Goal: Contribute content: Contribute content

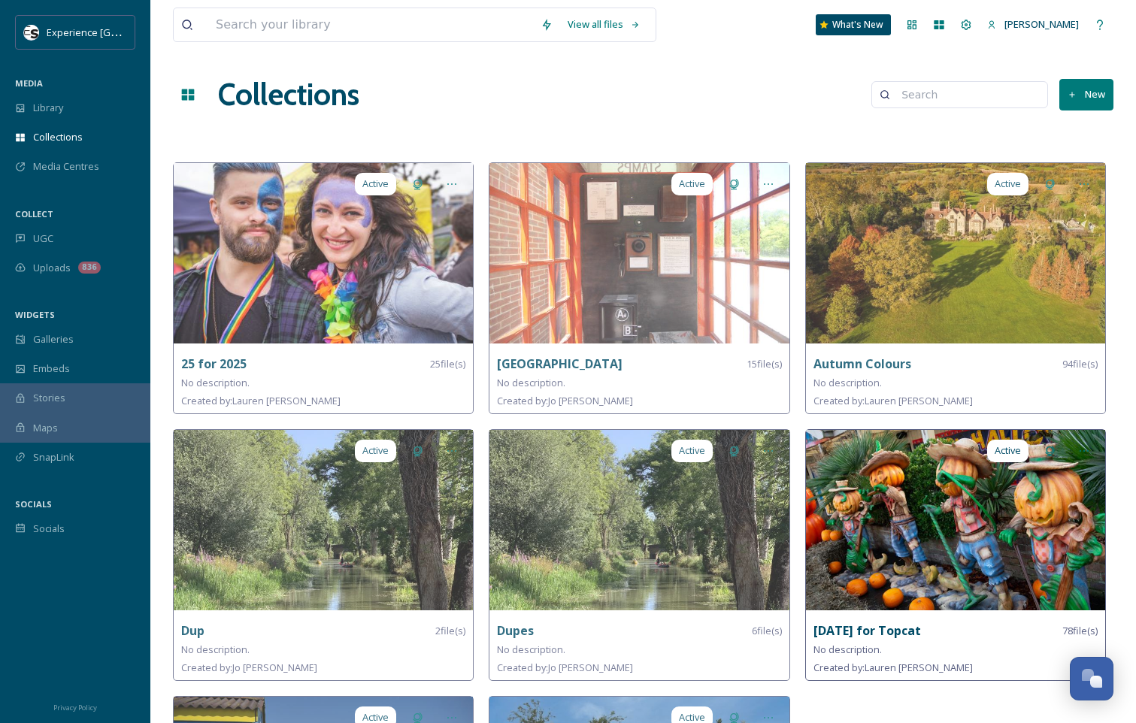
click at [907, 626] on strong "[DATE] for Topcat" at bounding box center [868, 631] width 108 height 17
click at [1046, 517] on img at bounding box center [955, 520] width 299 height 180
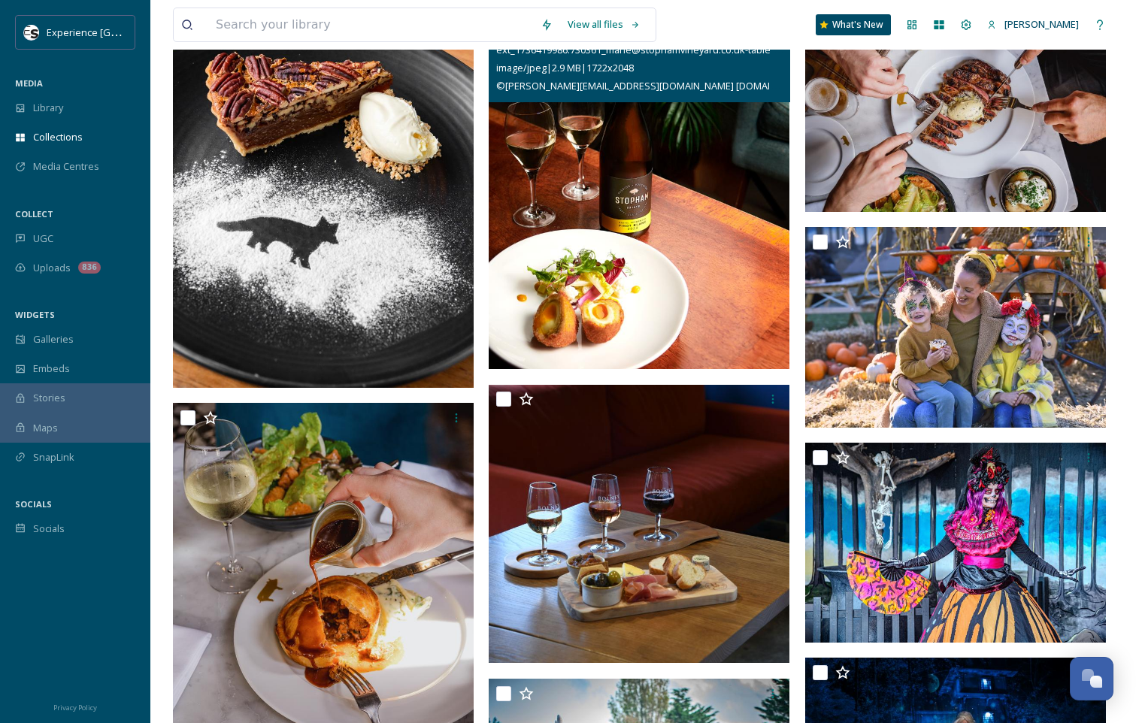
scroll to position [902, 0]
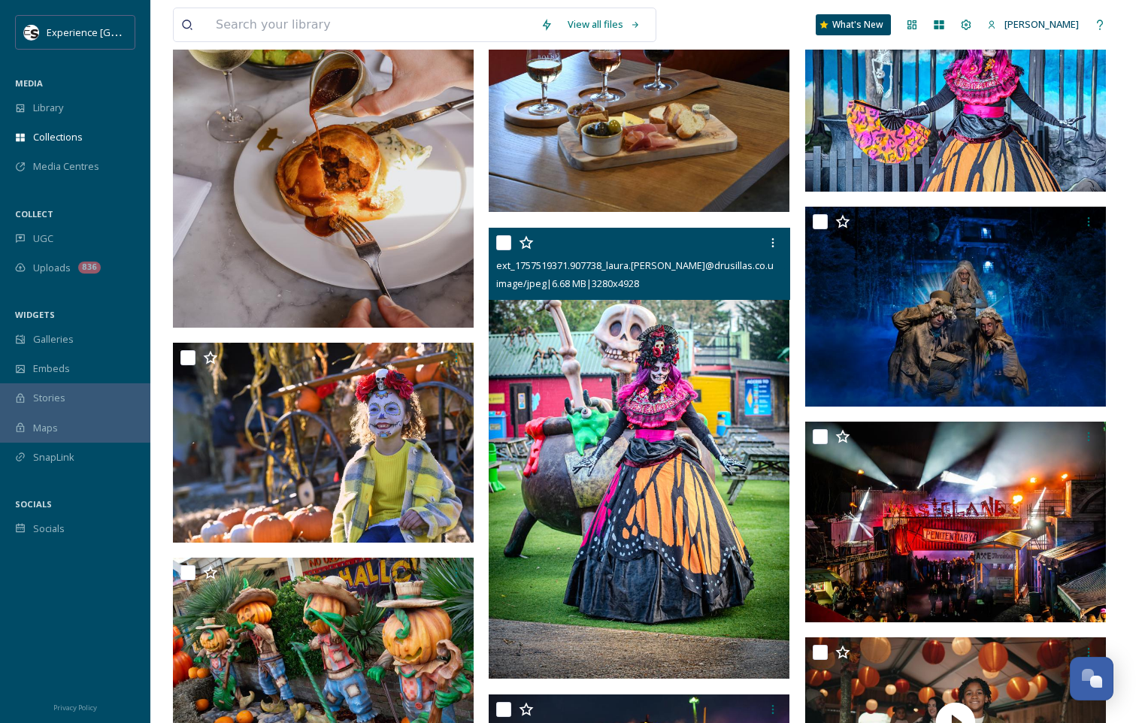
click at [626, 380] on img at bounding box center [639, 454] width 301 height 452
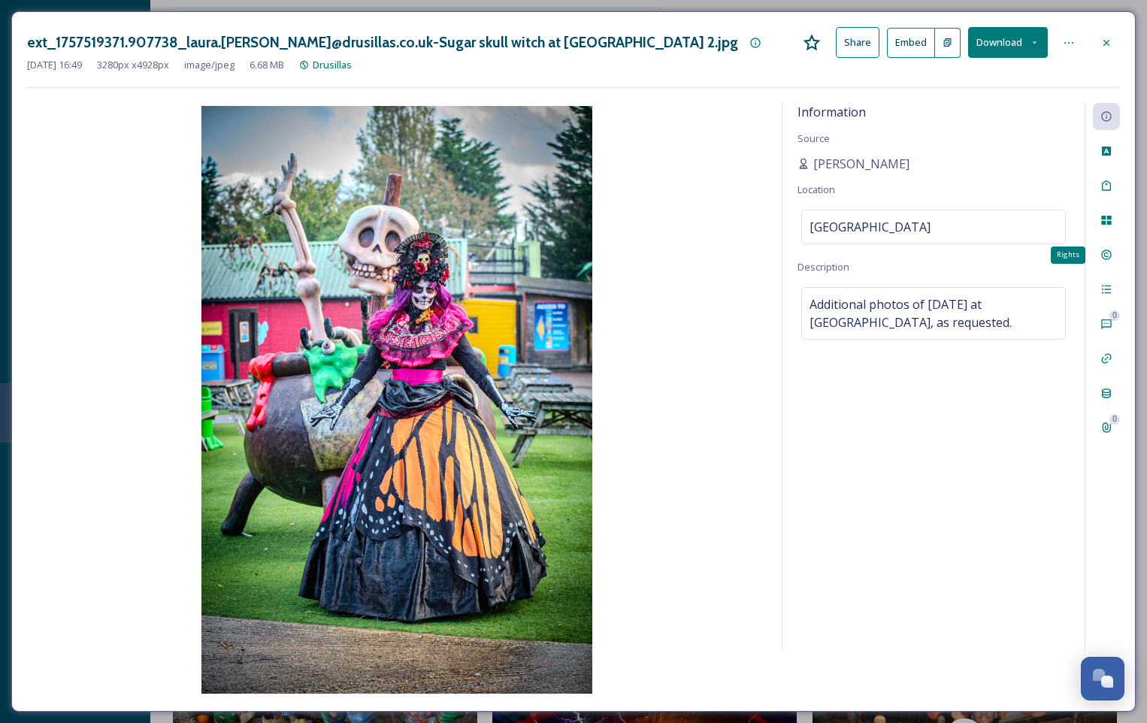
click at [1103, 259] on icon at bounding box center [1107, 255] width 12 height 12
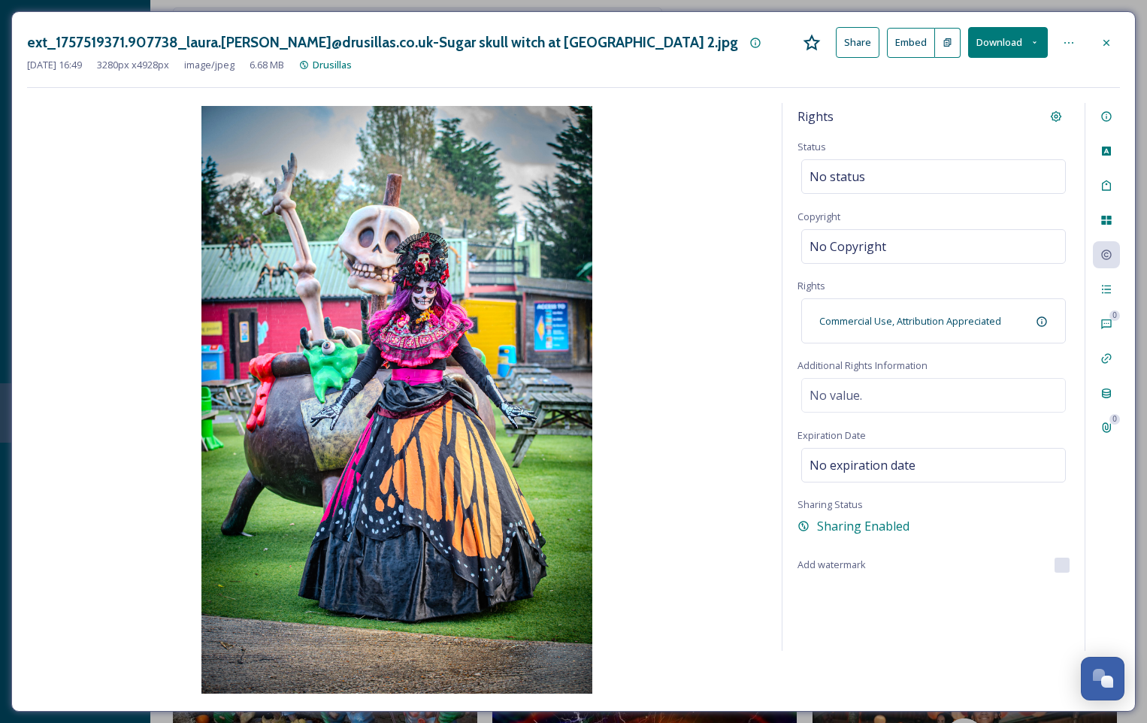
click at [1111, 44] on icon at bounding box center [1107, 43] width 12 height 12
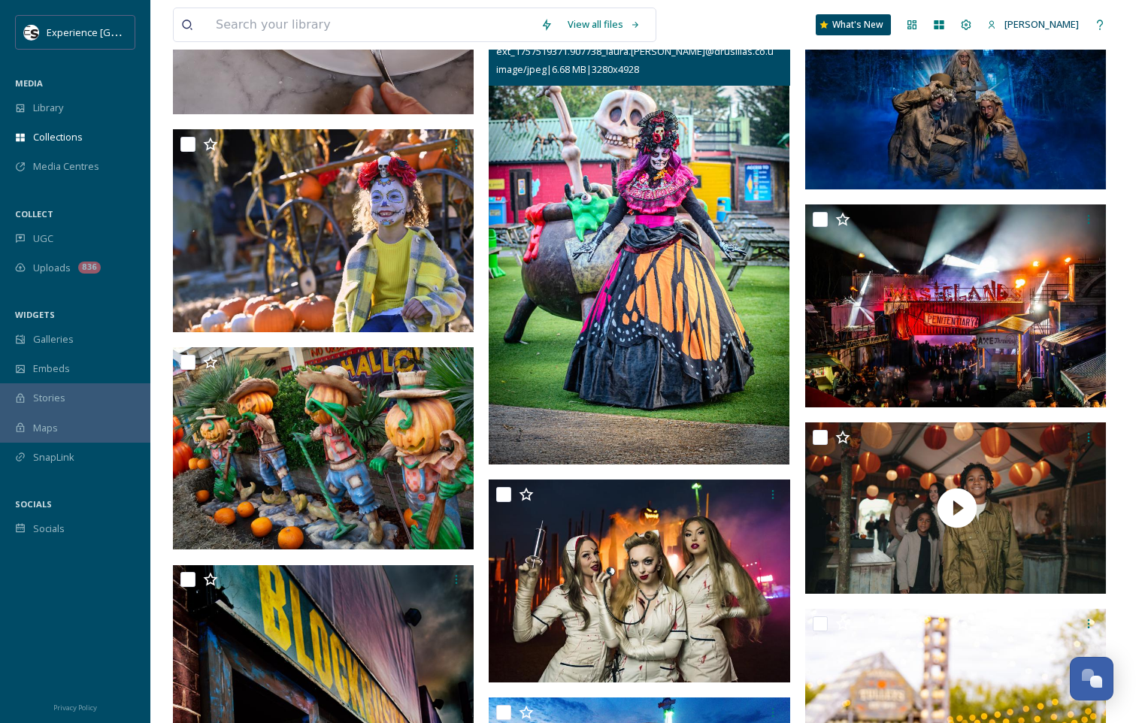
scroll to position [1128, 0]
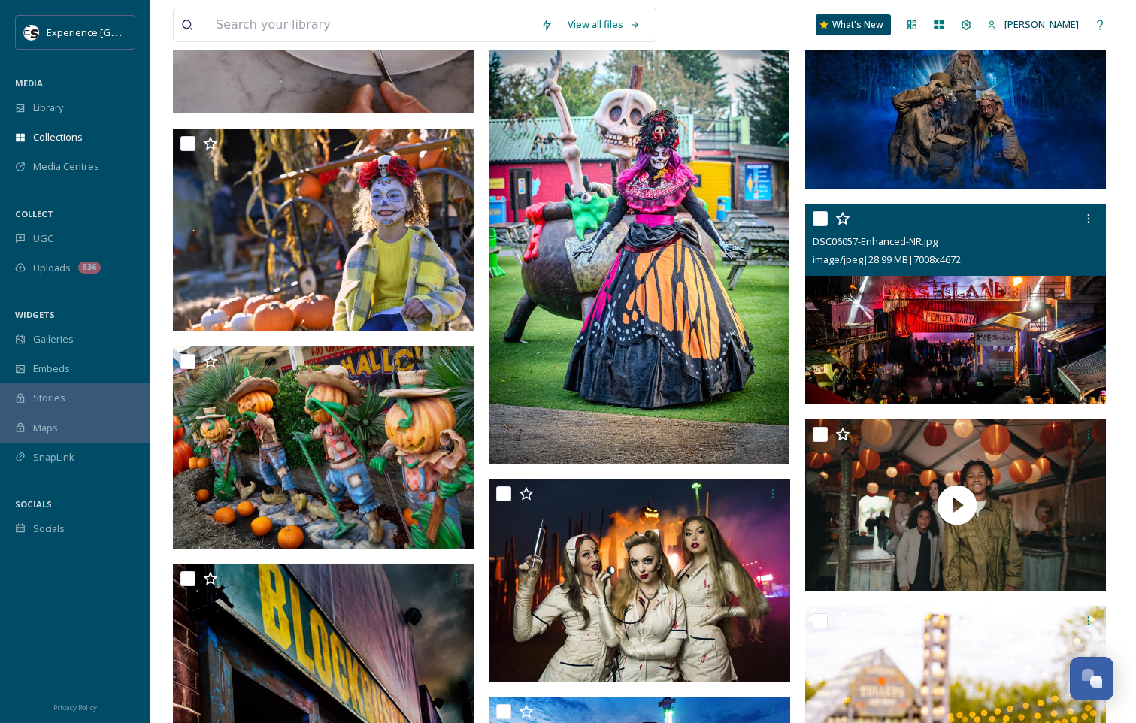
click at [911, 329] on img at bounding box center [955, 304] width 301 height 201
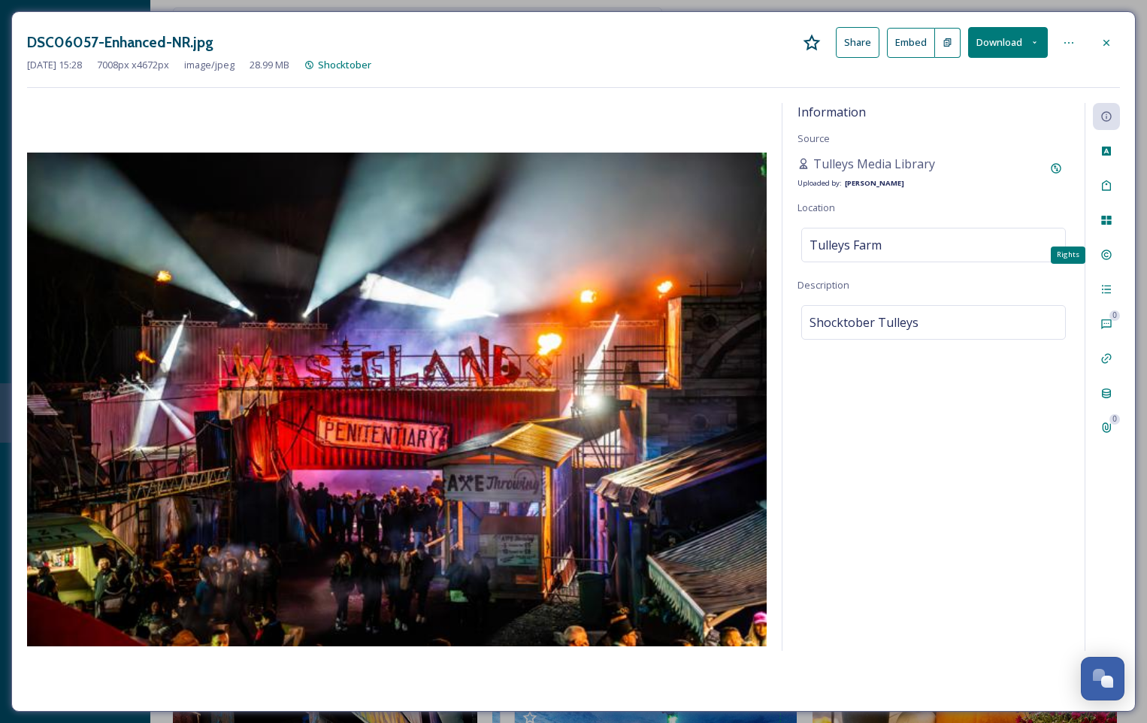
click at [1104, 249] on icon at bounding box center [1107, 255] width 12 height 12
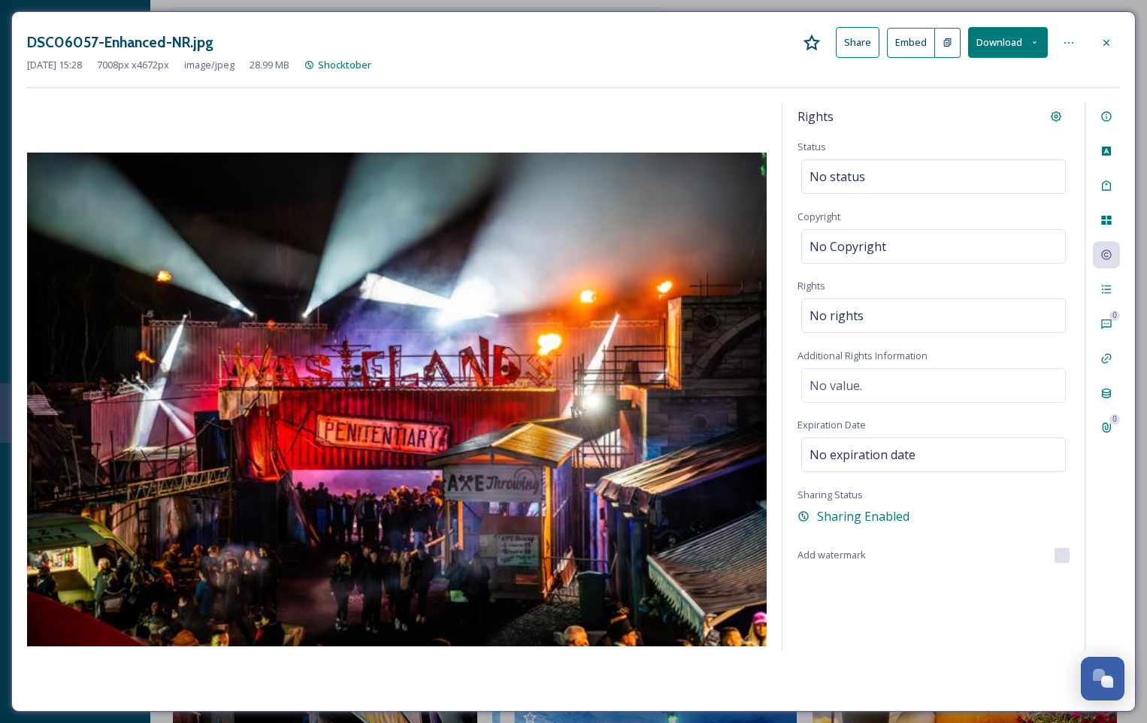
click at [1105, 39] on icon at bounding box center [1107, 43] width 12 height 12
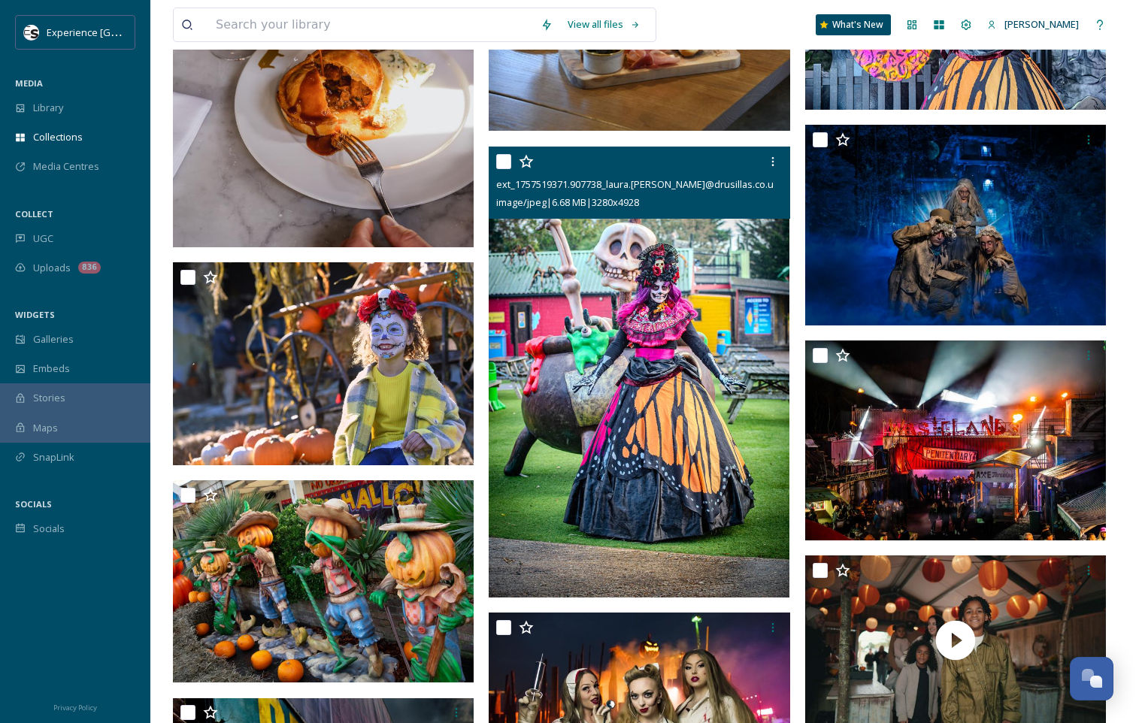
scroll to position [977, 0]
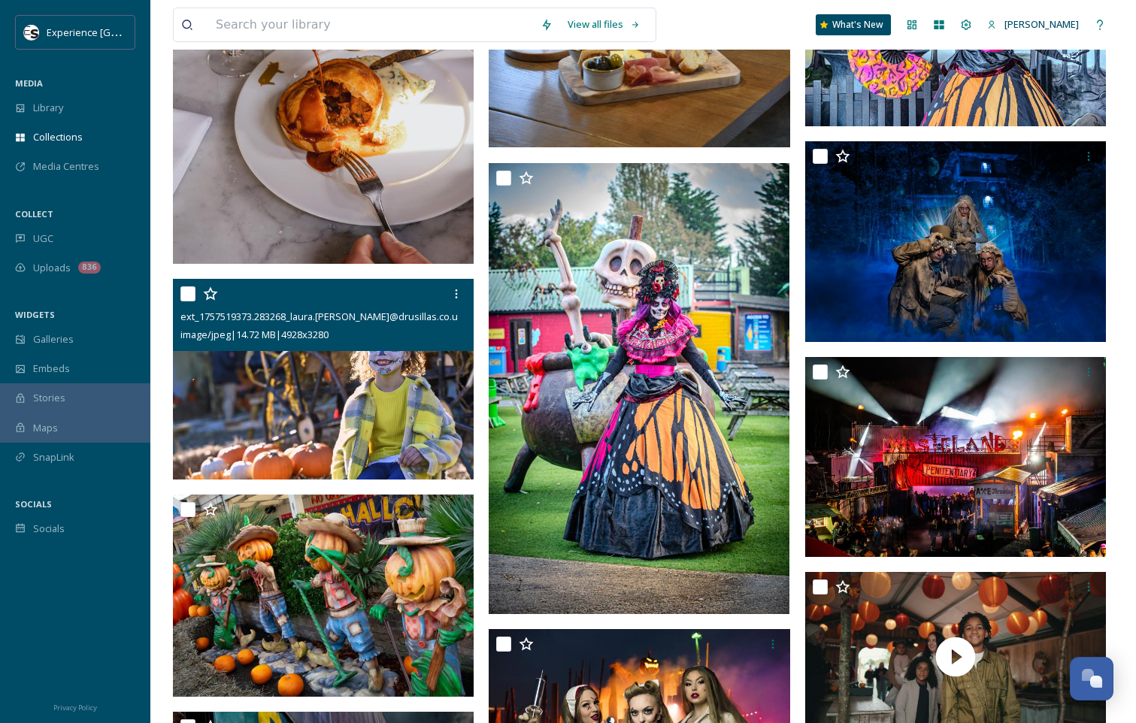
click at [286, 395] on img at bounding box center [323, 379] width 301 height 200
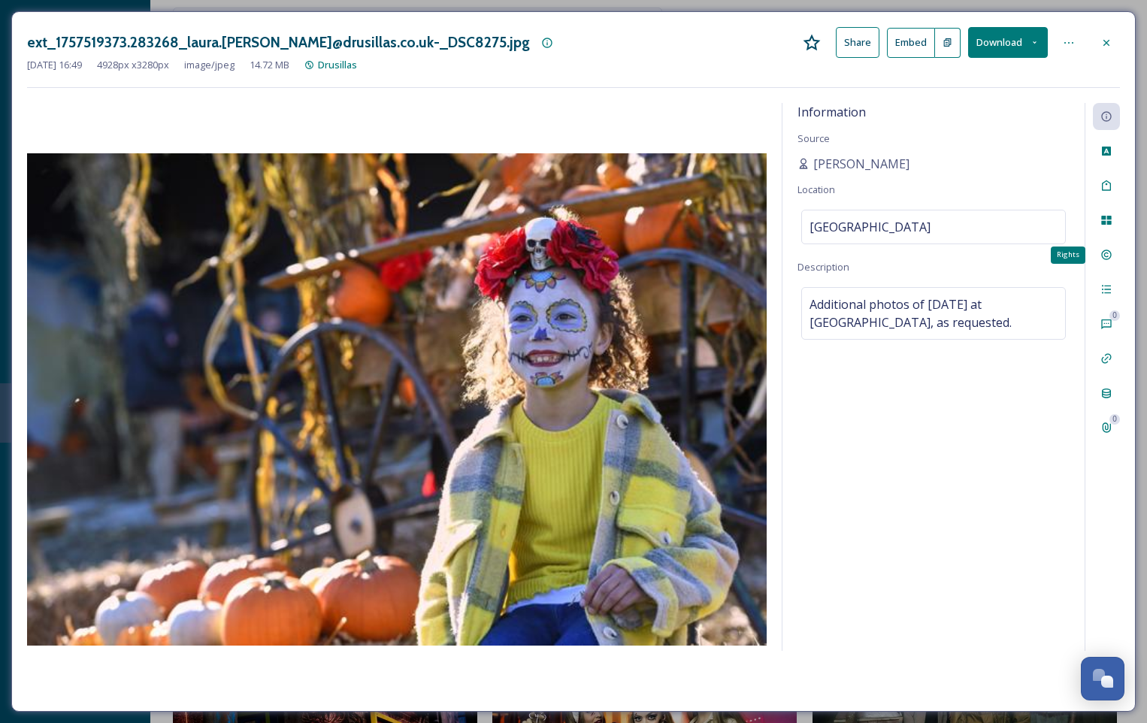
click at [1108, 257] on icon at bounding box center [1106, 255] width 10 height 10
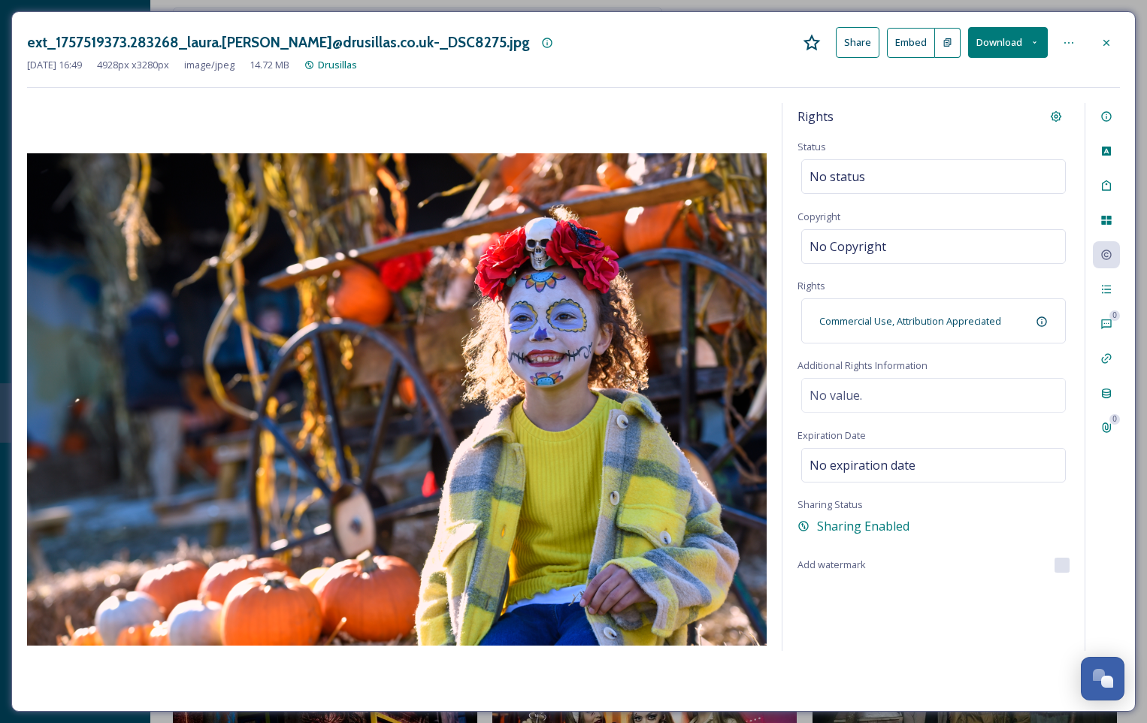
click at [1109, 41] on icon at bounding box center [1107, 43] width 12 height 12
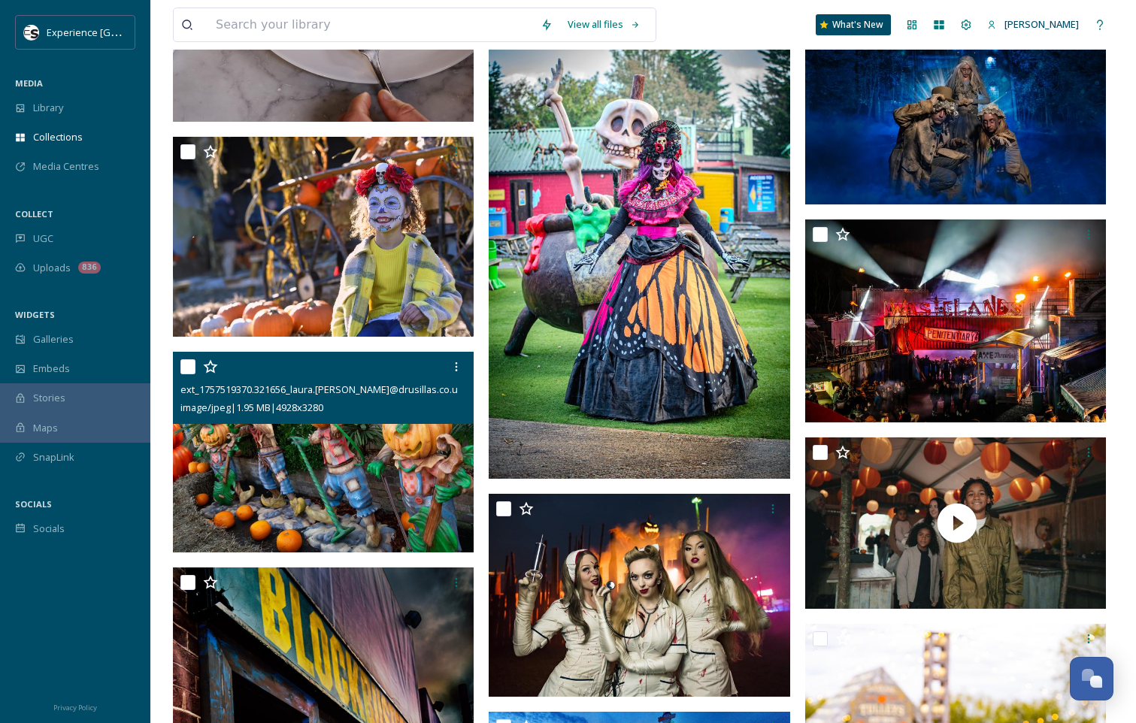
scroll to position [1128, 0]
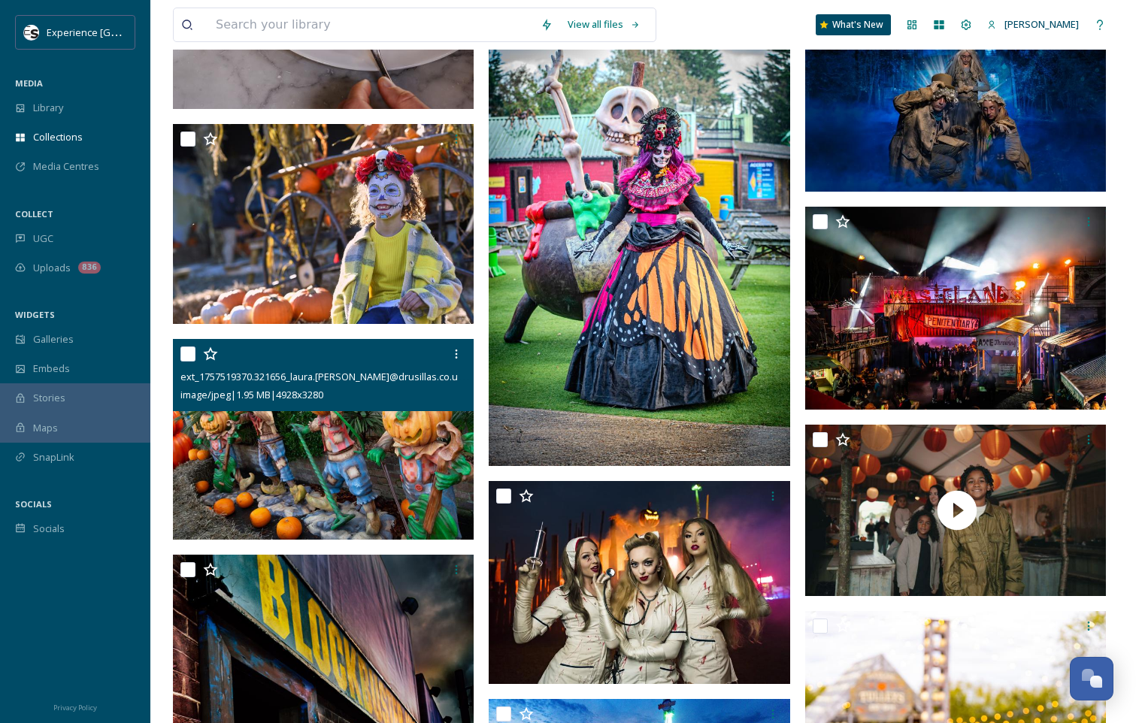
click at [305, 469] on img at bounding box center [323, 439] width 301 height 200
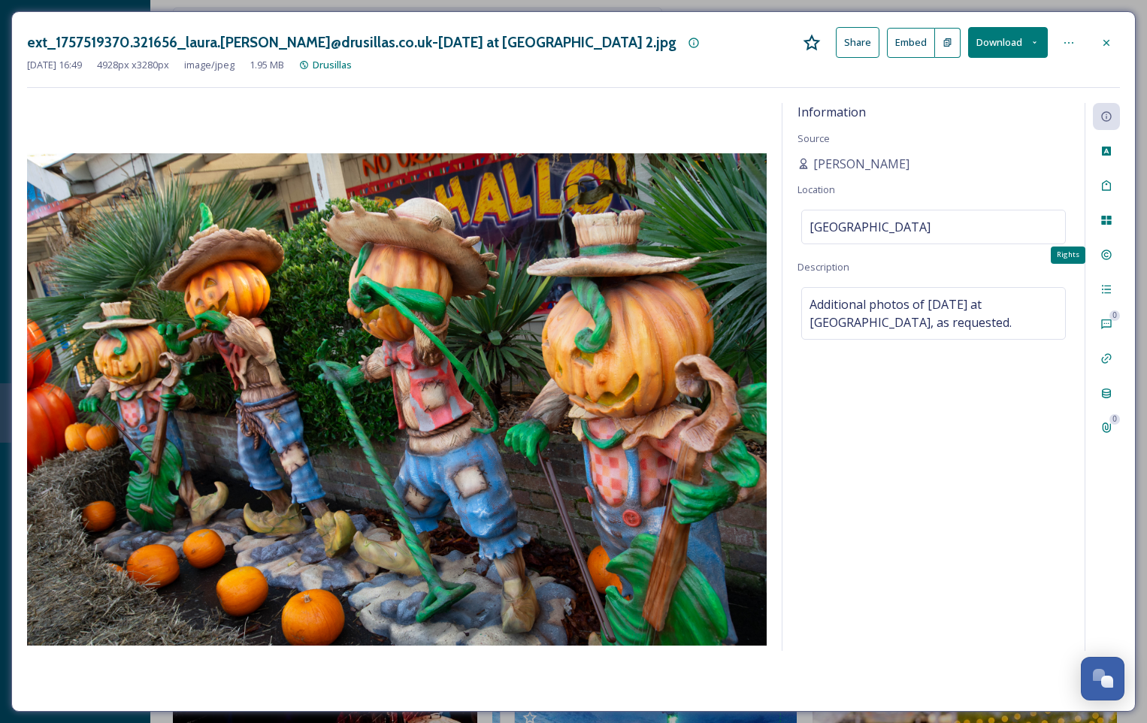
click at [1104, 252] on icon at bounding box center [1106, 255] width 10 height 10
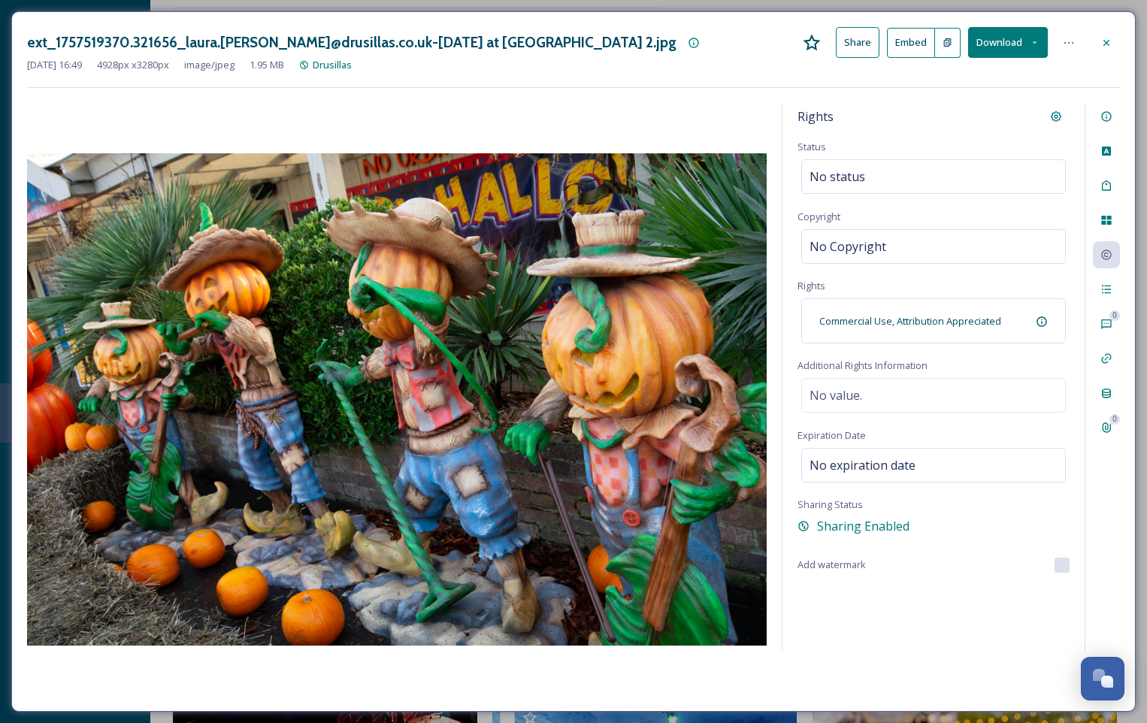
click at [1109, 41] on icon at bounding box center [1107, 43] width 12 height 12
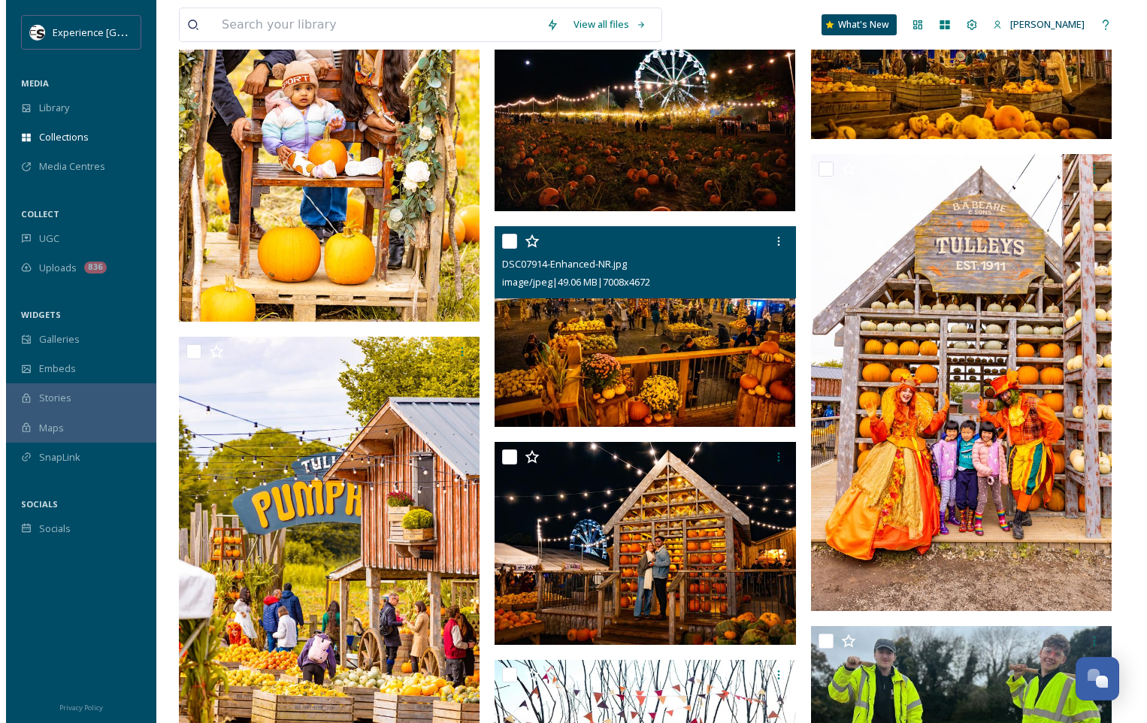
scroll to position [3308, 0]
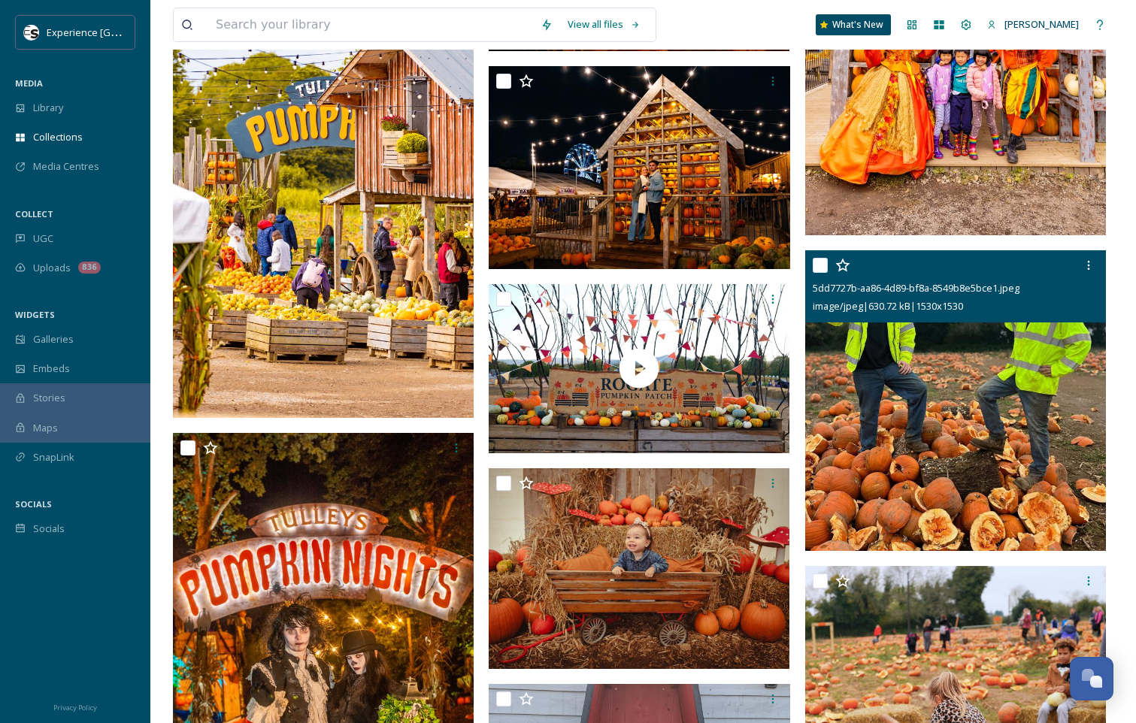
click at [947, 447] on img at bounding box center [955, 400] width 301 height 301
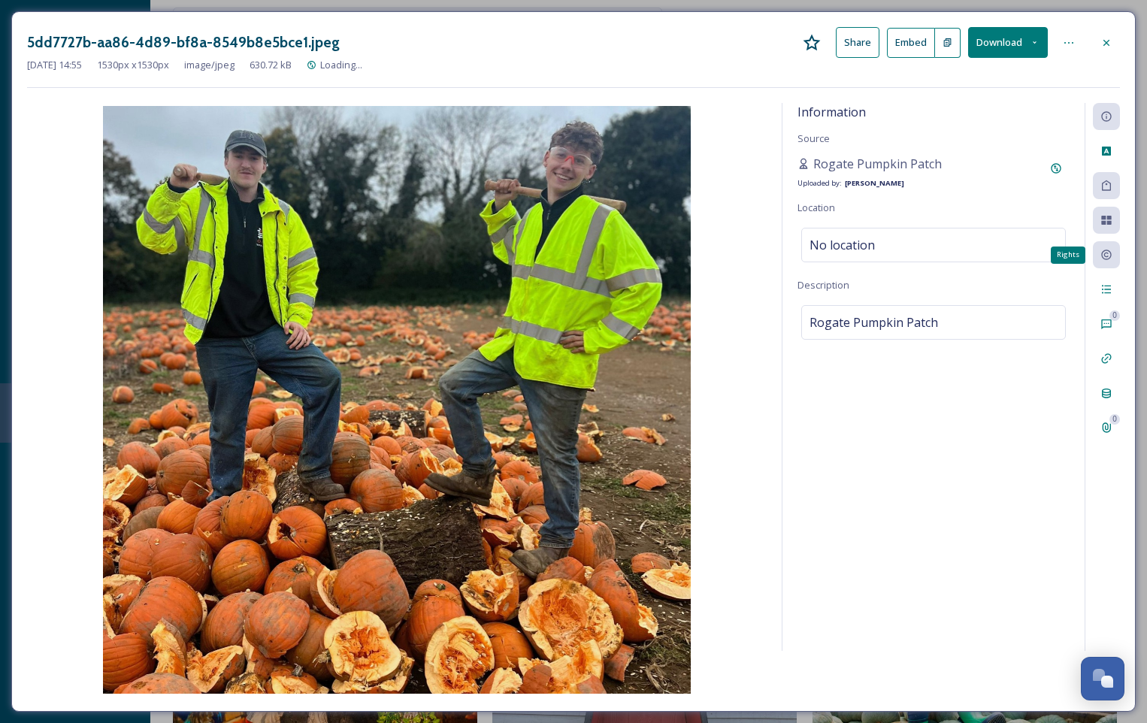
click at [1107, 259] on icon at bounding box center [1107, 255] width 12 height 12
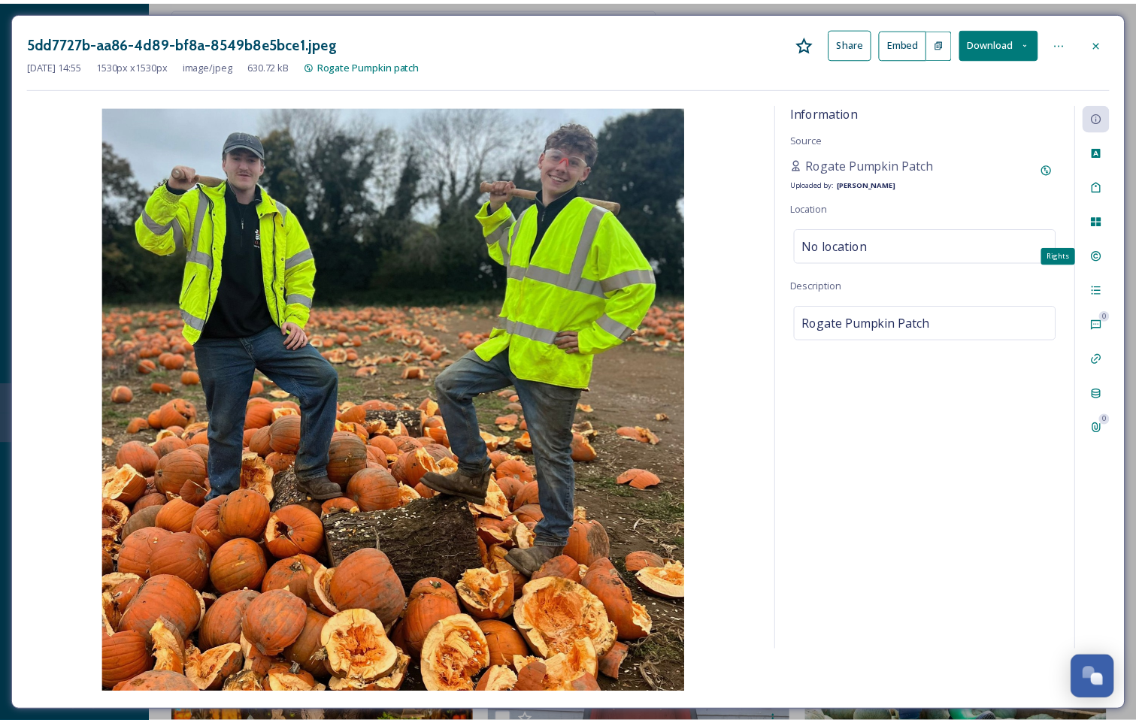
scroll to position [3329, 0]
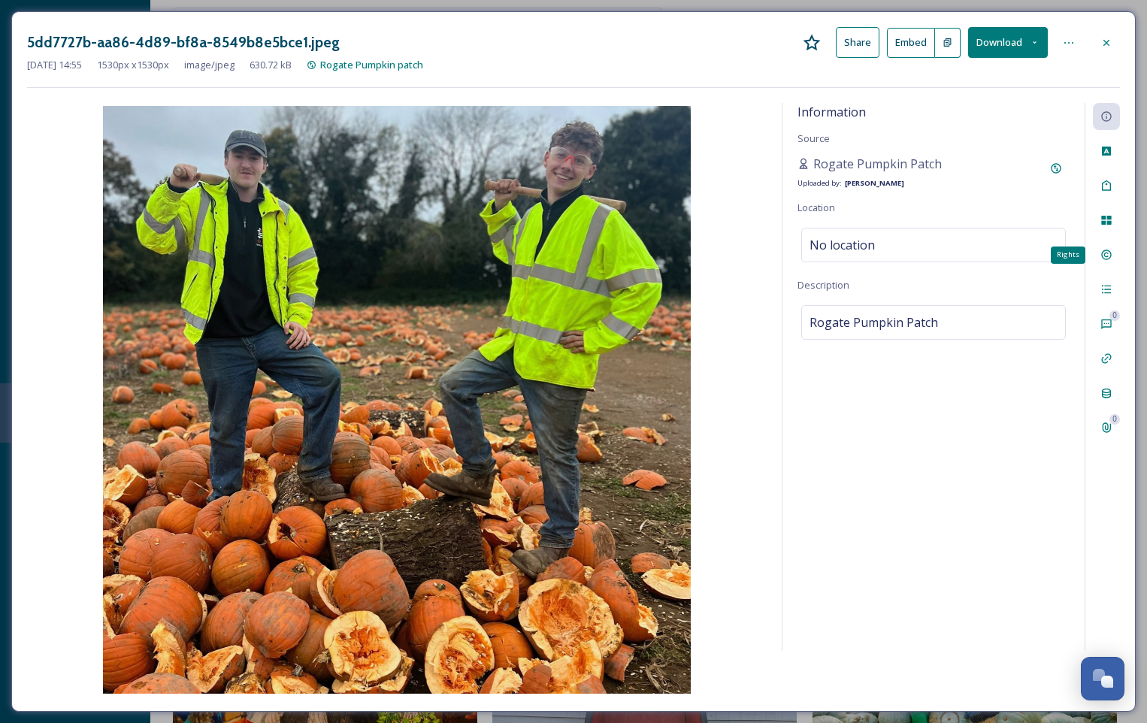
click at [1104, 256] on icon at bounding box center [1107, 255] width 12 height 12
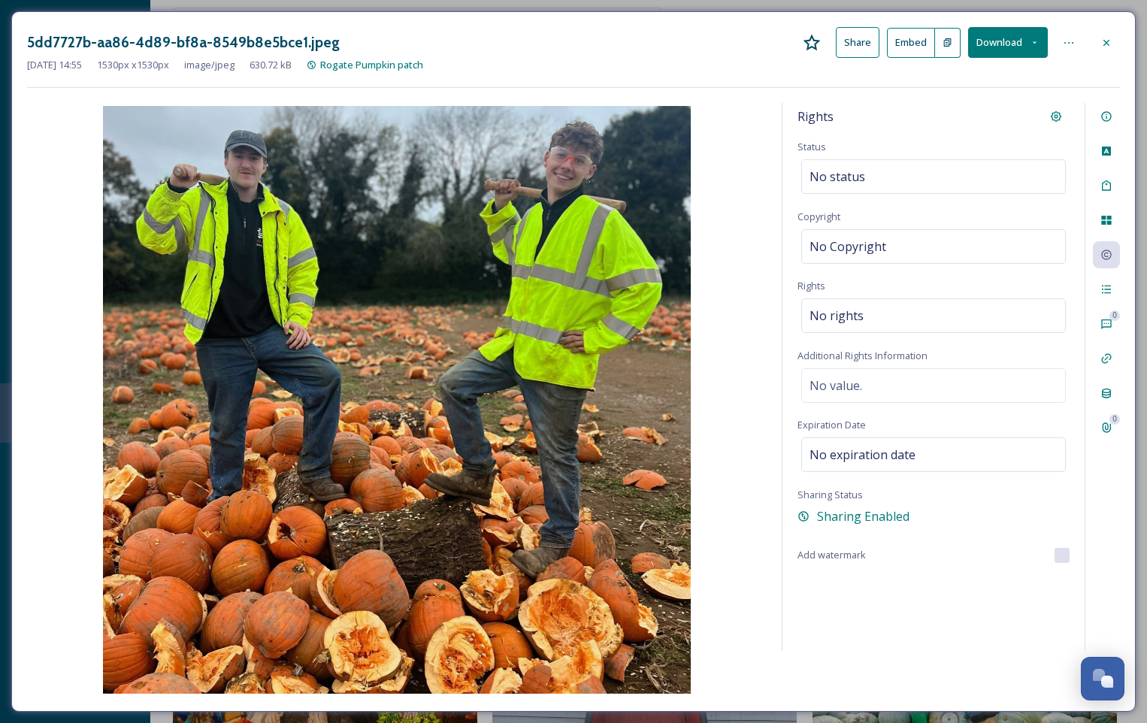
click at [1113, 43] on div at bounding box center [1106, 42] width 27 height 27
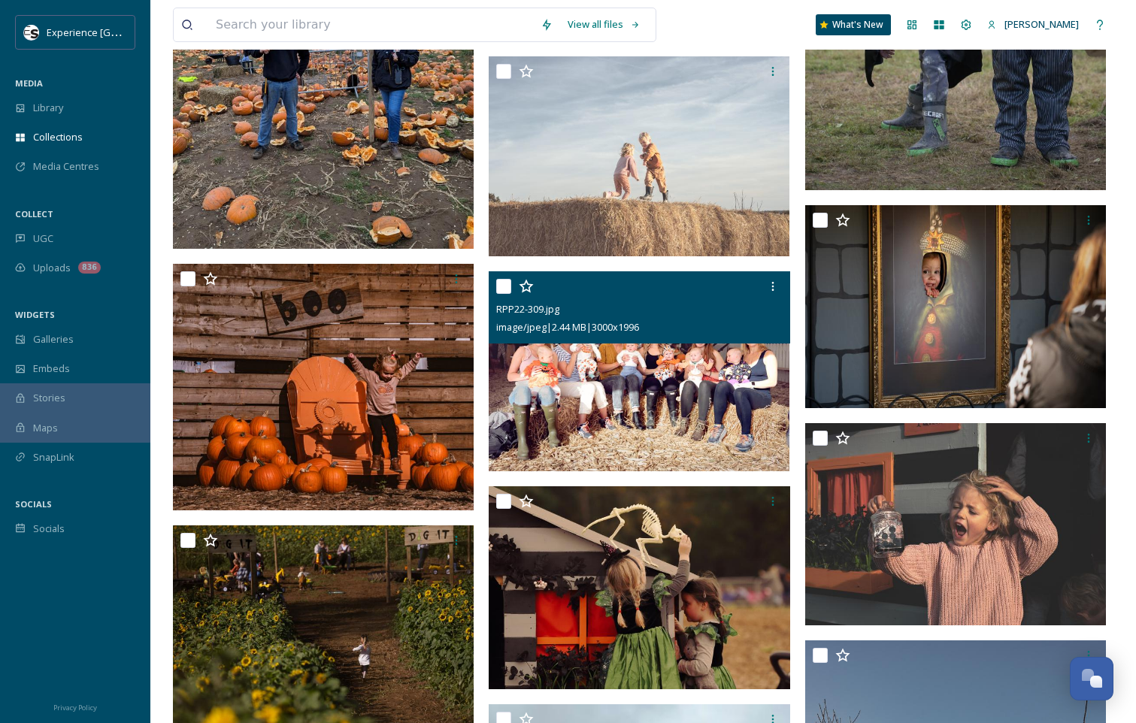
scroll to position [4833, 0]
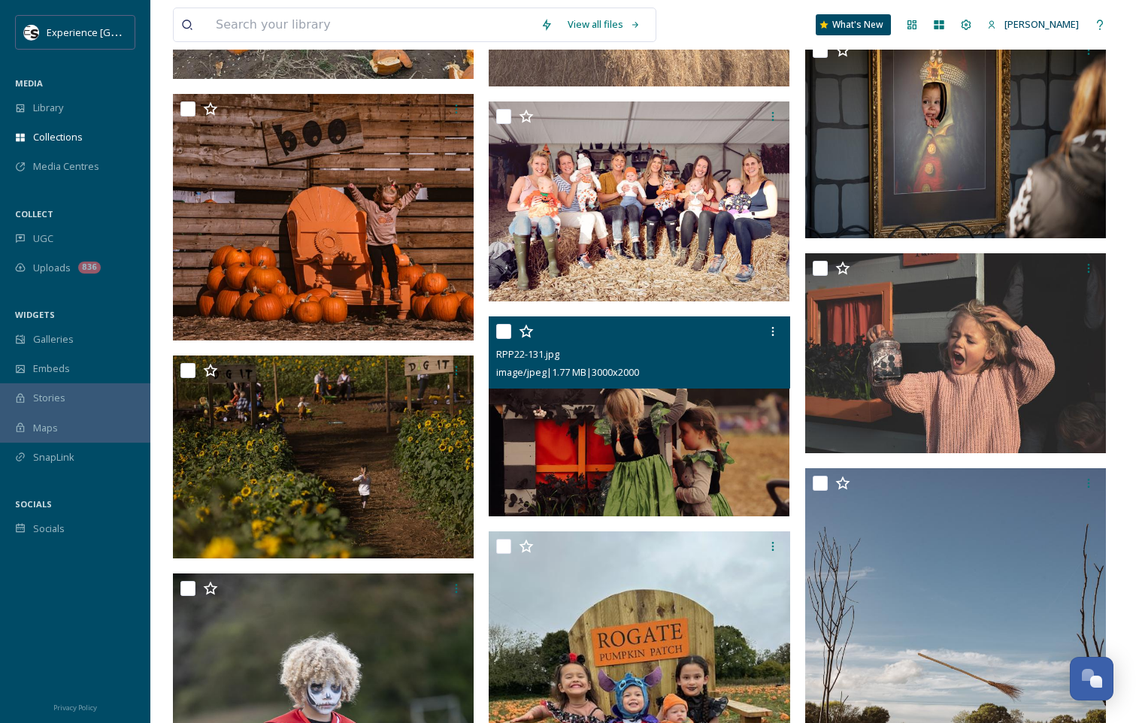
click at [713, 420] on img at bounding box center [639, 417] width 301 height 201
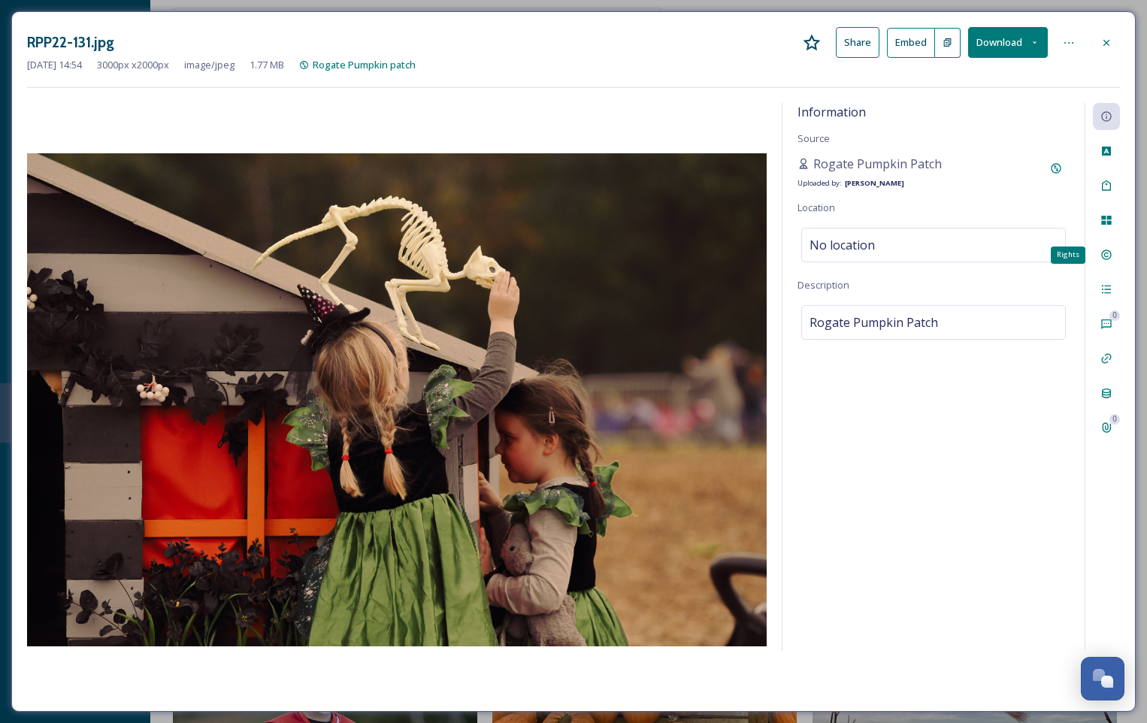
click at [1111, 254] on icon at bounding box center [1106, 255] width 10 height 10
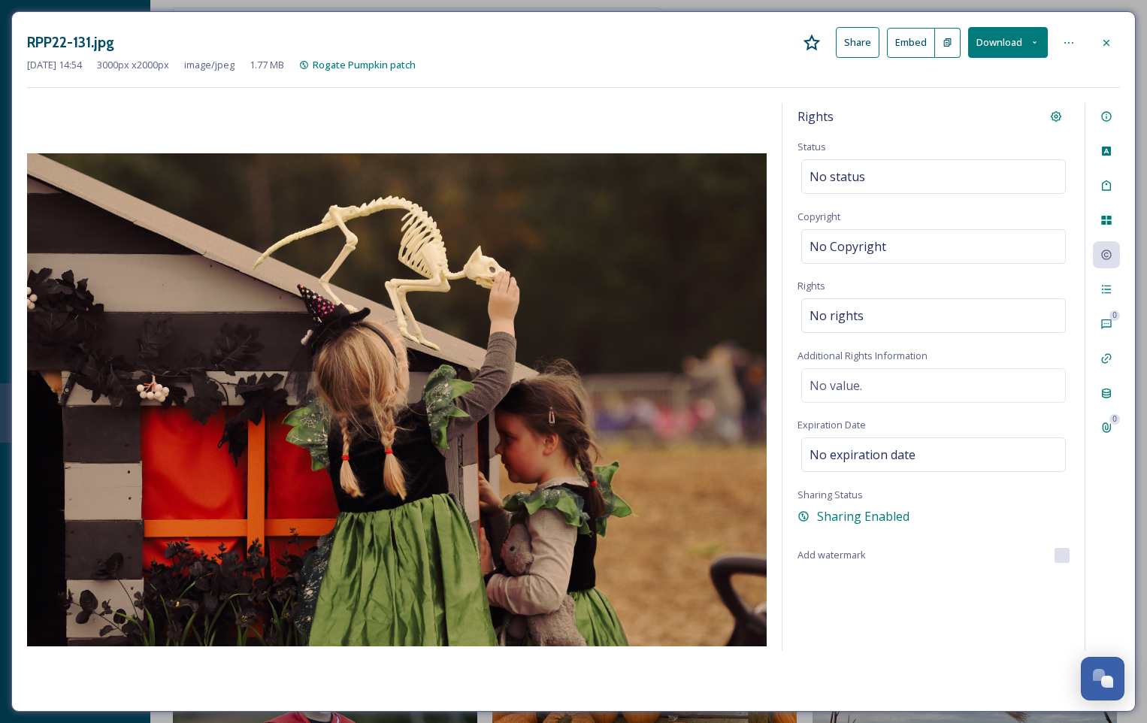
click at [1108, 46] on icon at bounding box center [1107, 43] width 12 height 12
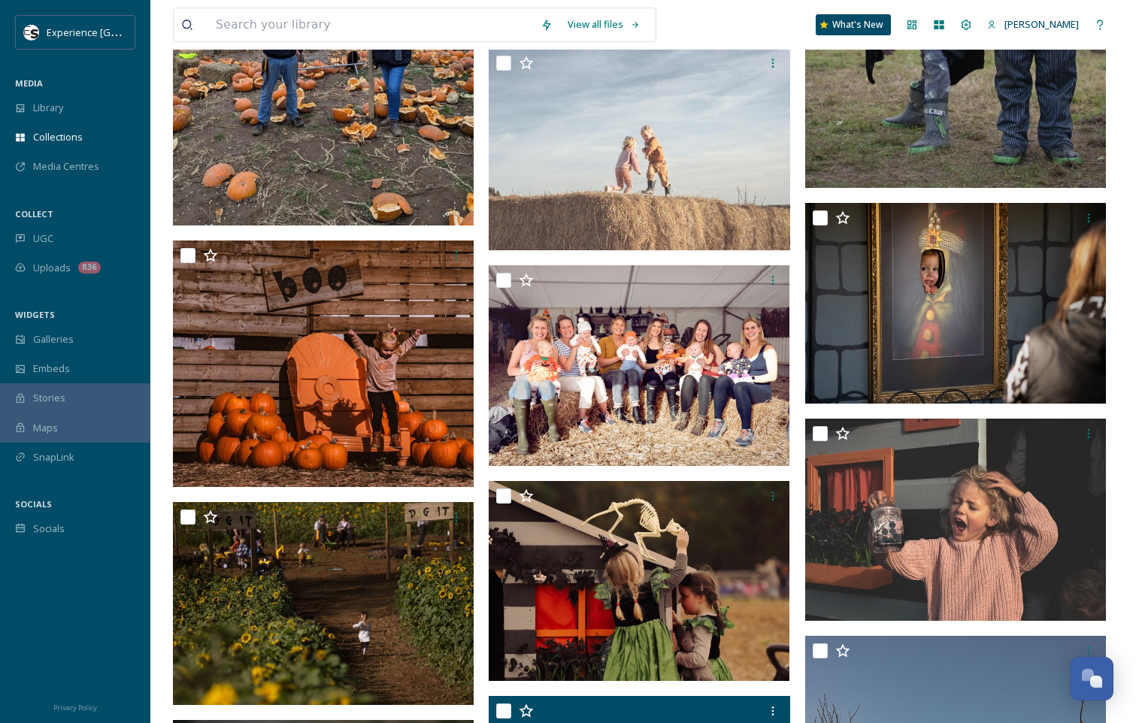
scroll to position [4471, 0]
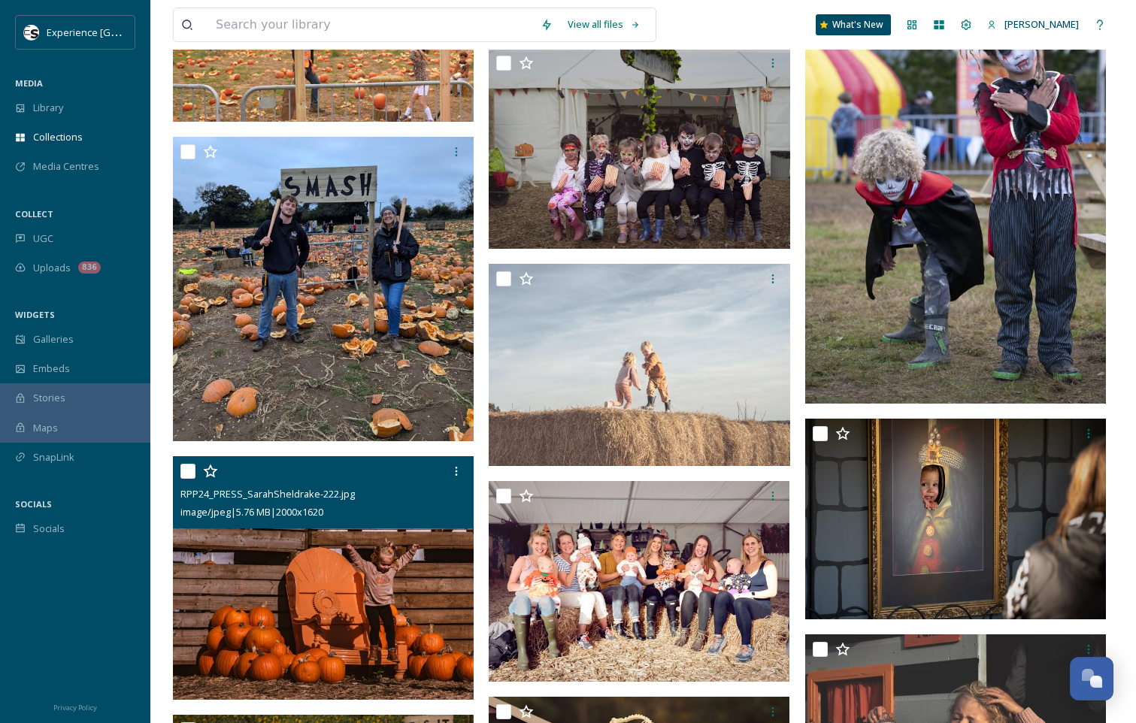
click at [416, 559] on img at bounding box center [323, 578] width 301 height 244
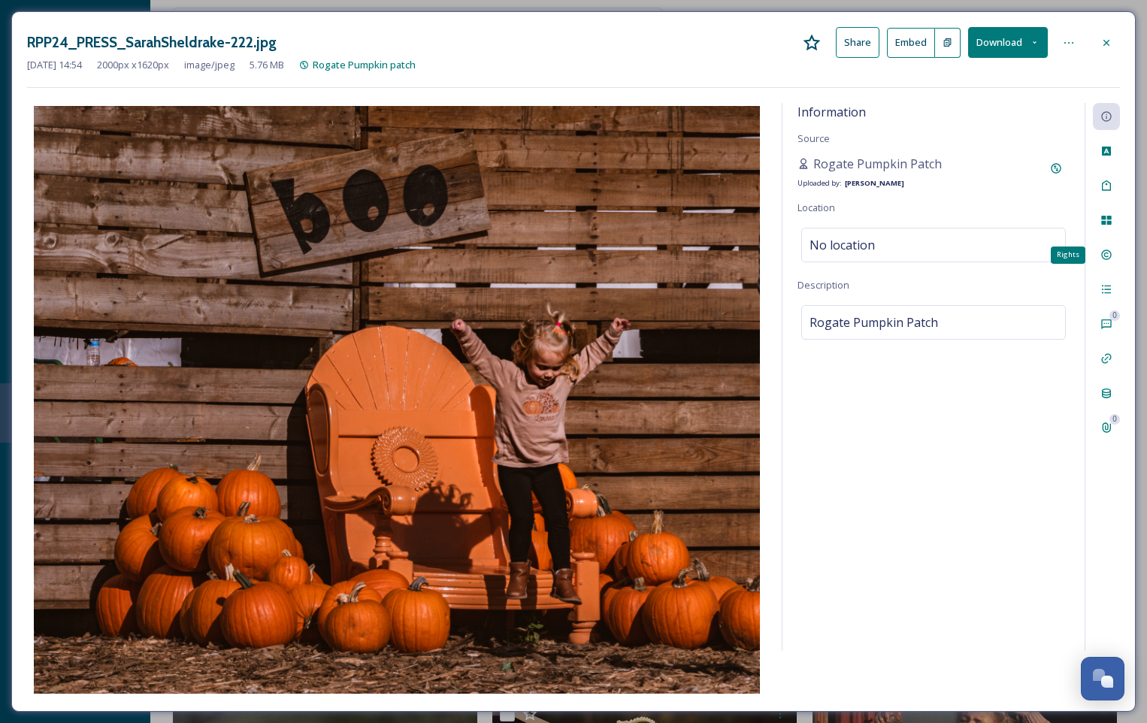
click at [1114, 254] on div "Rights" at bounding box center [1106, 254] width 27 height 27
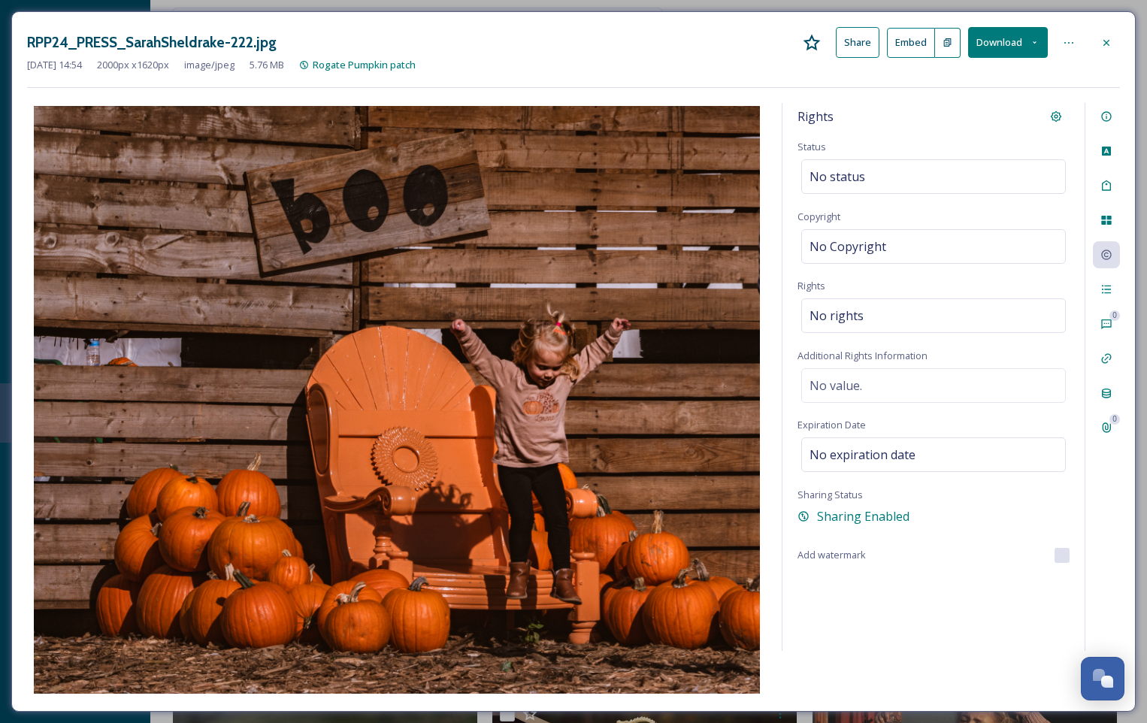
click at [1106, 47] on icon at bounding box center [1107, 43] width 12 height 12
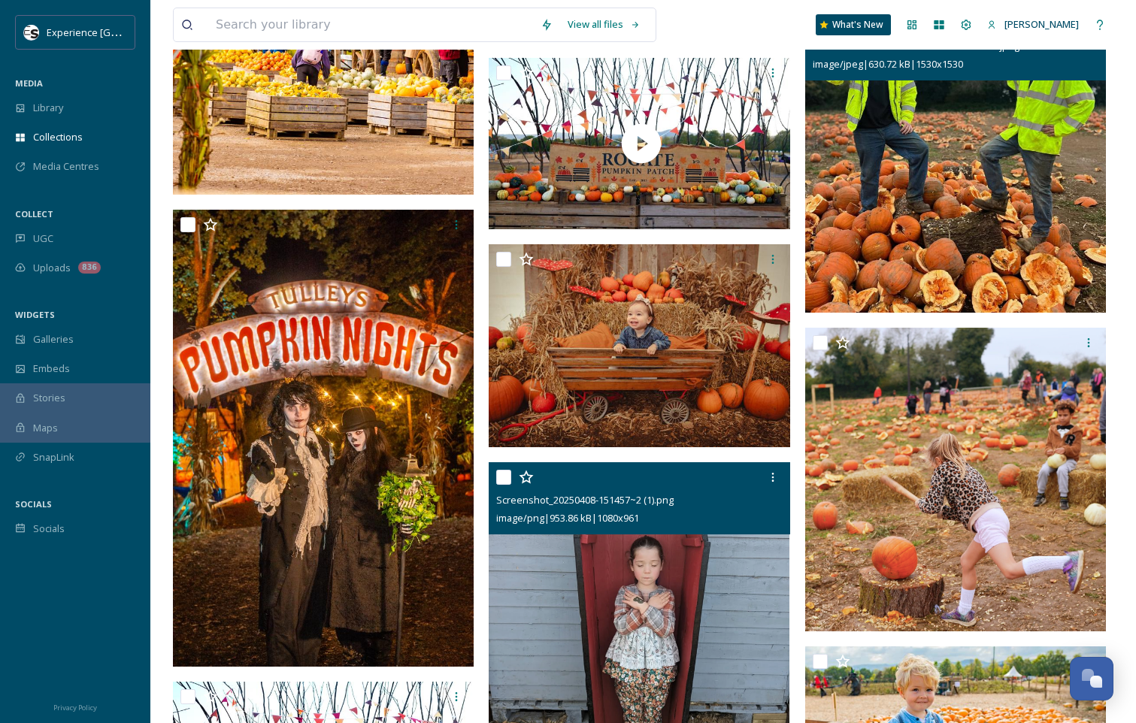
scroll to position [3343, 0]
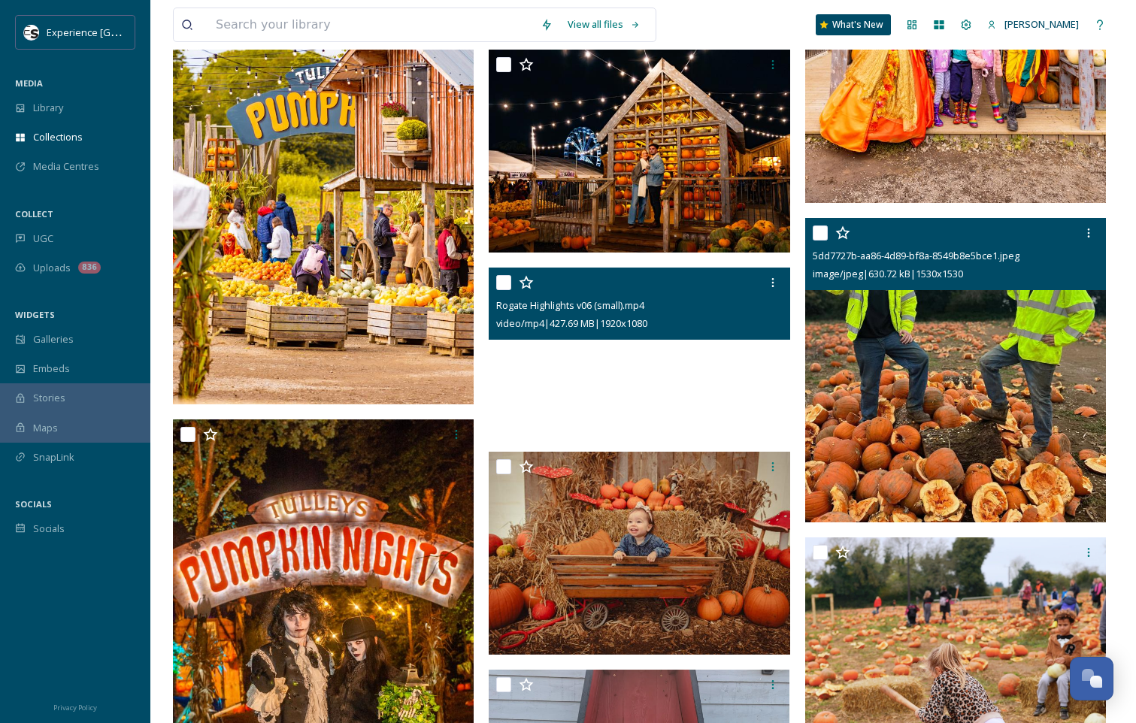
click at [711, 389] on video "Rogate Highlights v06 (small).mp4" at bounding box center [639, 352] width 301 height 169
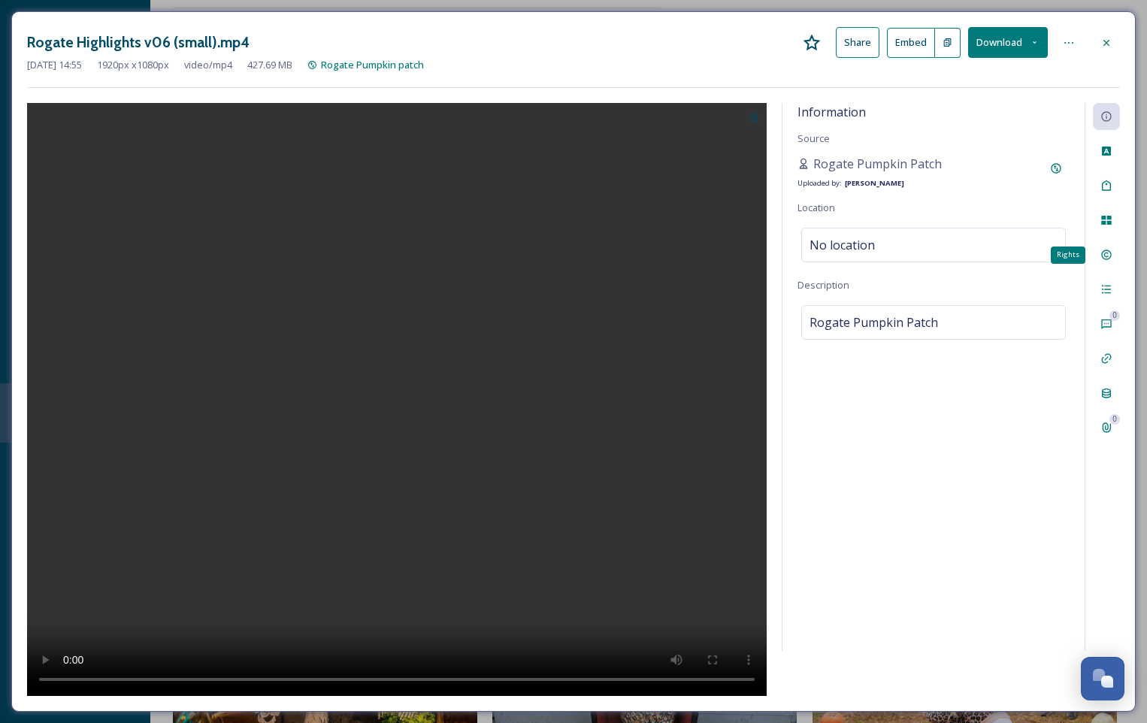
click at [1114, 248] on div "Rights" at bounding box center [1106, 254] width 27 height 27
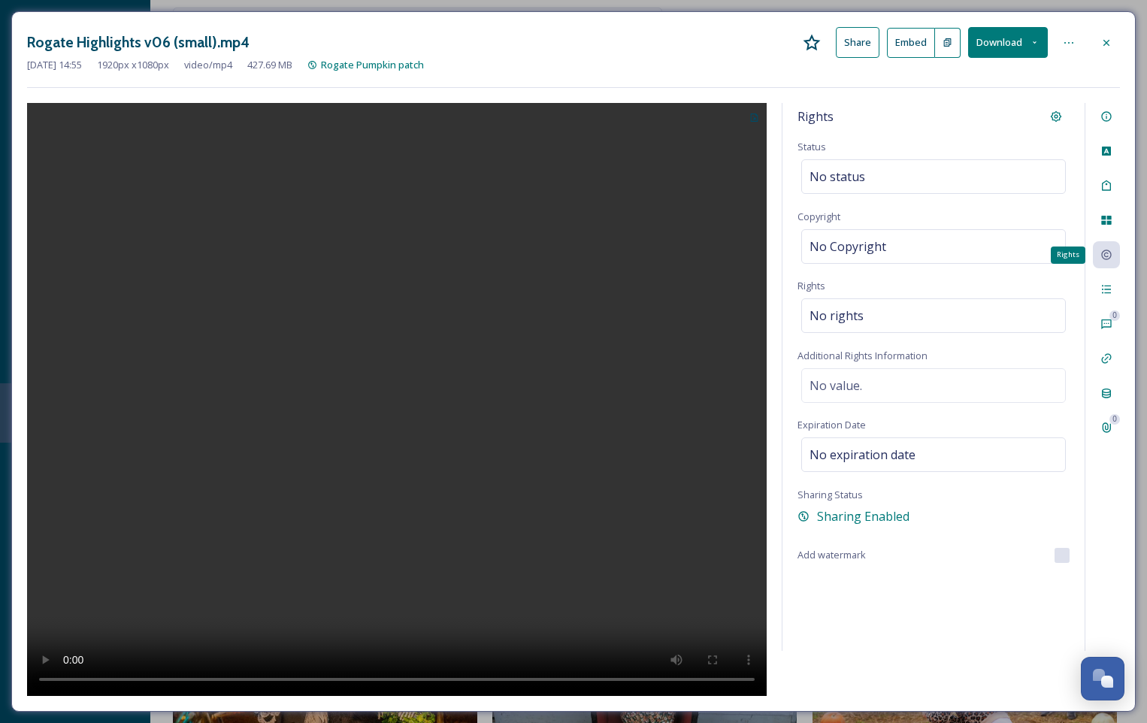
click at [1103, 254] on icon at bounding box center [1107, 255] width 12 height 12
click at [1116, 33] on div at bounding box center [1106, 42] width 27 height 27
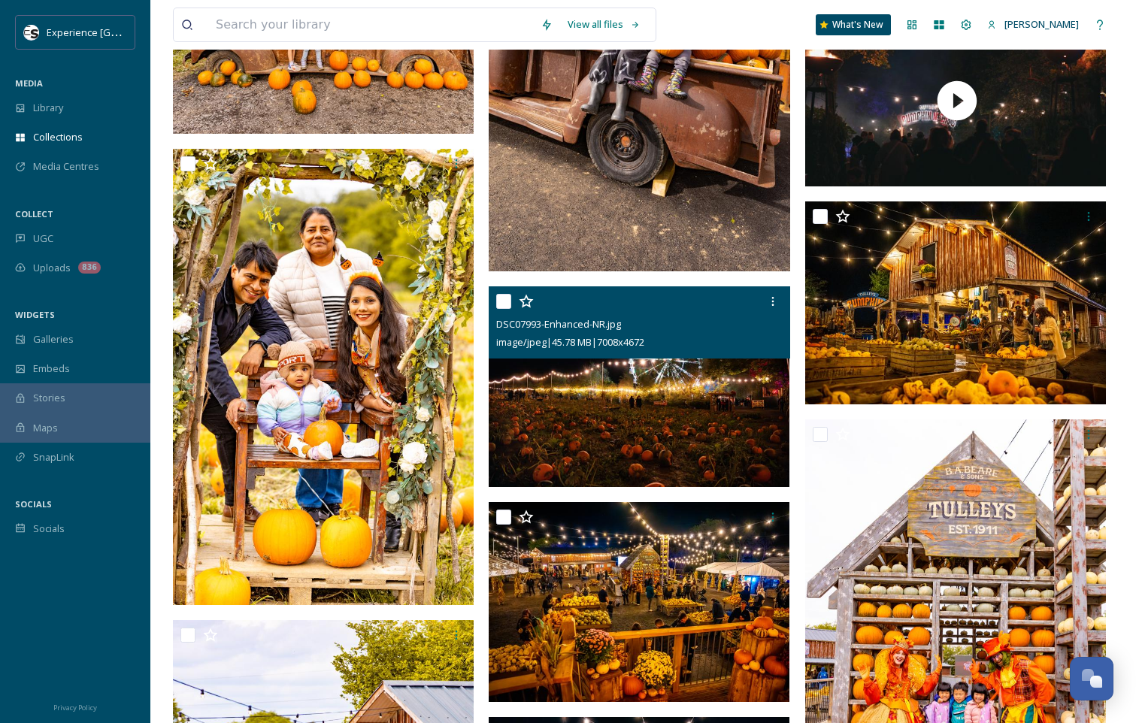
scroll to position [2666, 0]
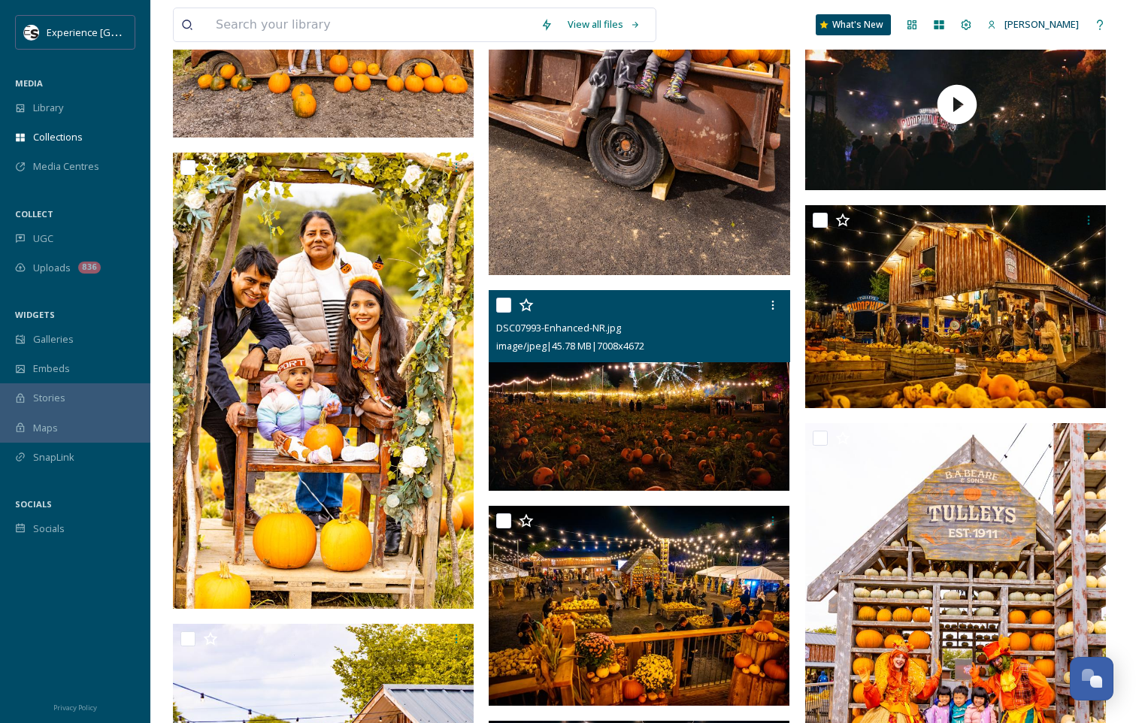
click at [698, 405] on img at bounding box center [639, 390] width 301 height 201
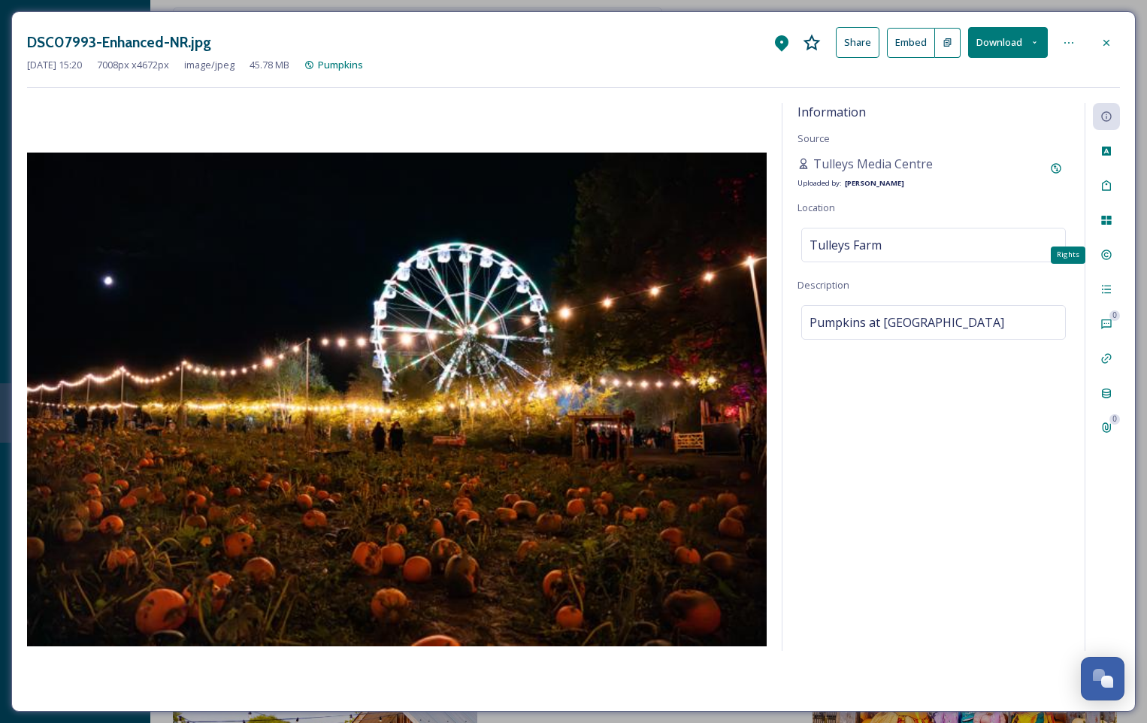
click at [1101, 259] on icon at bounding box center [1107, 255] width 12 height 12
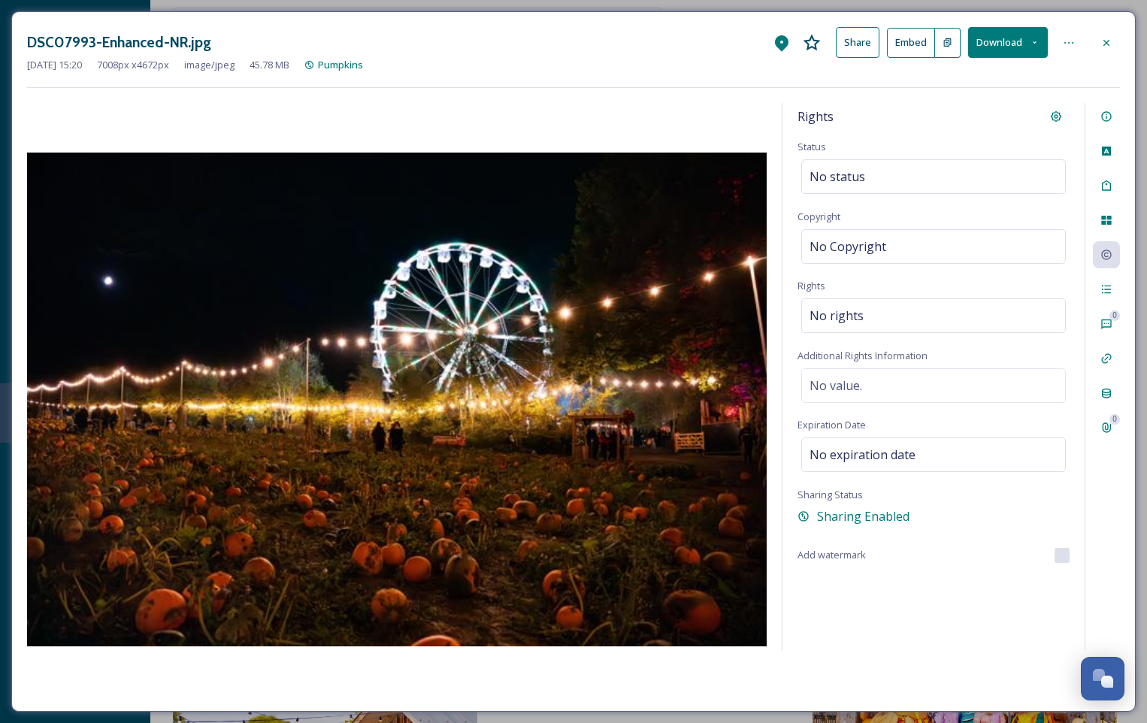
click at [1112, 38] on icon at bounding box center [1107, 43] width 12 height 12
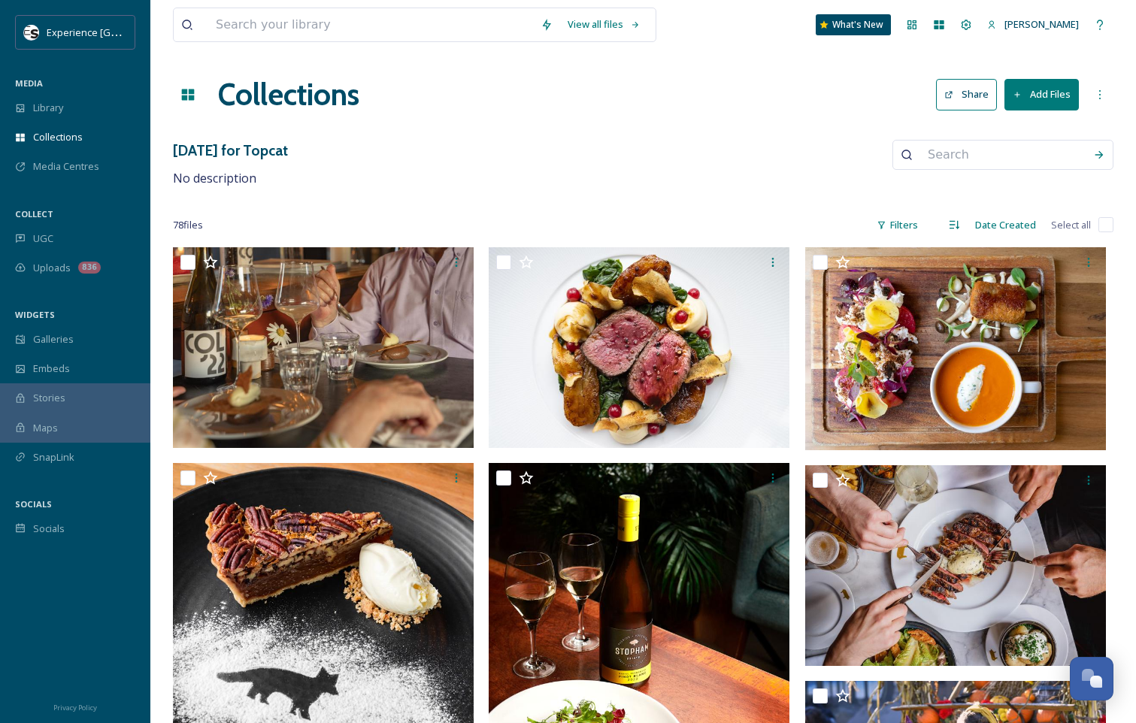
click at [1023, 97] on button "Add Files" at bounding box center [1041, 94] width 74 height 31
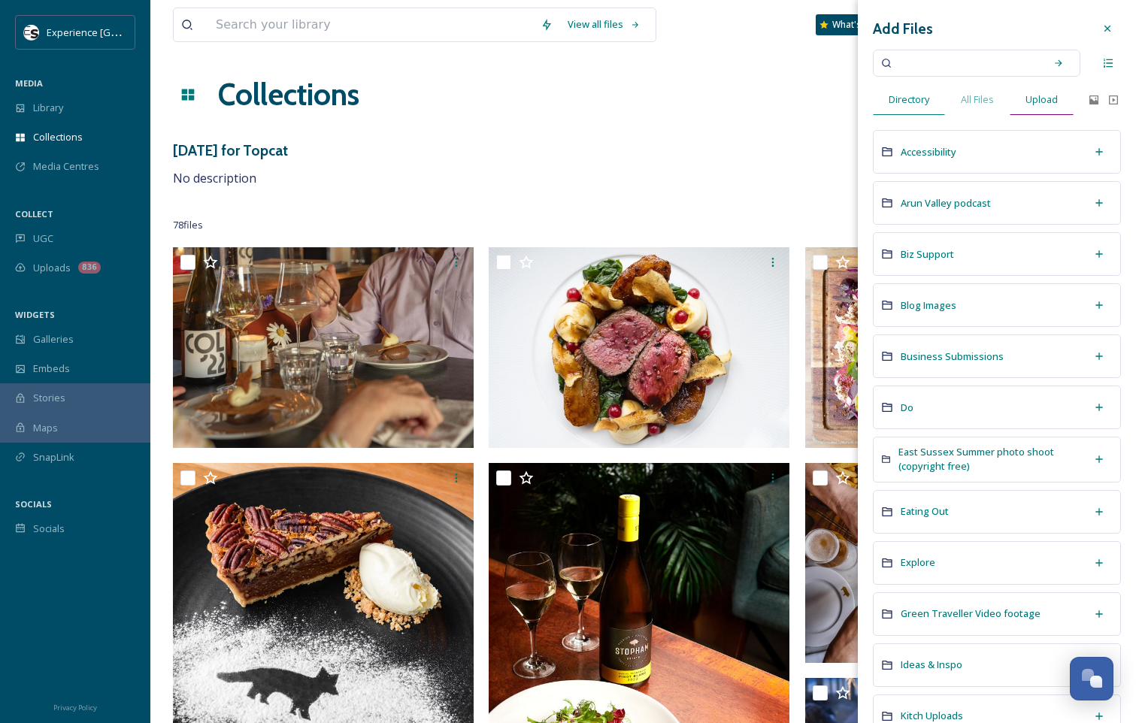
click at [1054, 97] on span "Upload" at bounding box center [1042, 99] width 32 height 14
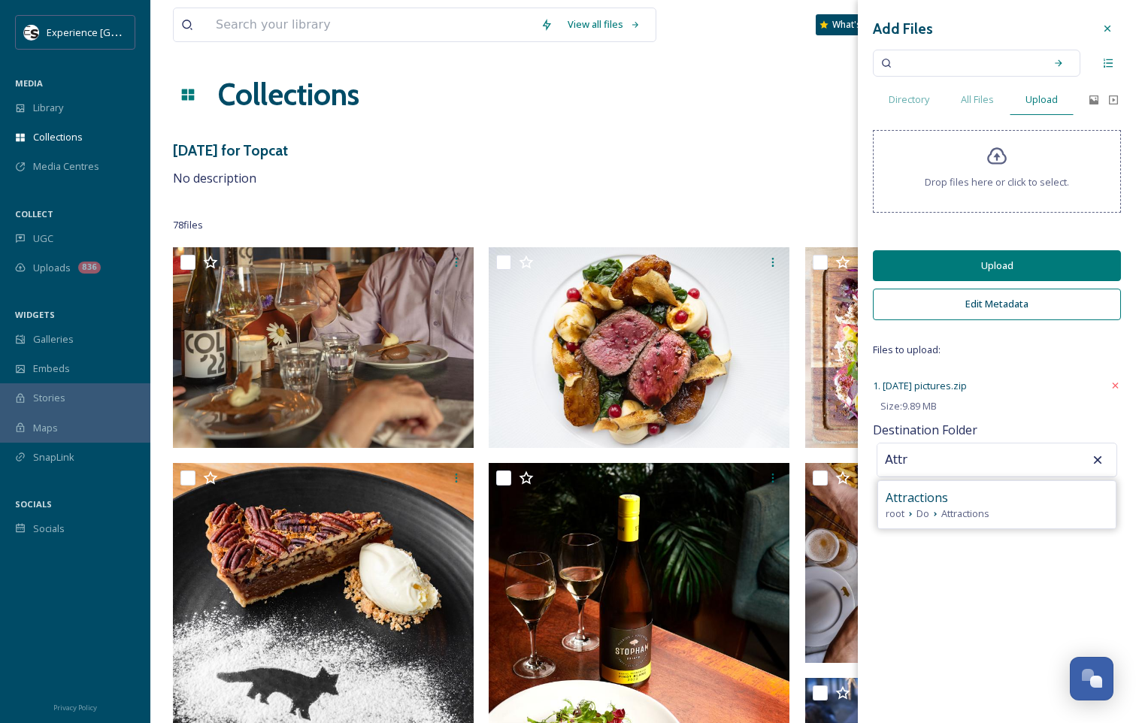
click at [980, 514] on span "Attractions" at bounding box center [965, 514] width 48 height 14
type input "Attractions"
click at [1031, 303] on button "Edit Metadata" at bounding box center [997, 304] width 248 height 31
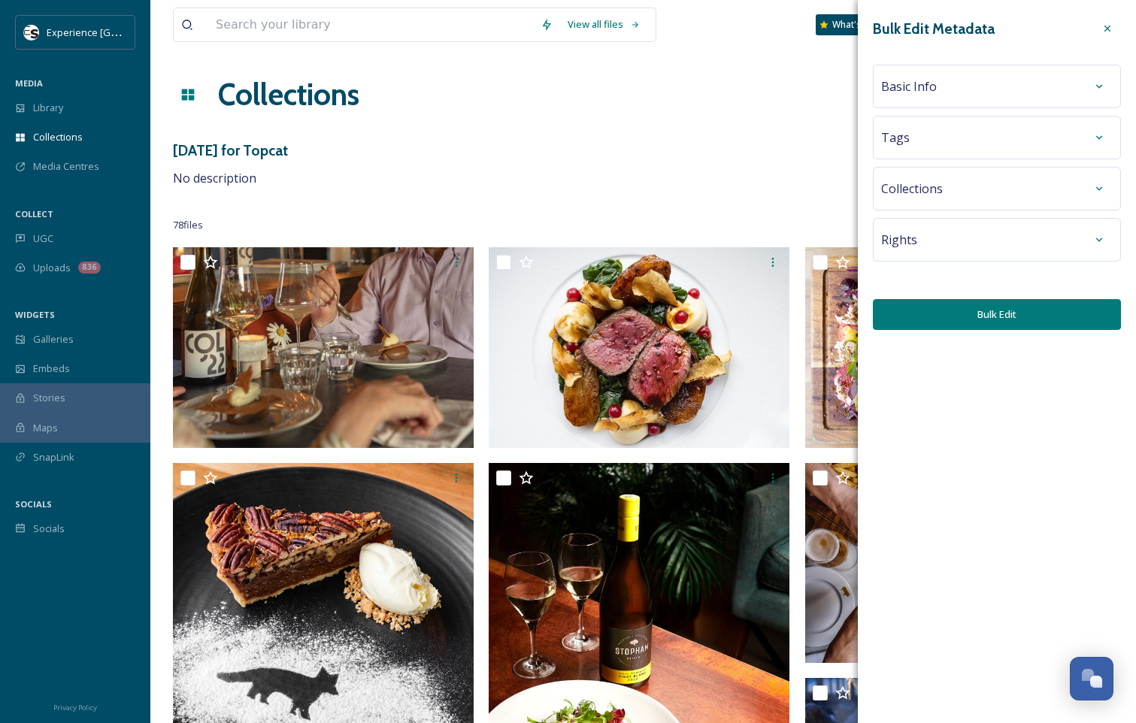
click at [984, 92] on div "Basic Info" at bounding box center [997, 86] width 232 height 27
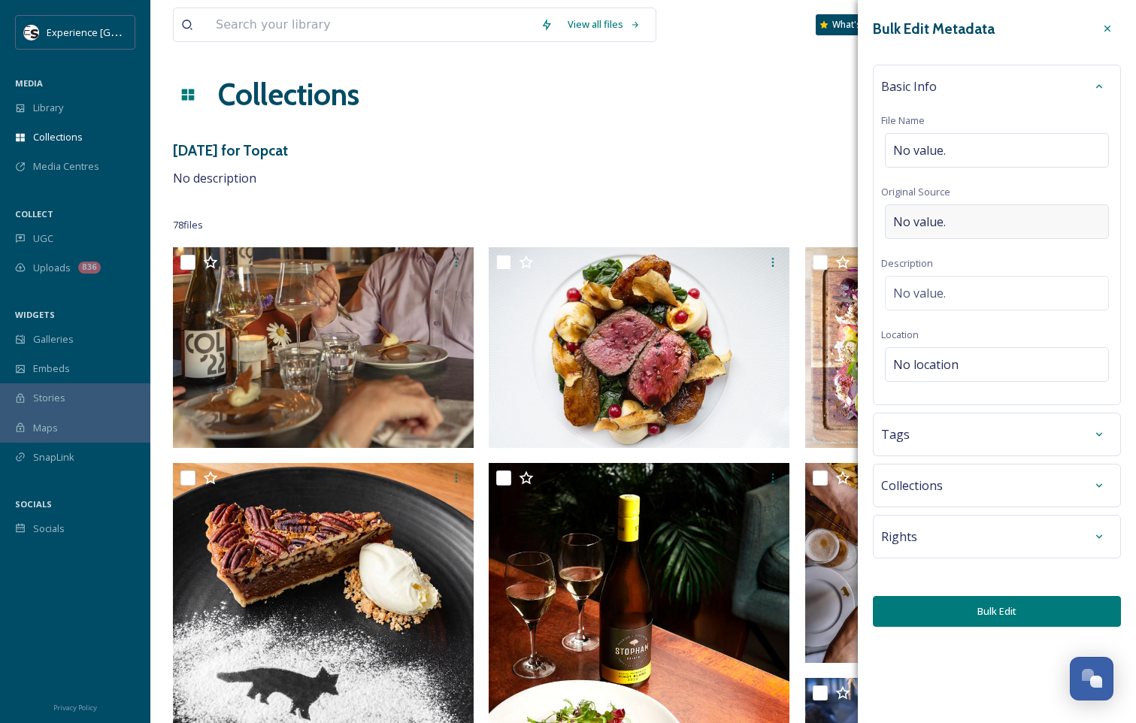
click at [961, 226] on div "No value." at bounding box center [997, 222] width 224 height 35
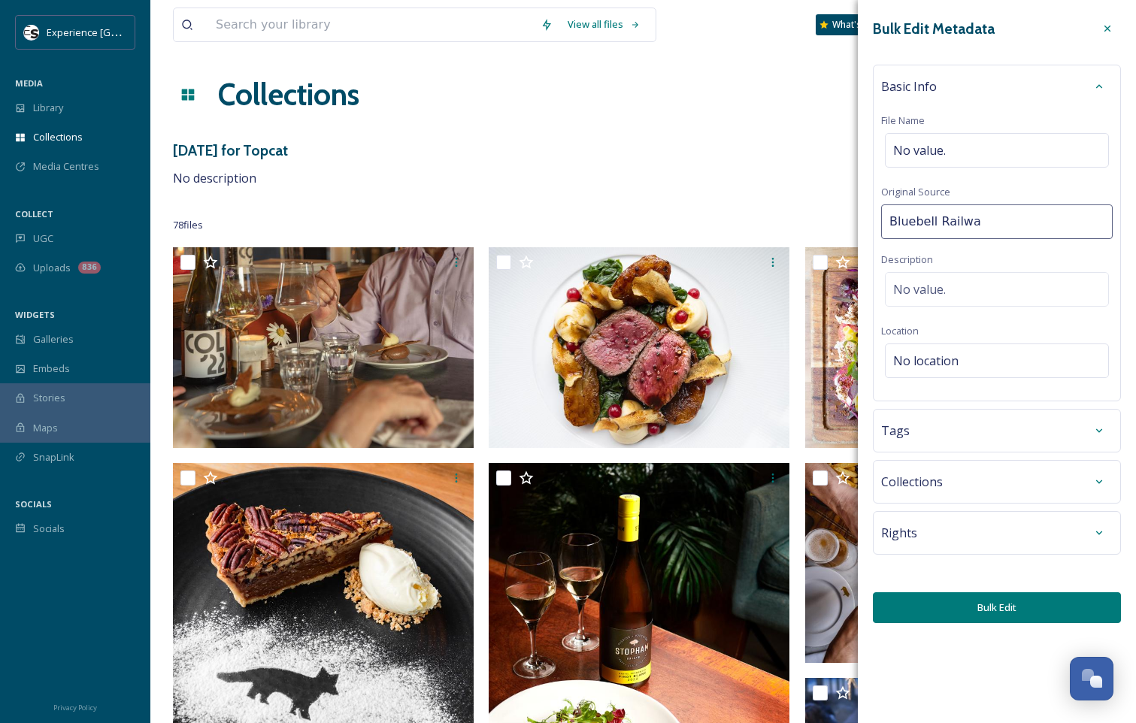
type input "Bluebell Railway"
click at [1014, 251] on div "Basic Info File Name No value. Original Source Bluebell Railway Description No …" at bounding box center [997, 233] width 248 height 337
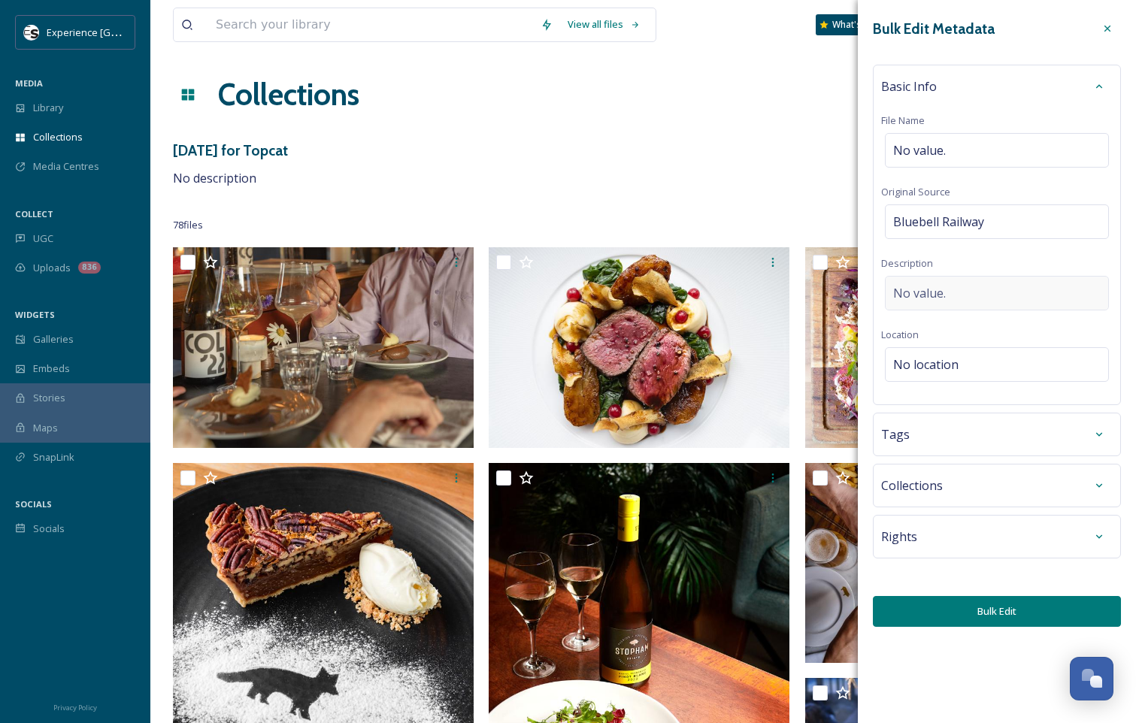
click at [959, 283] on div "No value." at bounding box center [997, 293] width 224 height 35
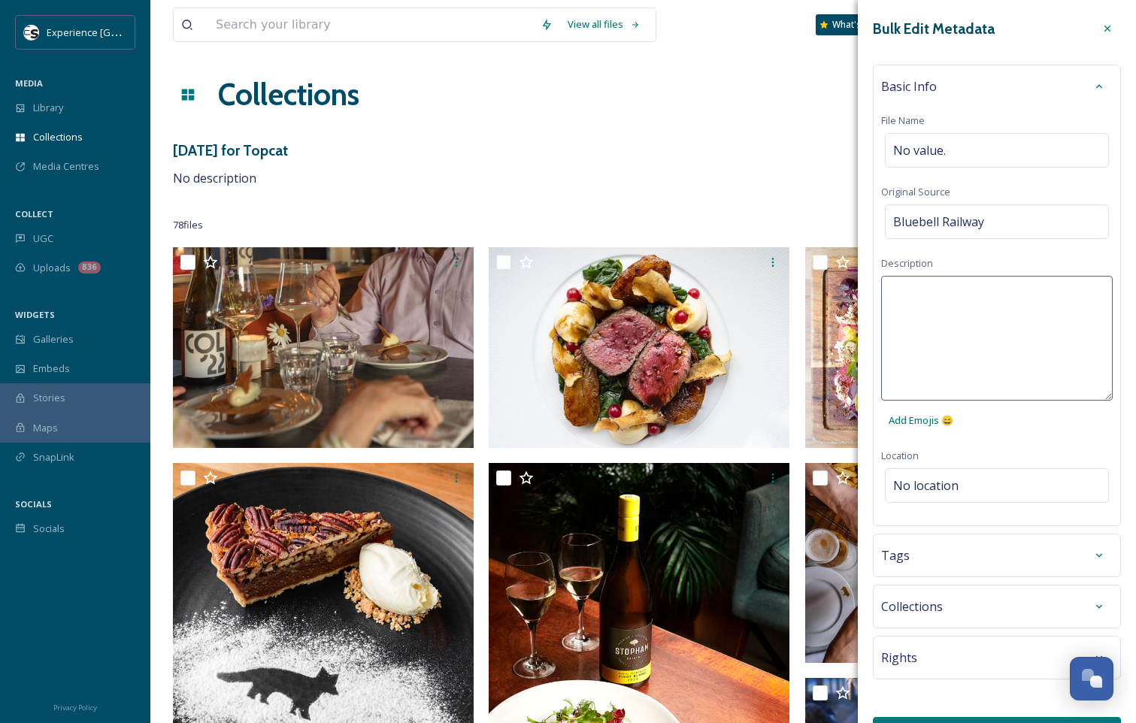
click at [912, 325] on textarea at bounding box center [997, 338] width 232 height 125
type textarea "Ghost train"
click at [1027, 430] on div "Ghost train Add Emojis 😄" at bounding box center [997, 355] width 232 height 159
click at [952, 487] on div "Bulk Edit Metadata Basic Info File Name No value. Original Source Bluebell Rail…" at bounding box center [997, 381] width 278 height 763
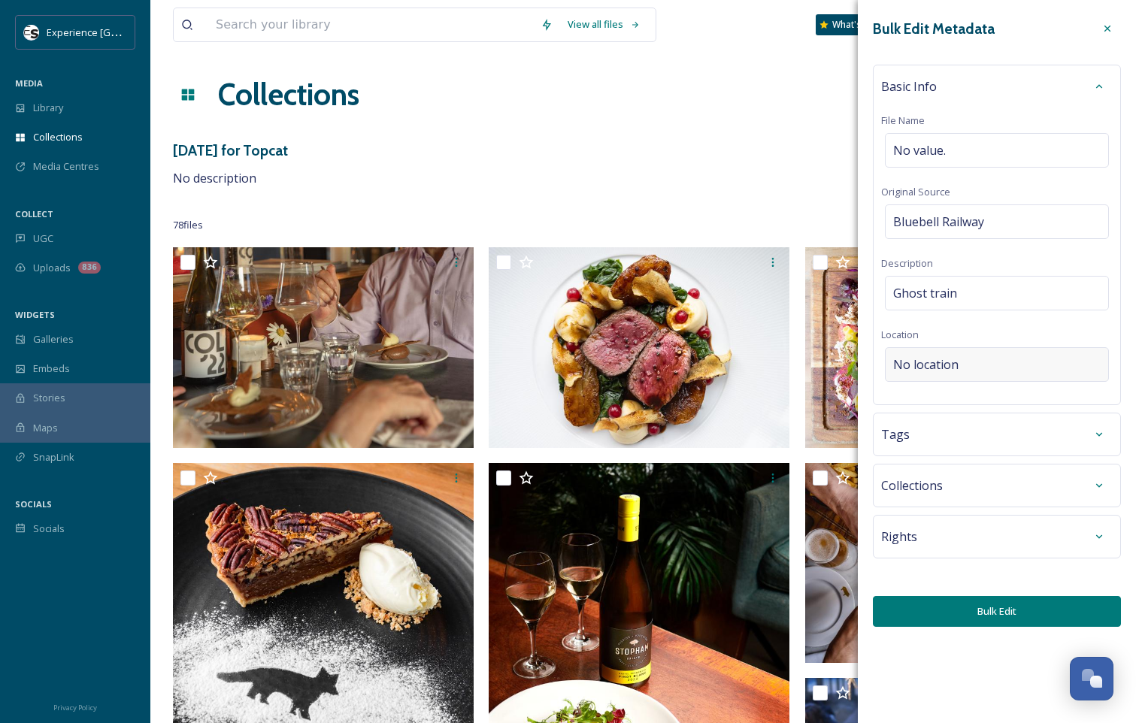
click at [950, 370] on span "No location" at bounding box center [925, 365] width 65 height 18
click at [951, 366] on input at bounding box center [997, 364] width 223 height 33
type input "Bluebell rail"
click at [1017, 401] on span "Bluebell Railway - ([GEOGRAPHIC_DATA], Station)" at bounding box center [1002, 402] width 217 height 14
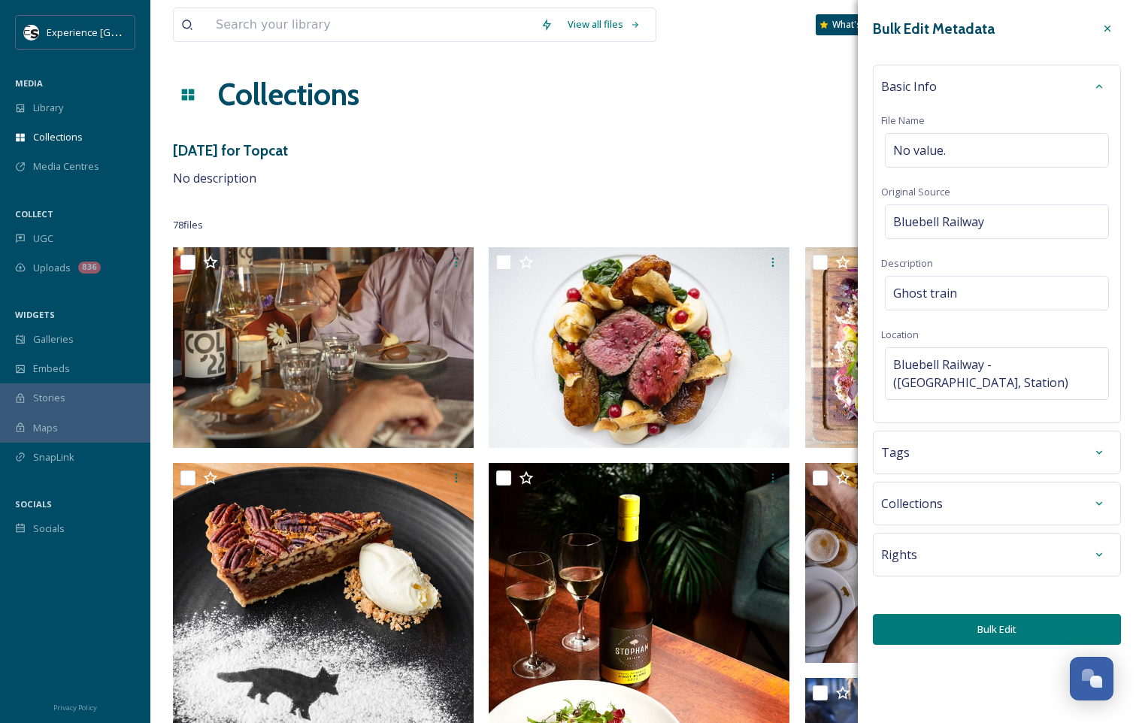
click at [995, 446] on div "Tags" at bounding box center [997, 452] width 232 height 27
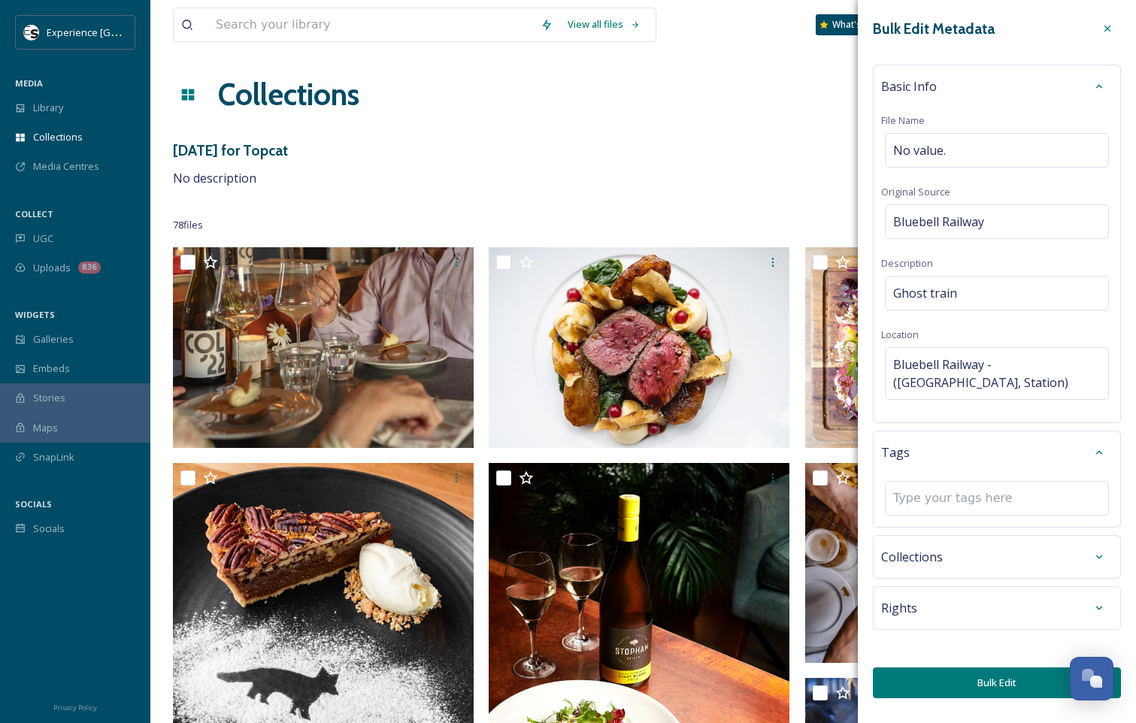
click at [994, 446] on div "Tags" at bounding box center [997, 452] width 232 height 27
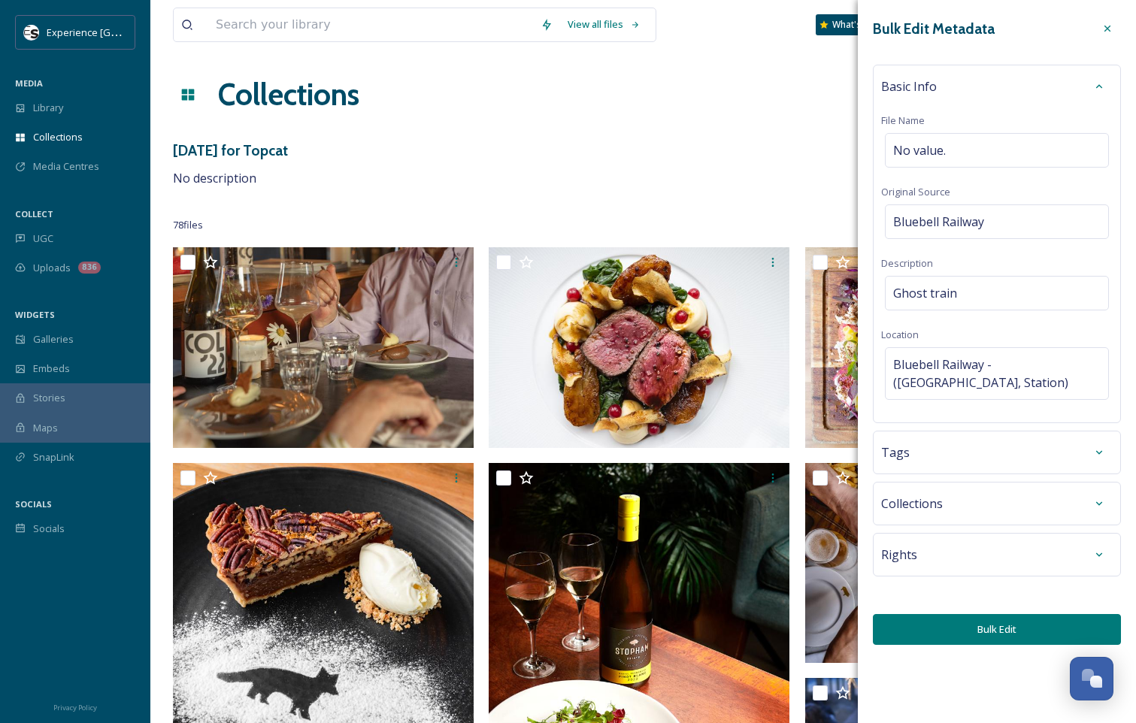
click at [1107, 498] on div at bounding box center [1099, 503] width 27 height 27
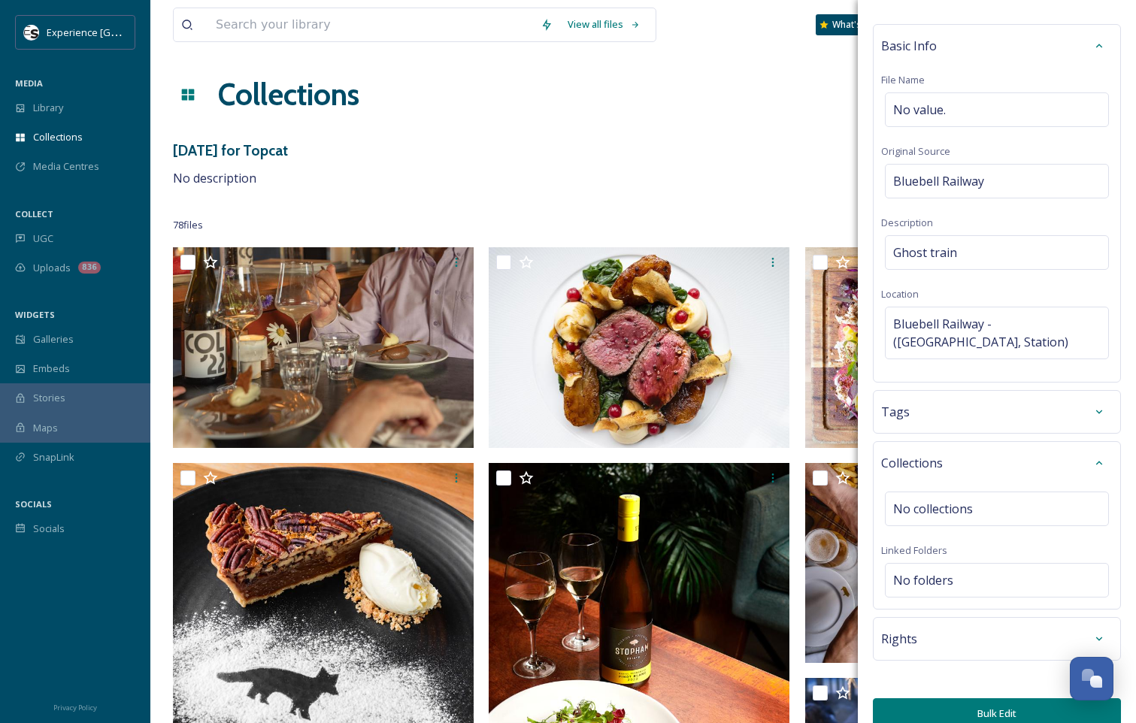
scroll to position [62, 0]
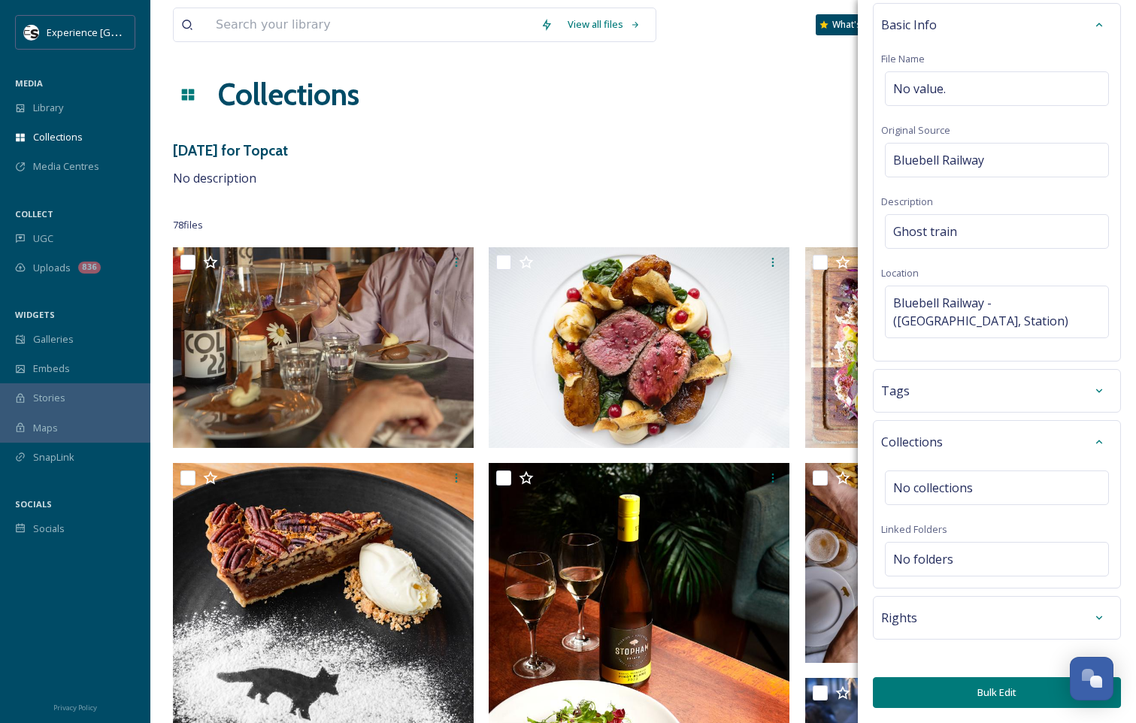
click at [952, 469] on div "Collections No collections Linked Folders No folders" at bounding box center [997, 504] width 248 height 168
click at [957, 492] on span "No collections" at bounding box center [933, 488] width 80 height 18
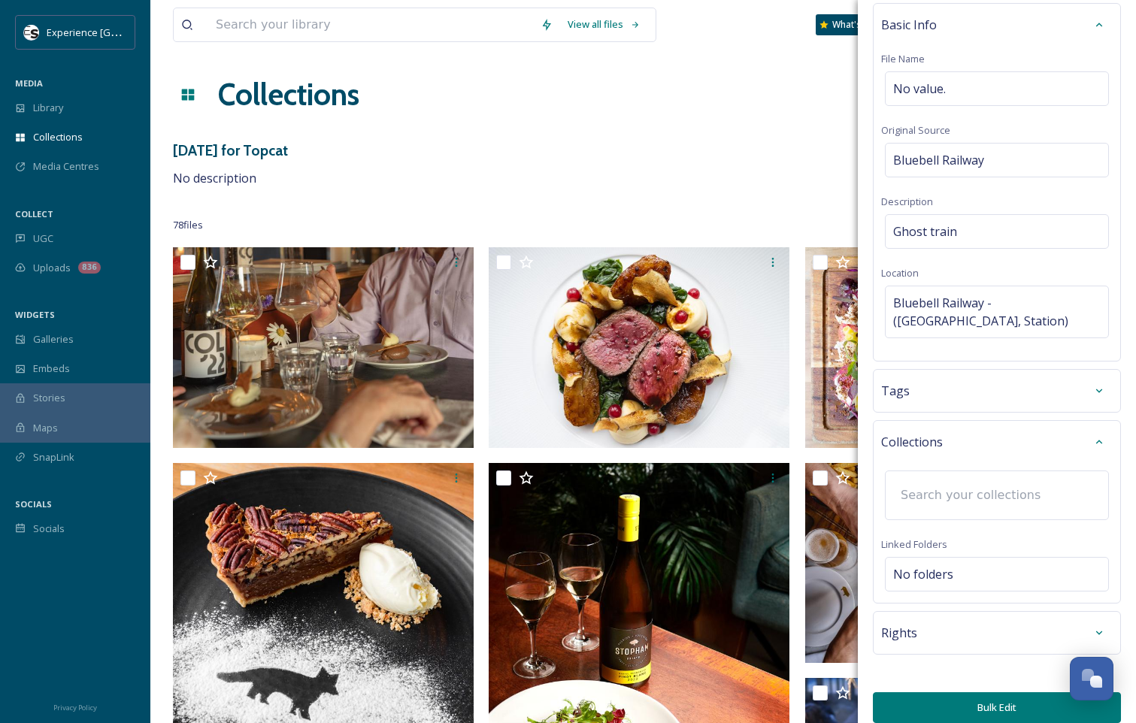
click at [959, 497] on input at bounding box center [975, 495] width 165 height 33
type input "Hall"
click at [971, 539] on span "[DATE] for Topcat" at bounding box center [932, 539] width 77 height 14
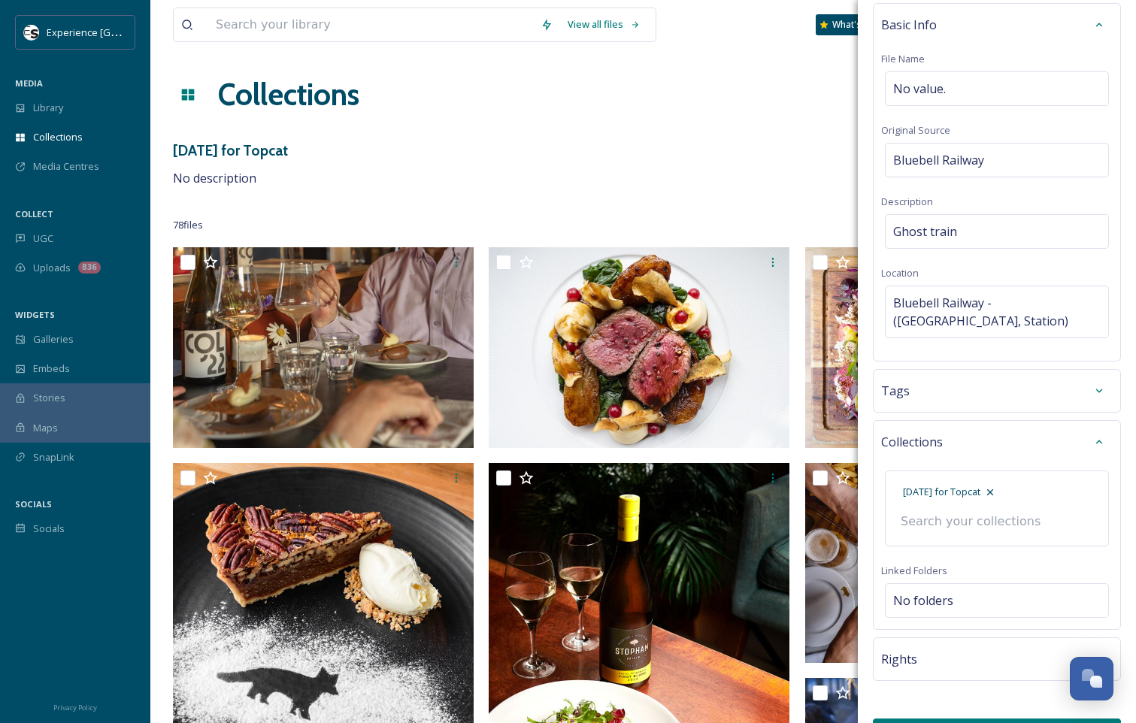
click at [1044, 562] on div "Collections [DATE] for Topcat Linked Folders No folders" at bounding box center [997, 525] width 248 height 210
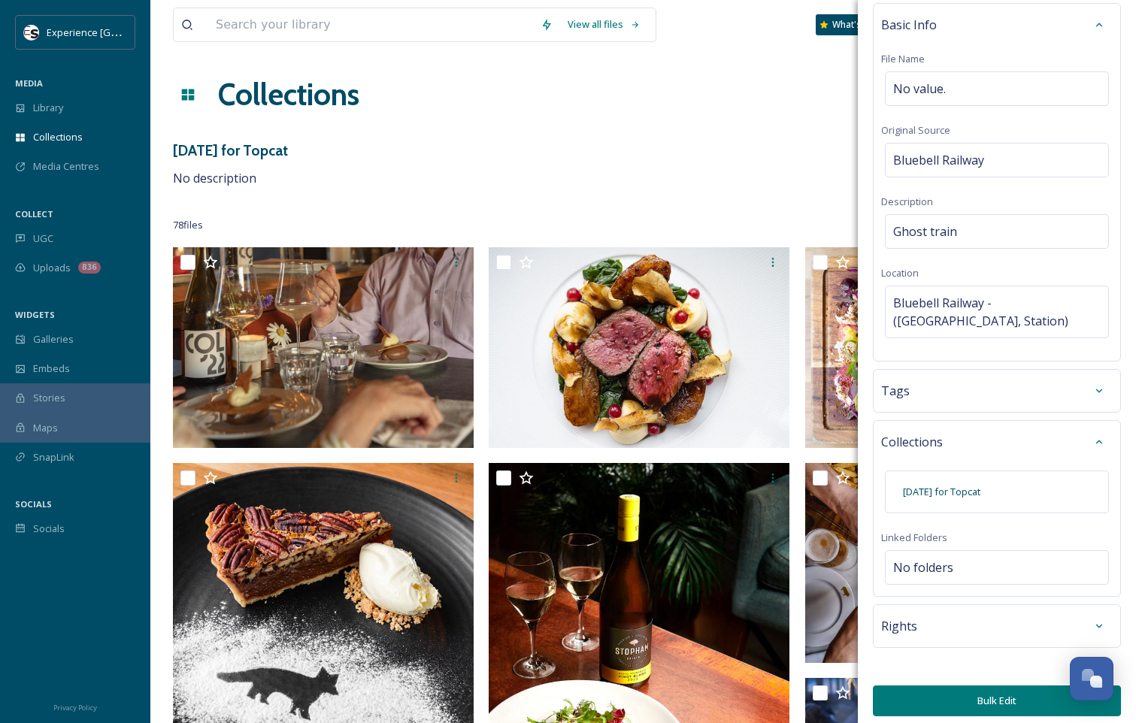
click at [977, 628] on div "Rights" at bounding box center [997, 626] width 232 height 27
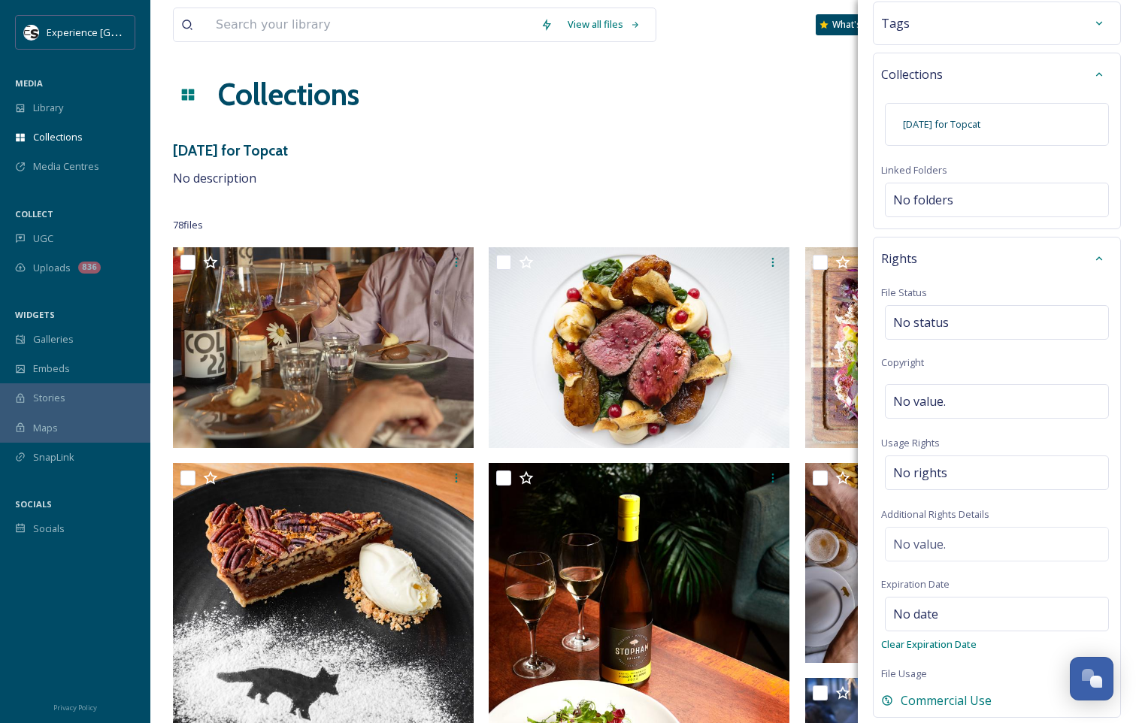
scroll to position [438, 0]
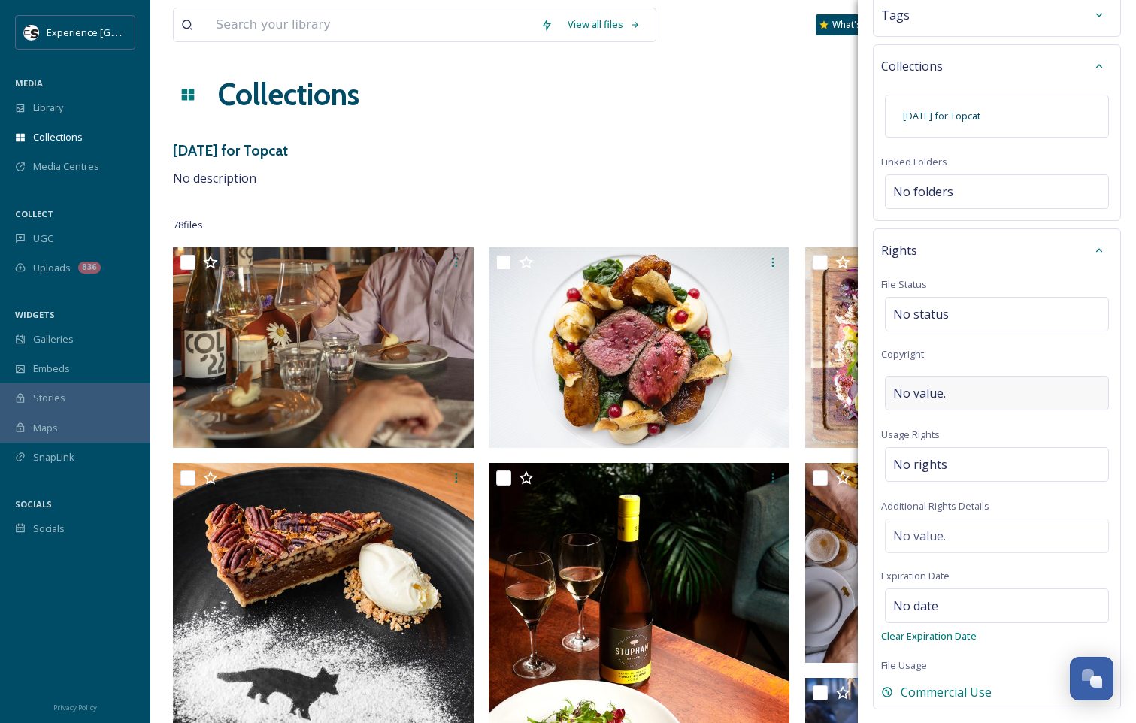
click at [973, 378] on div "No value." at bounding box center [997, 393] width 224 height 35
click at [981, 356] on div "Rights File Status No status Copyright Usage Rights No rights Additional Rights…" at bounding box center [997, 467] width 248 height 477
click at [984, 455] on div "No rights" at bounding box center [997, 464] width 224 height 35
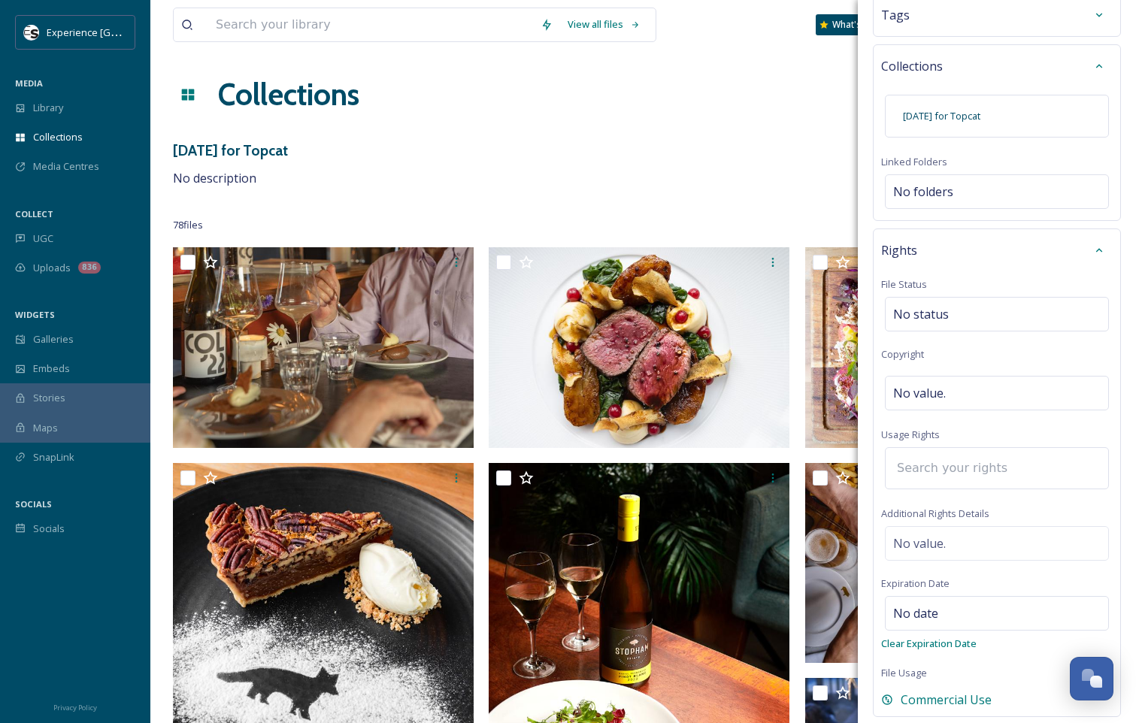
click at [992, 466] on input at bounding box center [971, 468] width 165 height 33
click at [996, 421] on div "Rights File Status No status Copyright No value. Usage Rights Additional Rights…" at bounding box center [997, 473] width 248 height 489
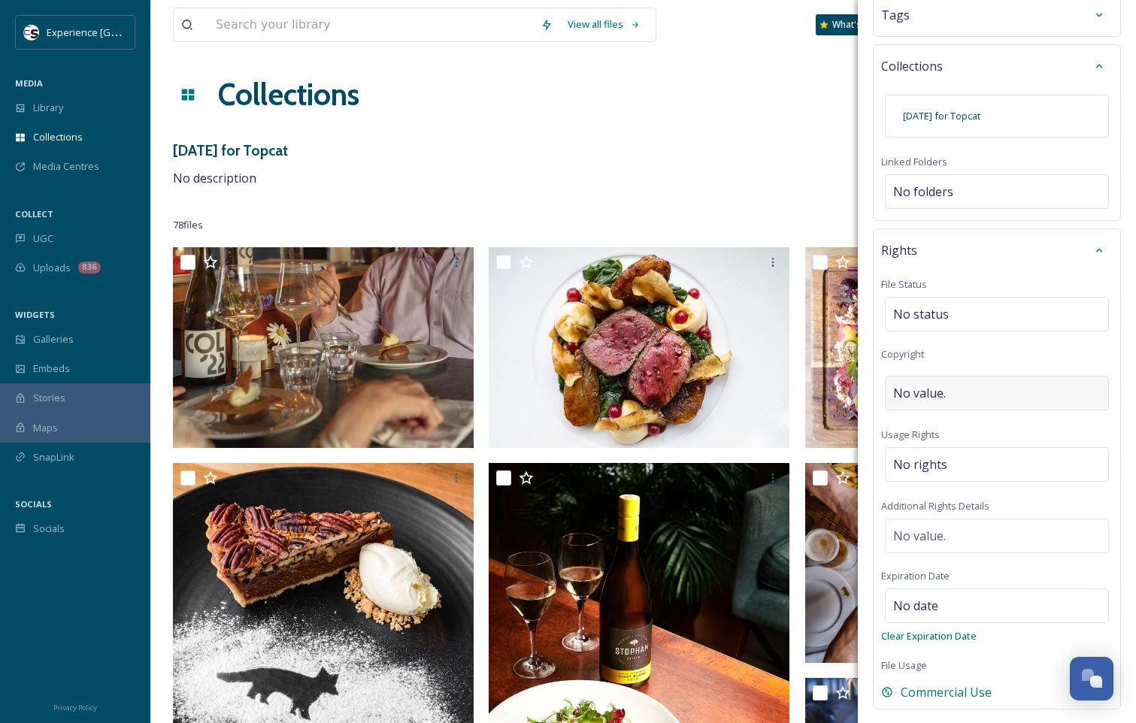
click at [983, 394] on div "No value." at bounding box center [997, 393] width 224 height 35
type input "B"
click at [980, 422] on div "Rights File Status No status Copyright Usage Rights No rights Additional Rights…" at bounding box center [997, 467] width 248 height 477
click at [961, 466] on div "No rights" at bounding box center [997, 464] width 224 height 35
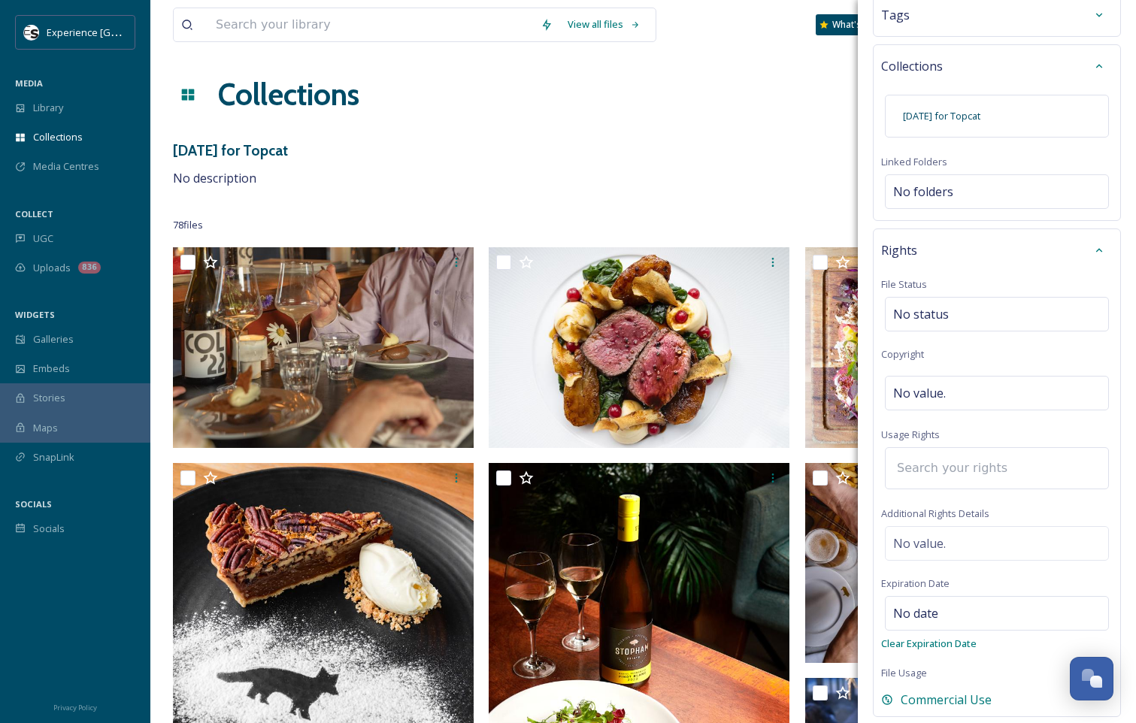
click at [962, 470] on input at bounding box center [971, 468] width 165 height 33
type input "b"
type input "c"
click at [941, 467] on input "pr" at bounding box center [971, 468] width 165 height 33
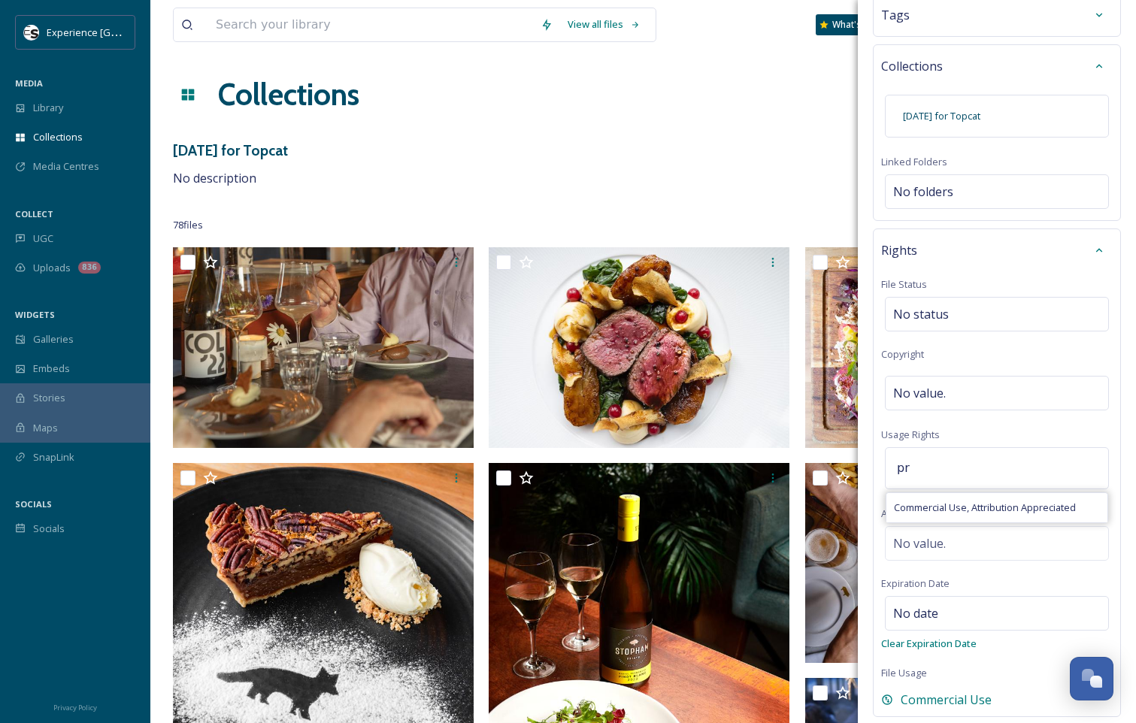
click at [941, 467] on input "pr" at bounding box center [971, 468] width 165 height 33
type input "pr"
click at [933, 502] on span "Commercial Use, Attribution Appreciated" at bounding box center [985, 508] width 182 height 14
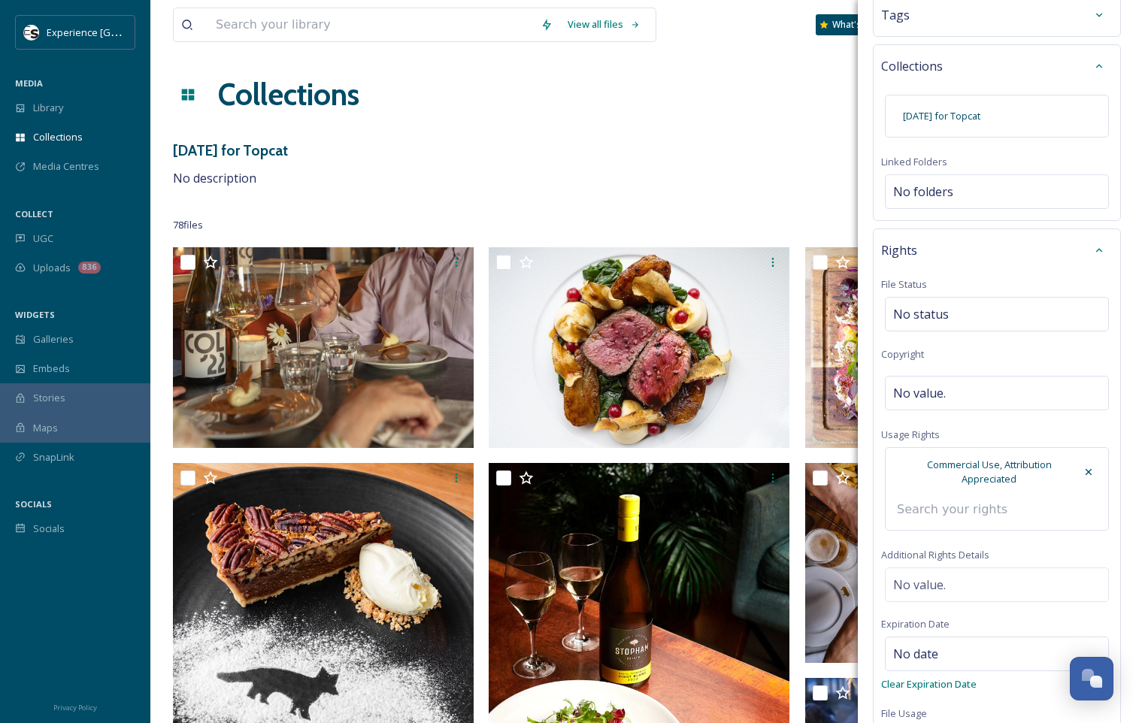
click at [1012, 427] on div "Rights File Status No status Copyright No value. Usage Rights Commercial Use, A…" at bounding box center [997, 493] width 248 height 529
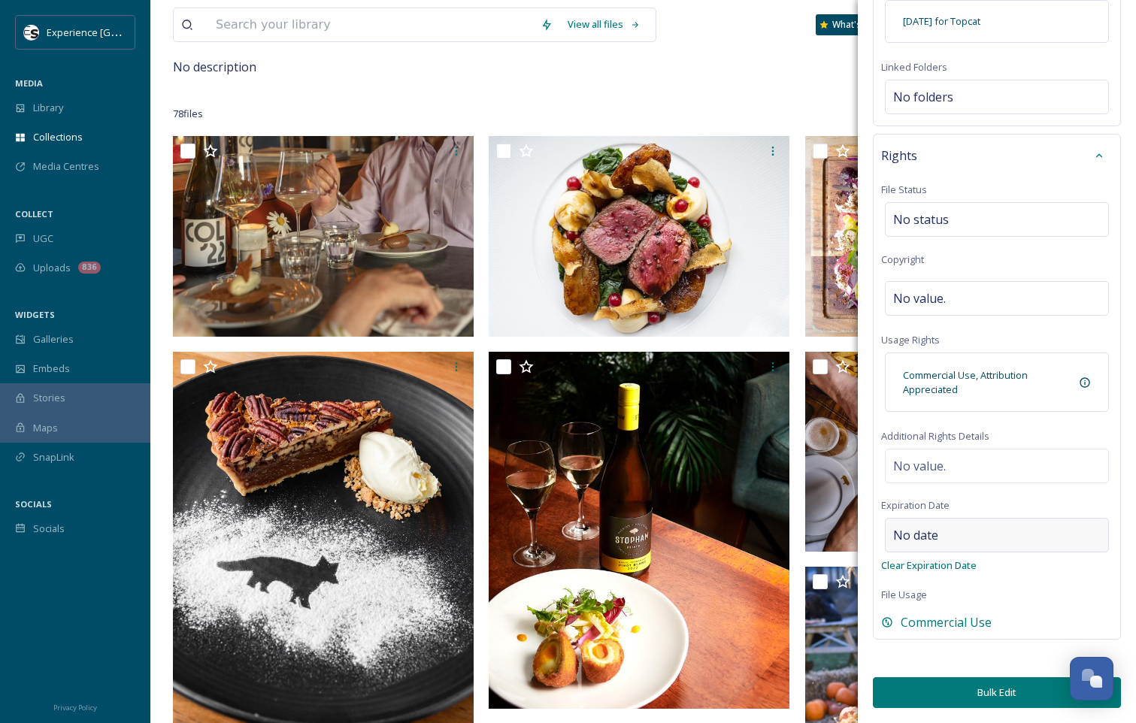
scroll to position [150, 0]
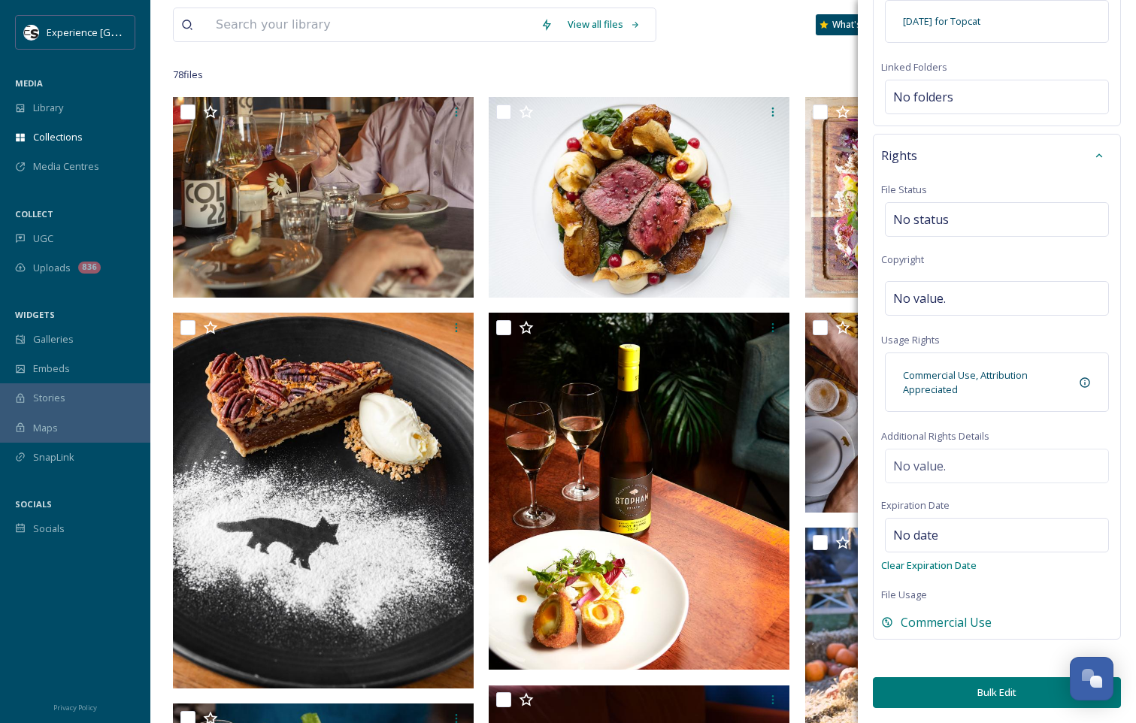
click at [968, 692] on button "Bulk Edit" at bounding box center [997, 692] width 248 height 31
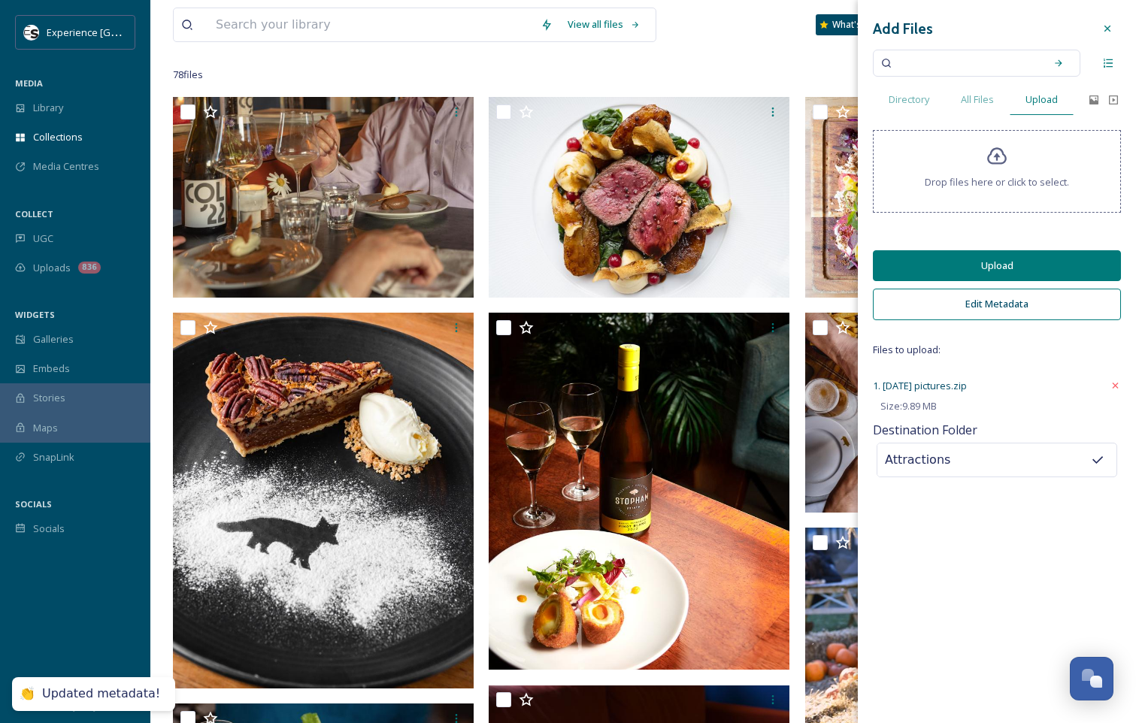
click at [998, 264] on button "Upload" at bounding box center [997, 265] width 248 height 31
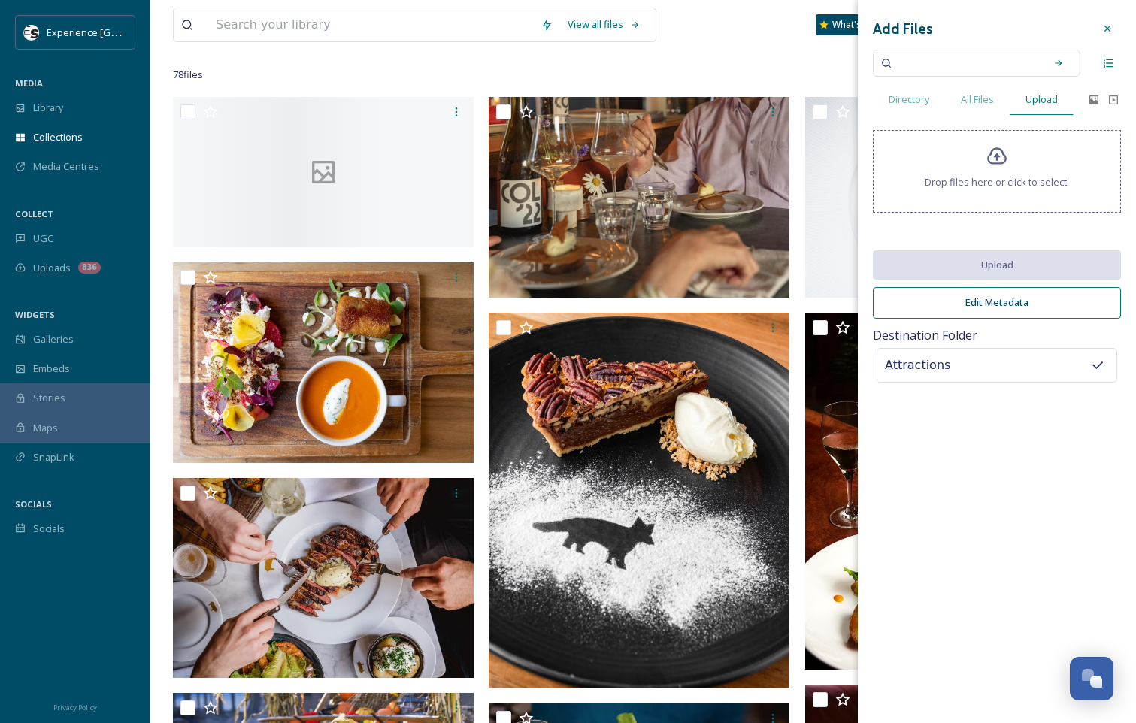
click at [1105, 22] on div at bounding box center [1107, 28] width 27 height 27
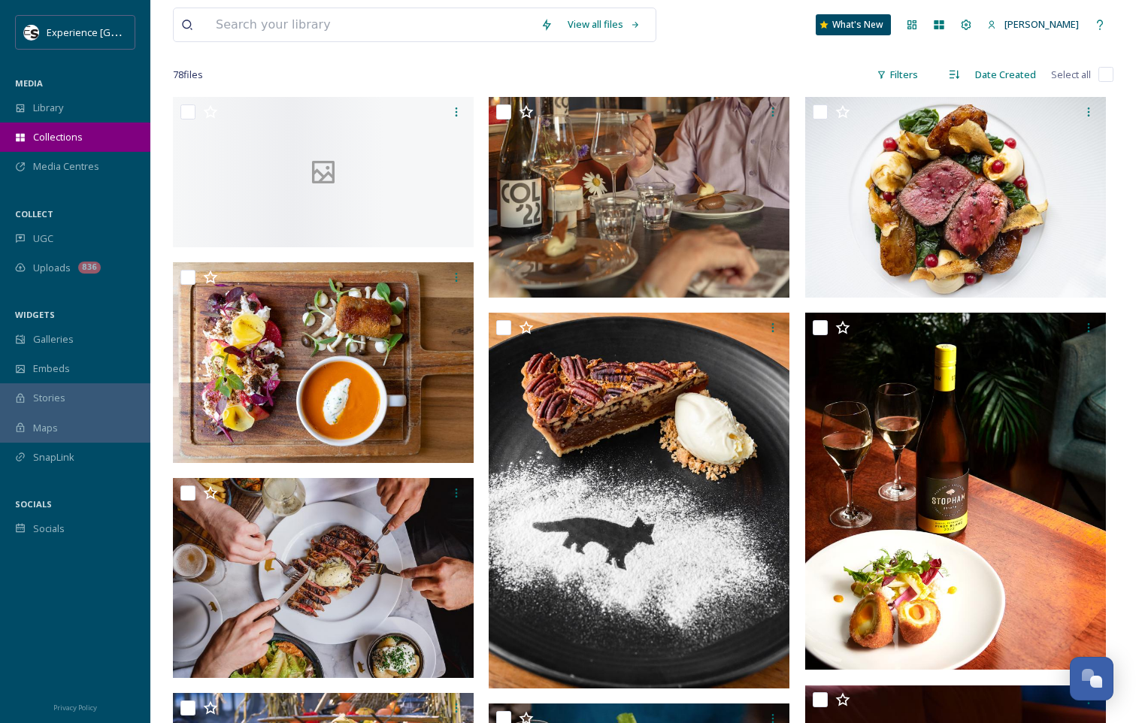
click at [74, 141] on span "Collections" at bounding box center [58, 137] width 50 height 14
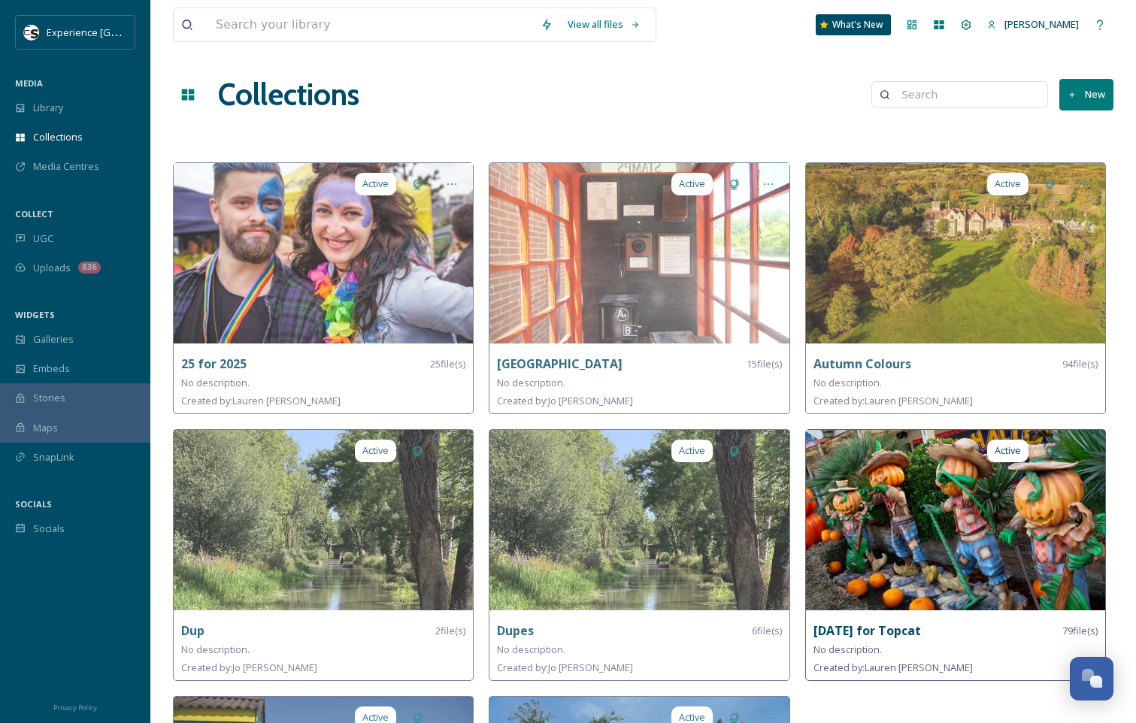
click at [908, 532] on img at bounding box center [955, 520] width 299 height 180
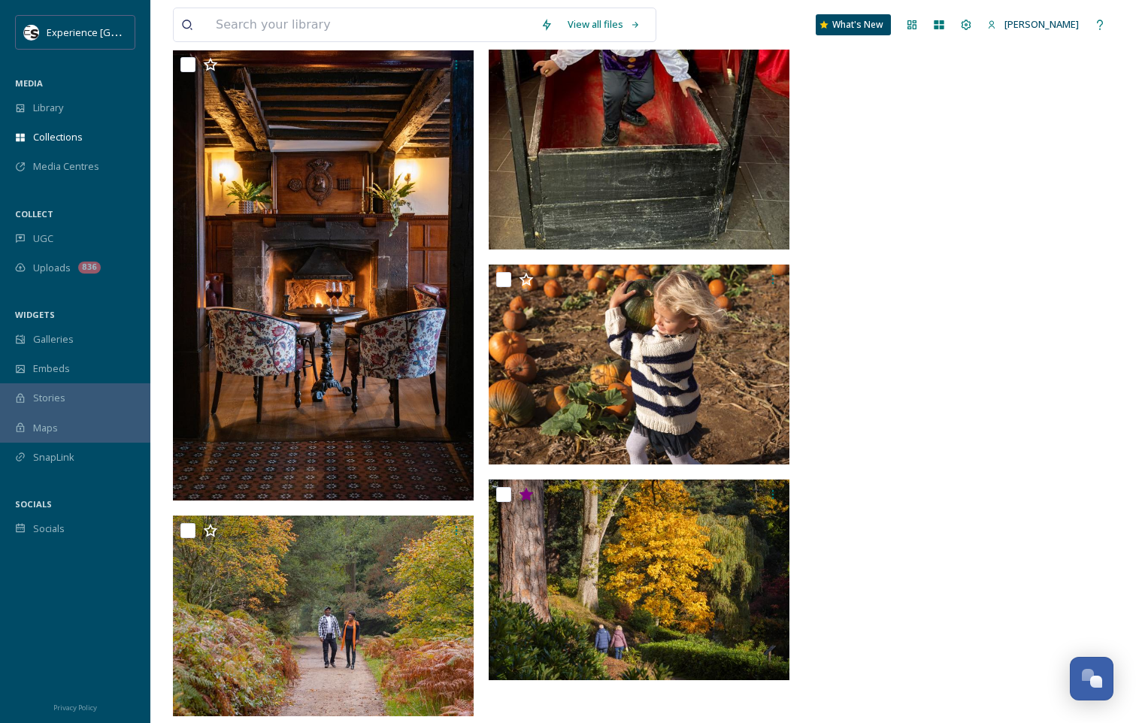
scroll to position [7269, 0]
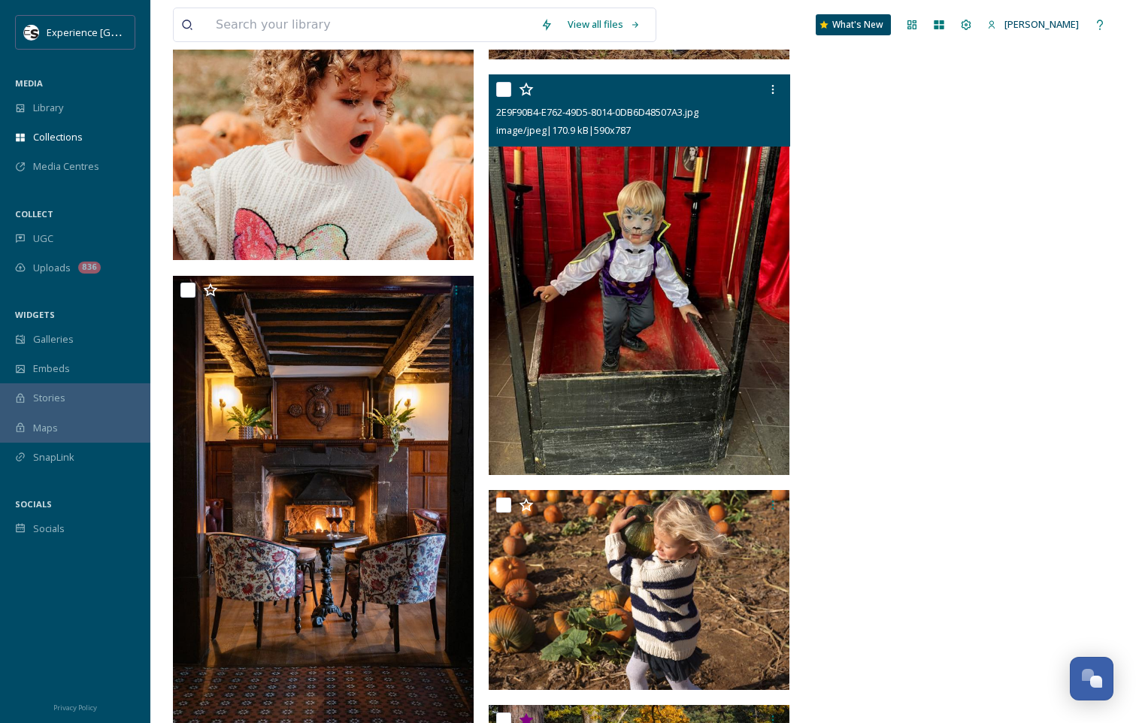
click at [705, 261] on img at bounding box center [639, 274] width 301 height 401
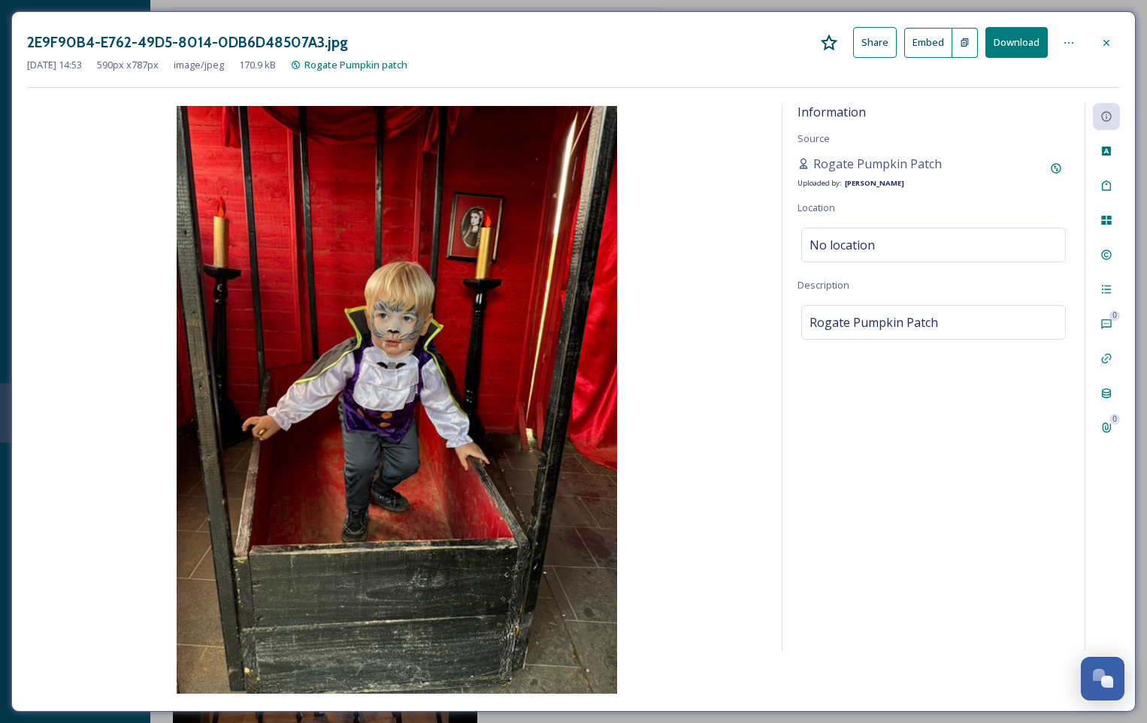
click at [1110, 44] on icon at bounding box center [1107, 43] width 12 height 12
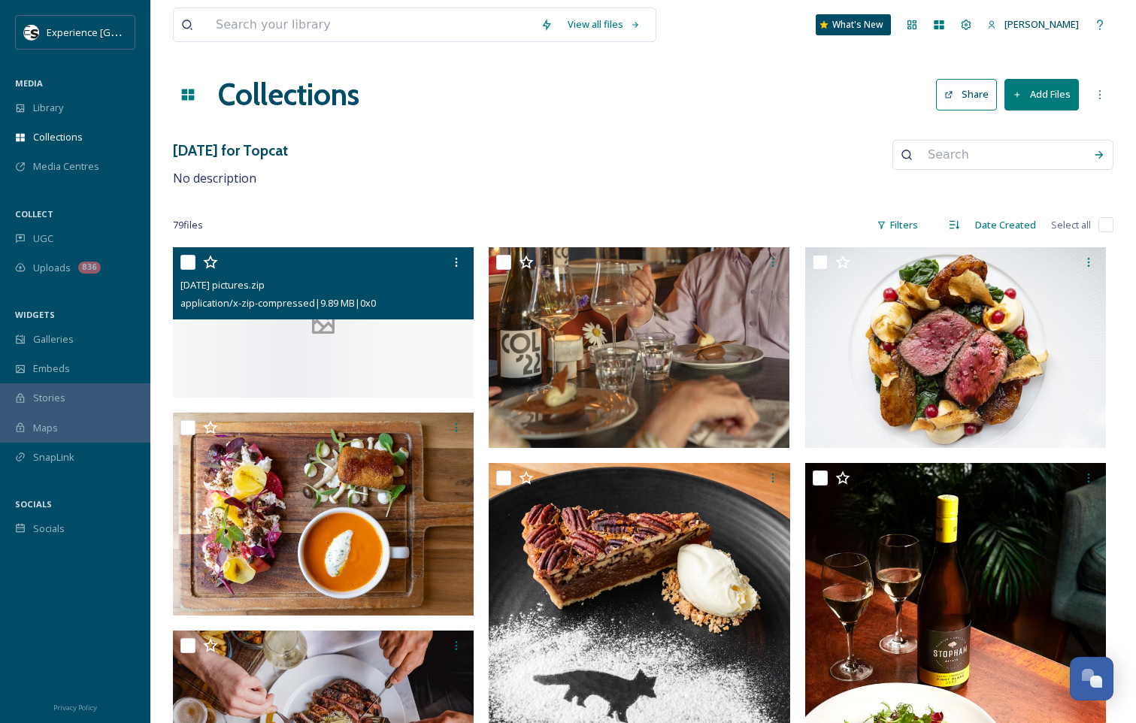
click at [335, 345] on div at bounding box center [323, 322] width 301 height 150
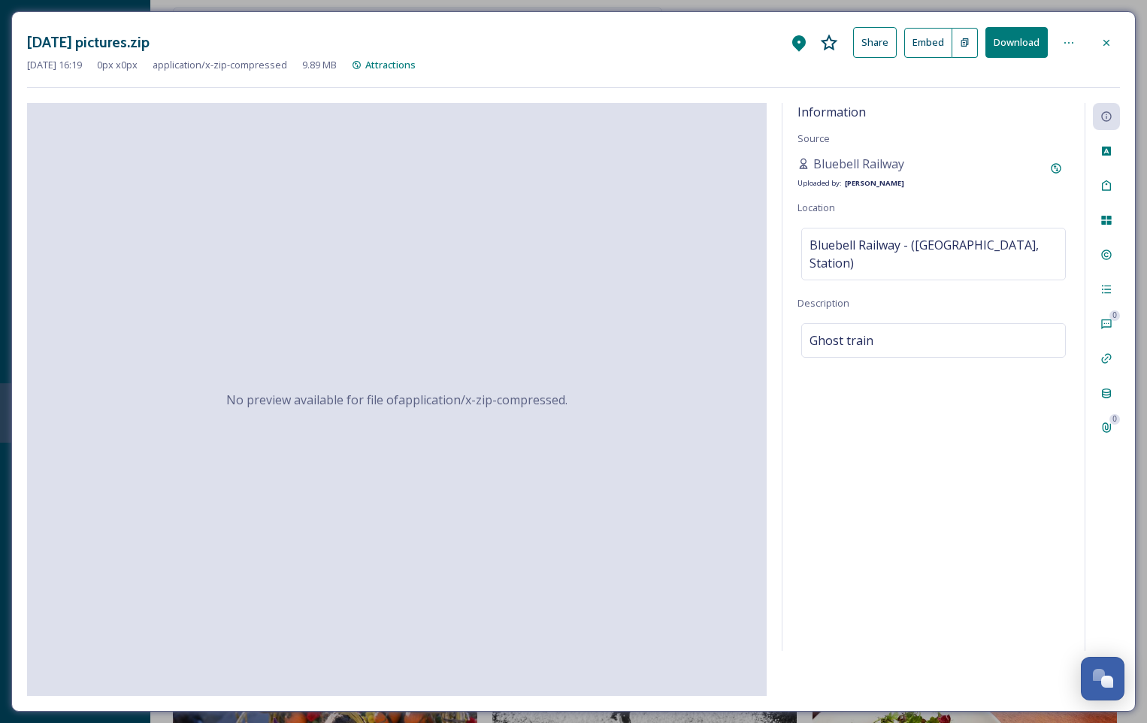
click at [1108, 42] on icon at bounding box center [1107, 43] width 12 height 12
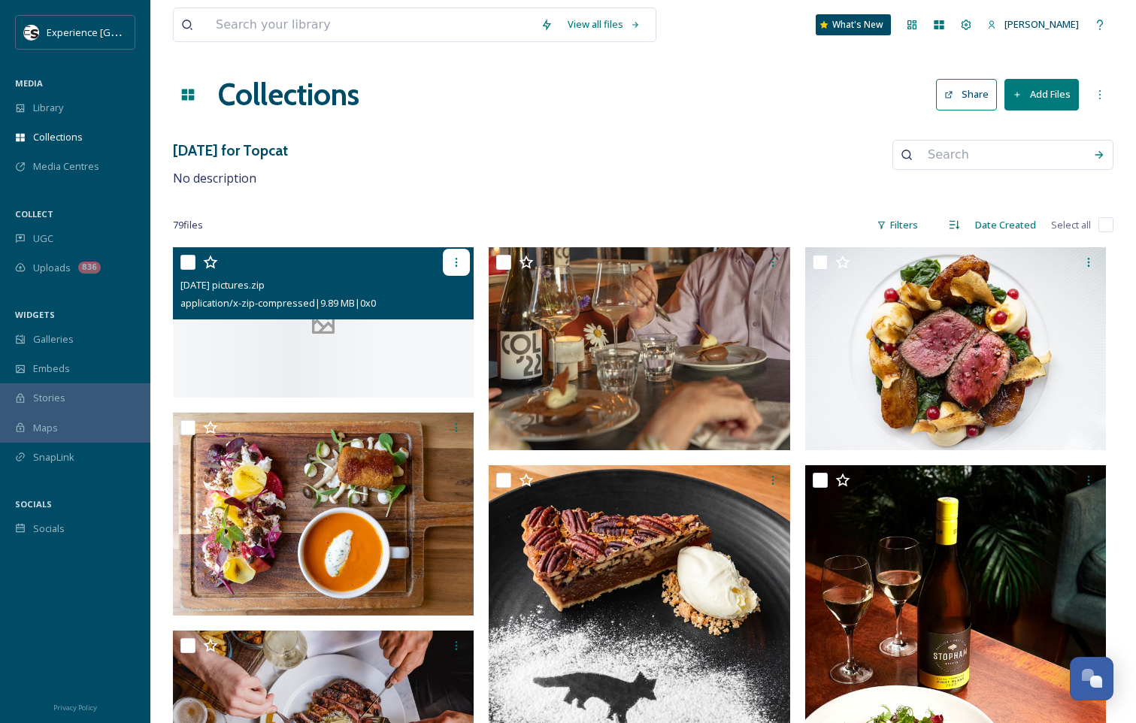
click at [461, 264] on icon at bounding box center [456, 262] width 12 height 12
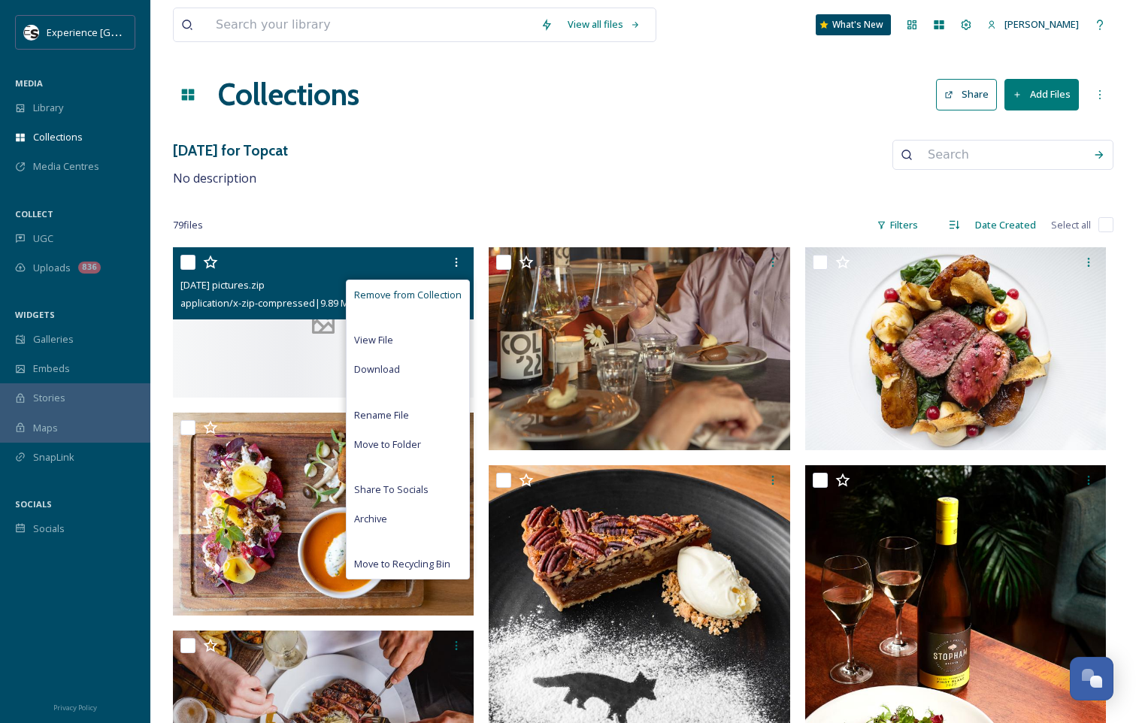
click at [432, 289] on span "Remove from Collection" at bounding box center [408, 295] width 108 height 14
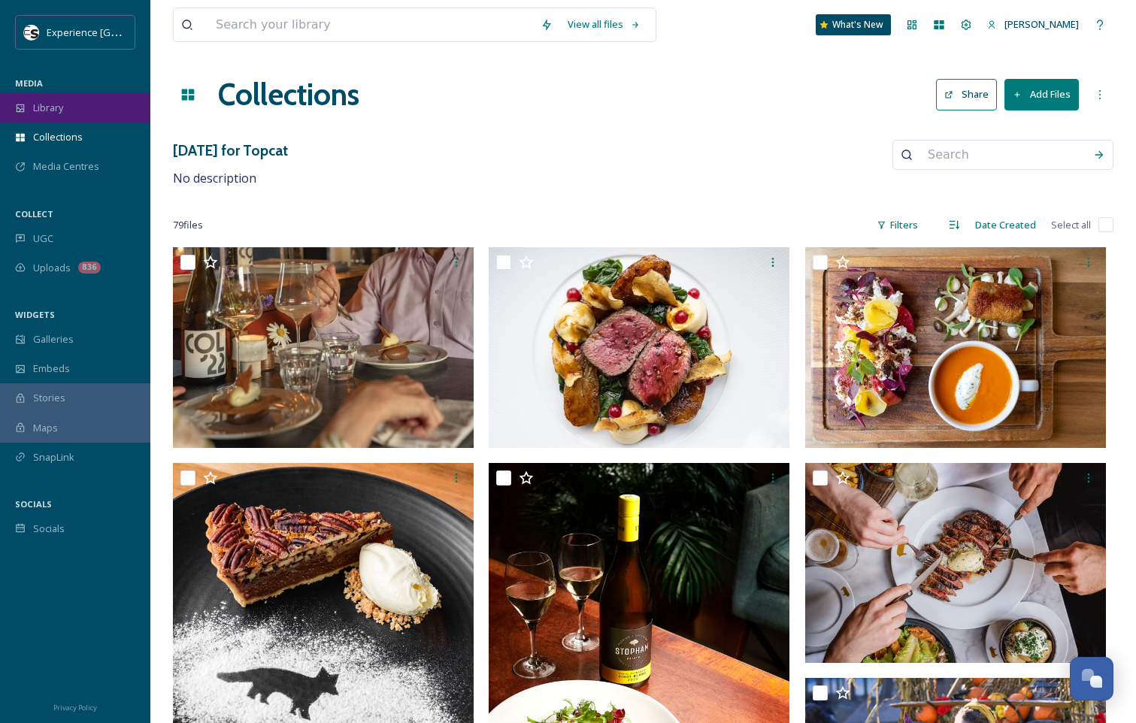
click at [80, 109] on div "Library" at bounding box center [75, 107] width 150 height 29
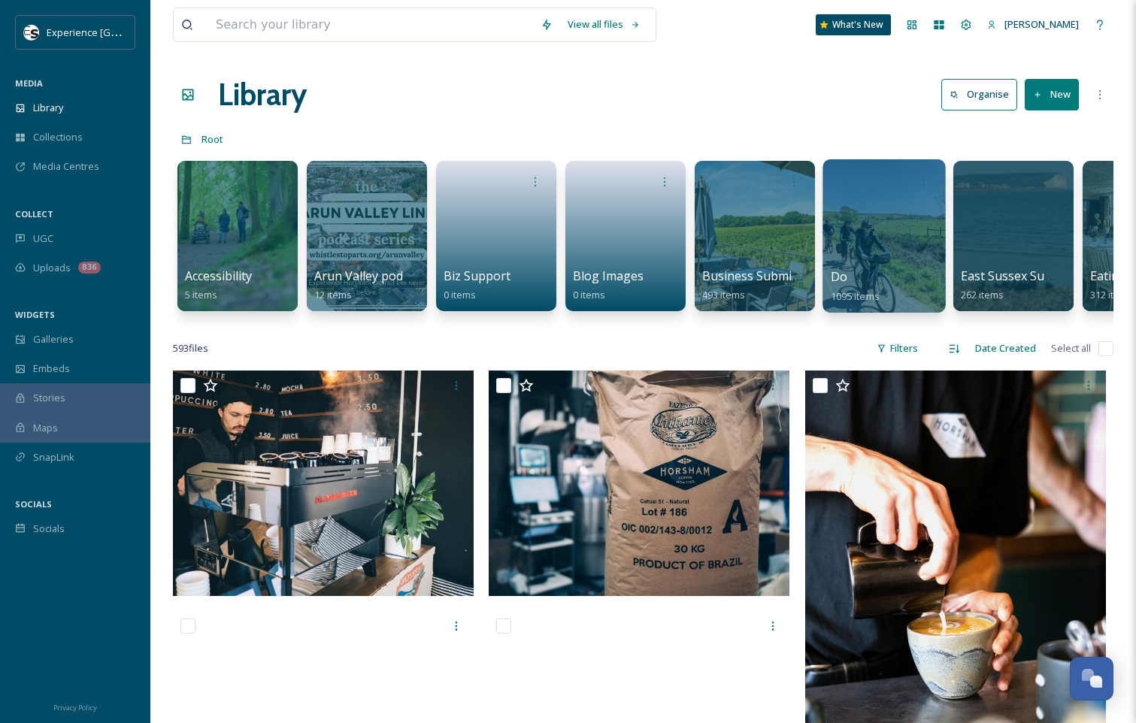
click at [856, 276] on div "Do 1095 items" at bounding box center [885, 287] width 108 height 38
click at [923, 239] on div at bounding box center [884, 235] width 123 height 153
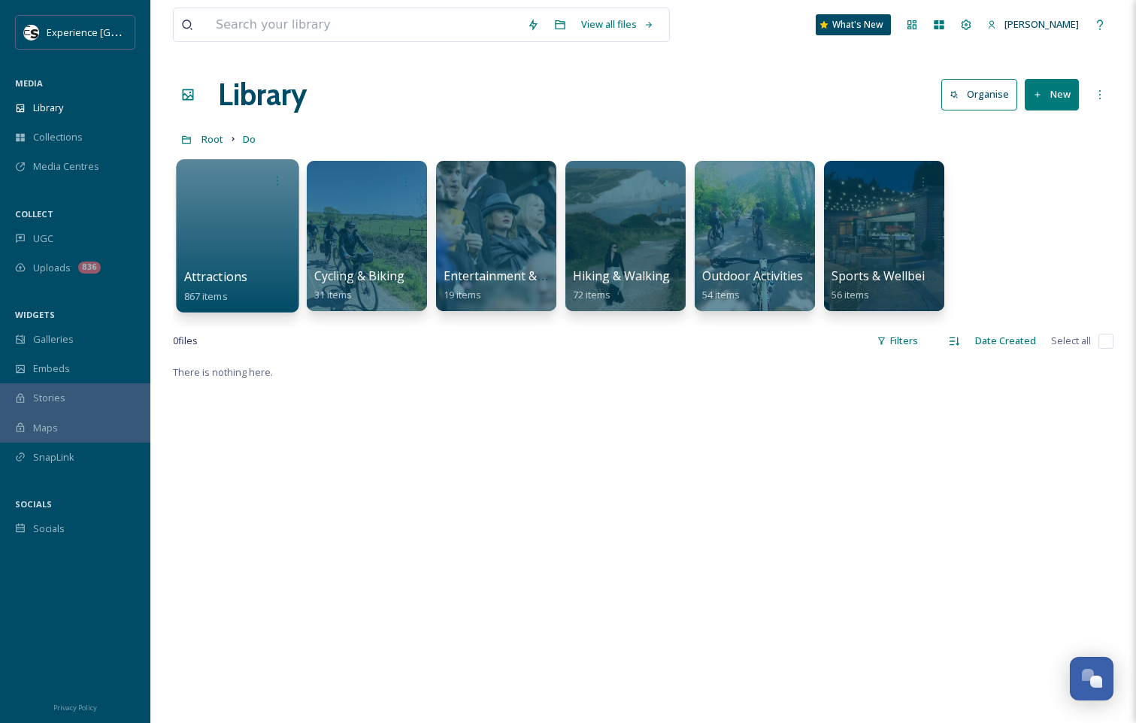
click at [259, 280] on div "Attractions 867 items" at bounding box center [238, 287] width 108 height 38
click at [208, 206] on div at bounding box center [237, 235] width 123 height 153
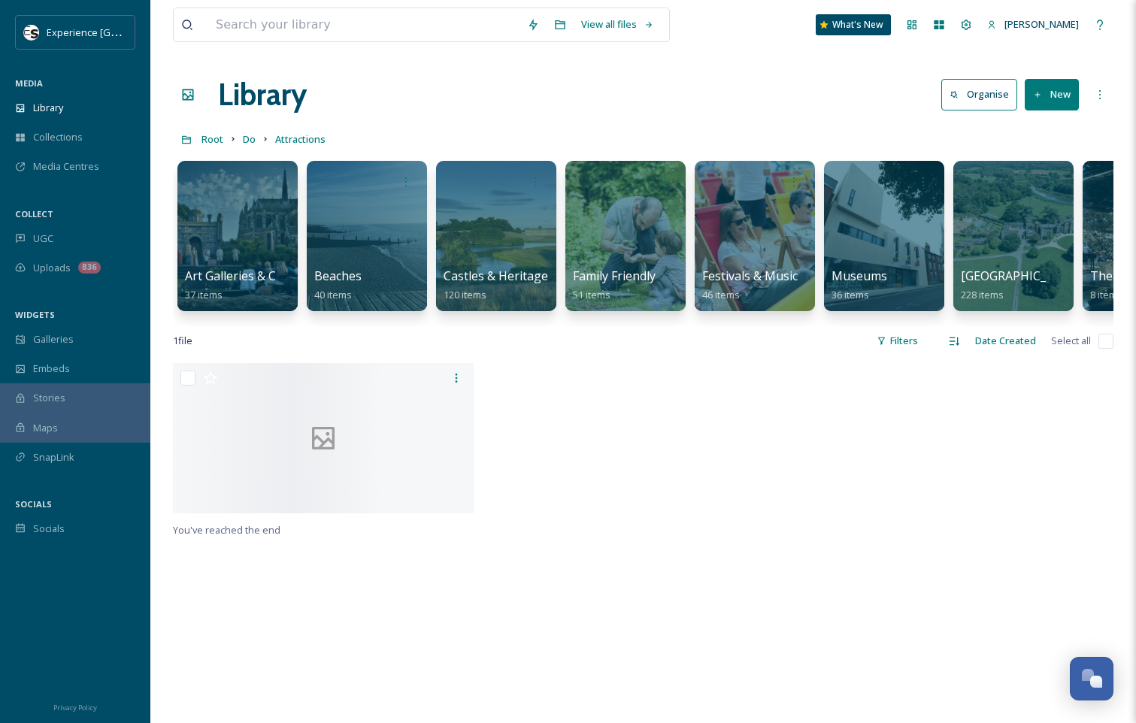
click at [1041, 94] on icon at bounding box center [1038, 95] width 10 height 10
click at [1039, 156] on span ".zip Upload" at bounding box center [1045, 159] width 50 height 14
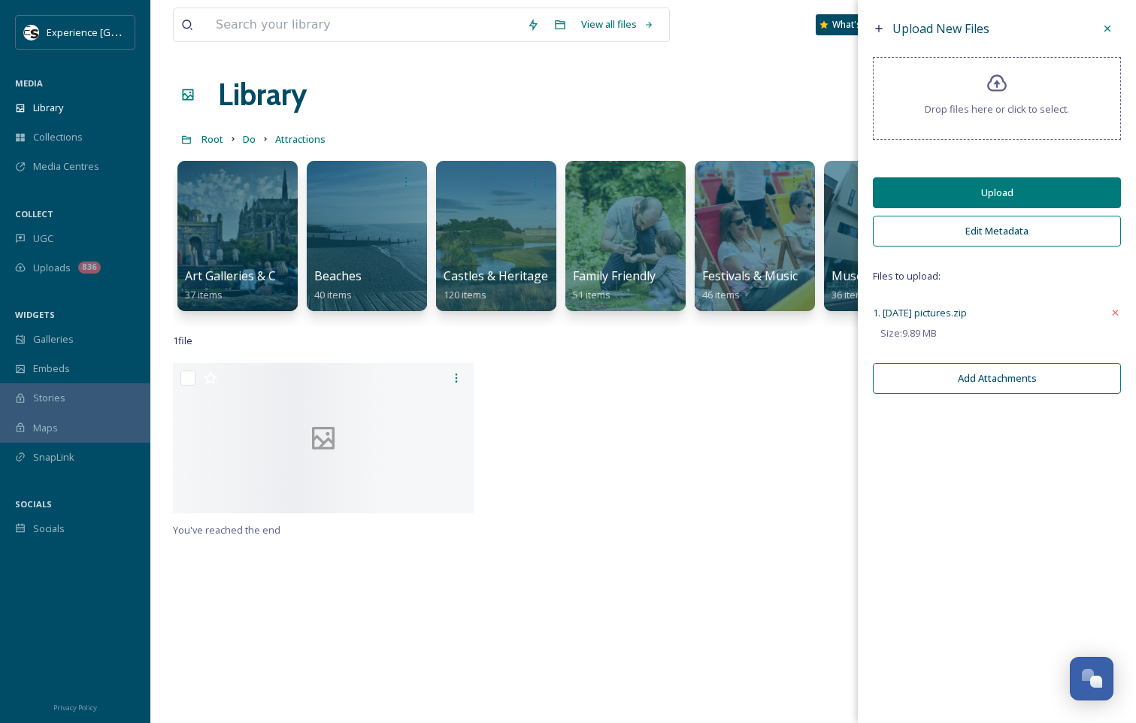
click at [1015, 225] on button "Edit Metadata" at bounding box center [997, 231] width 248 height 31
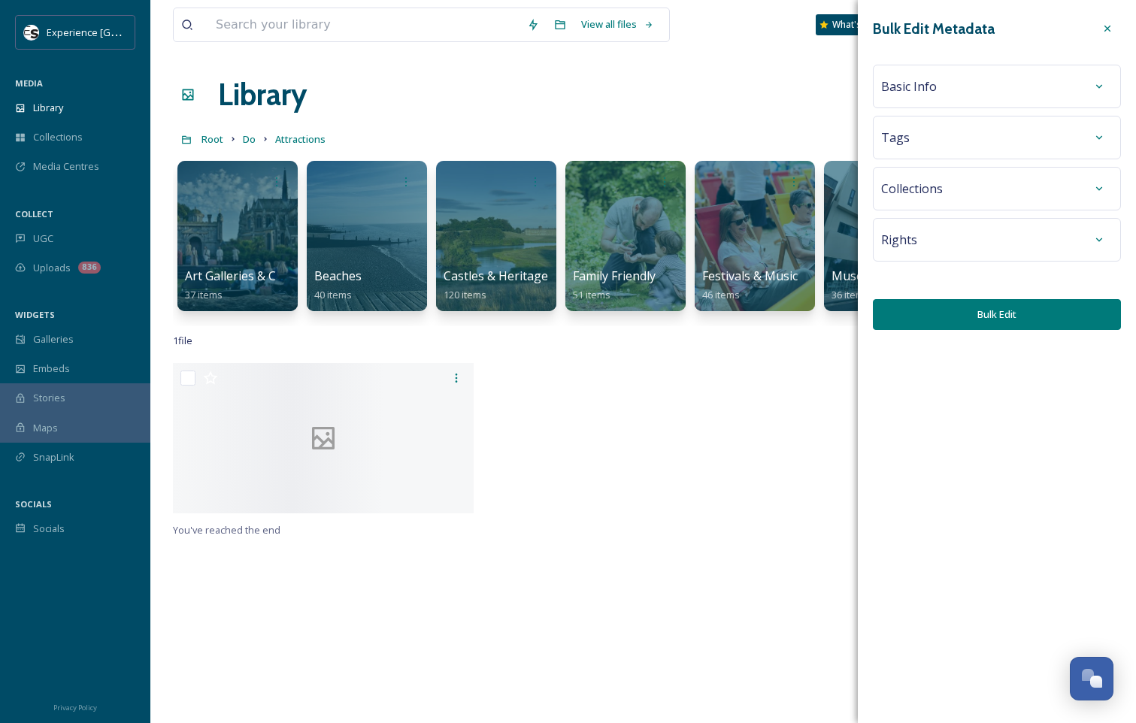
click at [977, 88] on div "Basic Info" at bounding box center [997, 86] width 232 height 27
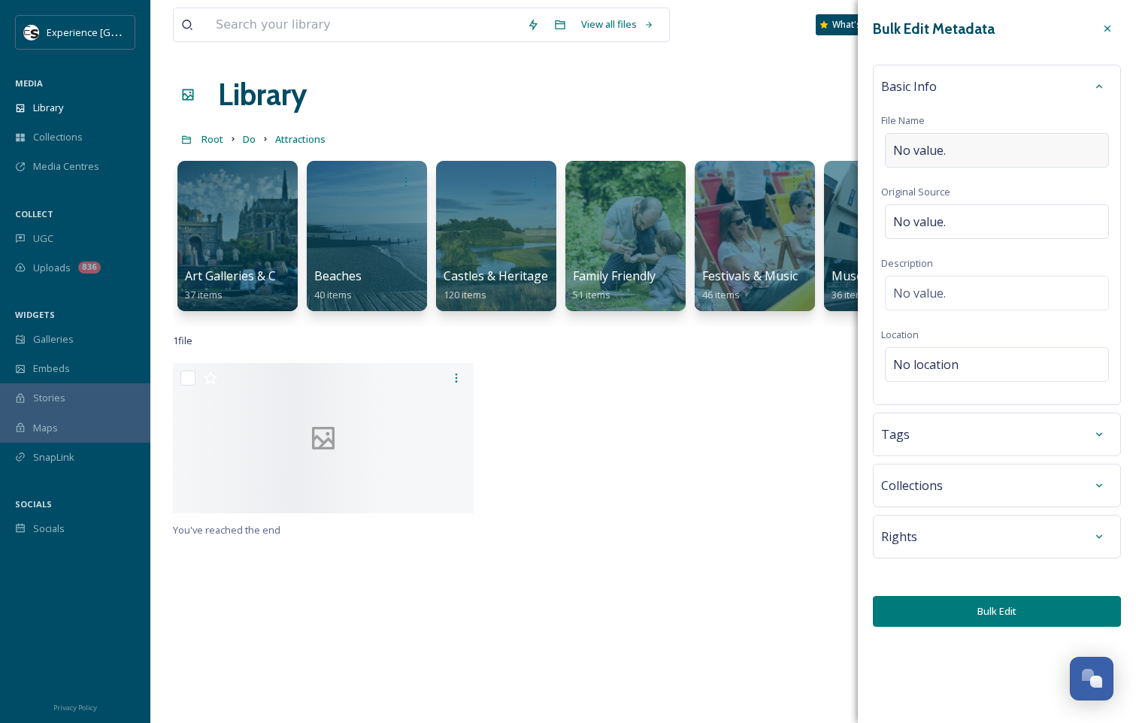
click at [972, 138] on div "No value." at bounding box center [997, 150] width 224 height 35
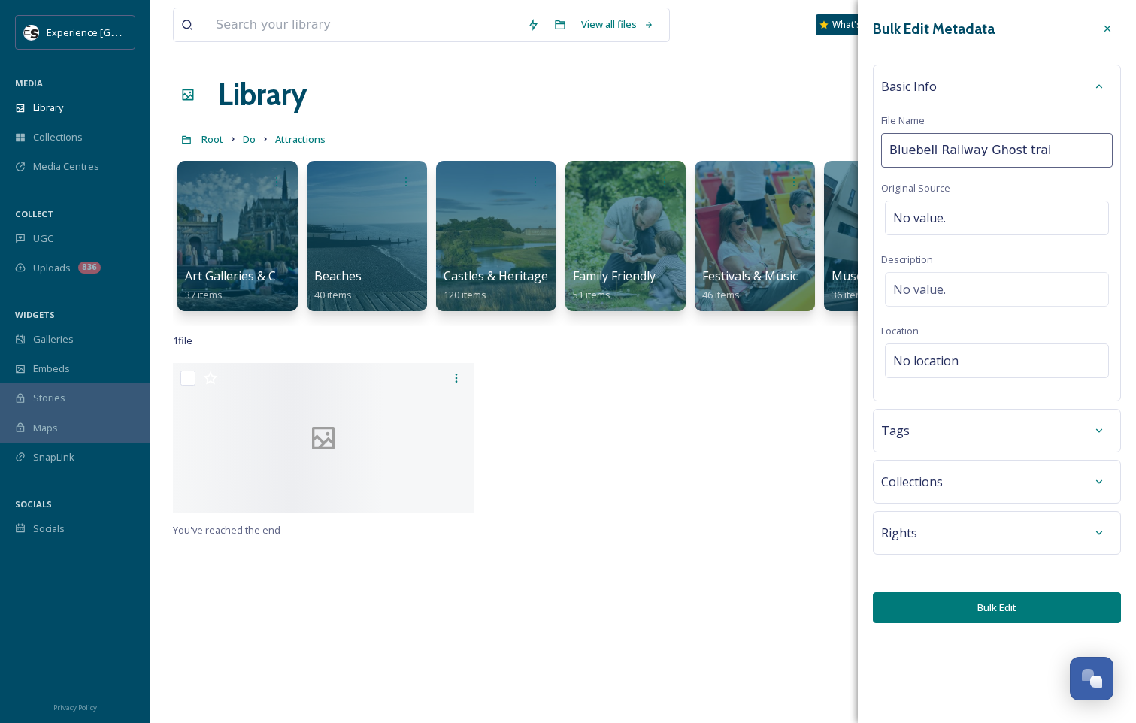
type input "Bluebell Railway Ghost train"
click at [976, 184] on div "Basic Info File Name Bluebell Railway Ghost train Original Source No value. Des…" at bounding box center [997, 233] width 248 height 337
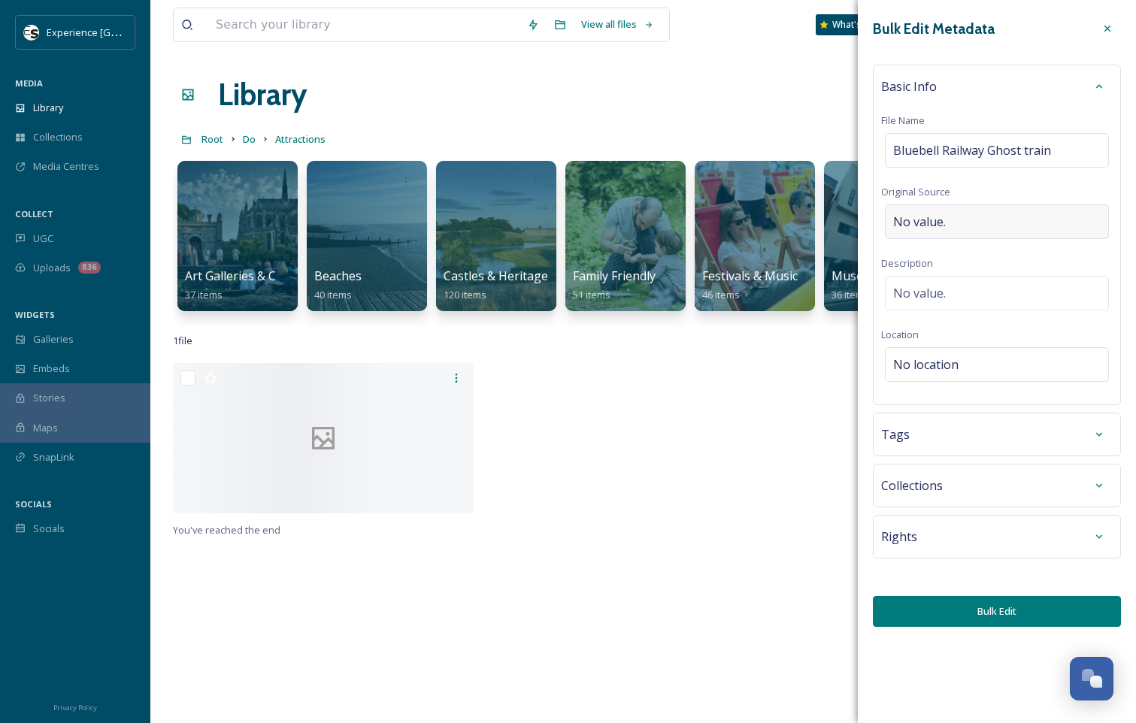
click at [966, 205] on div "No value." at bounding box center [997, 222] width 224 height 35
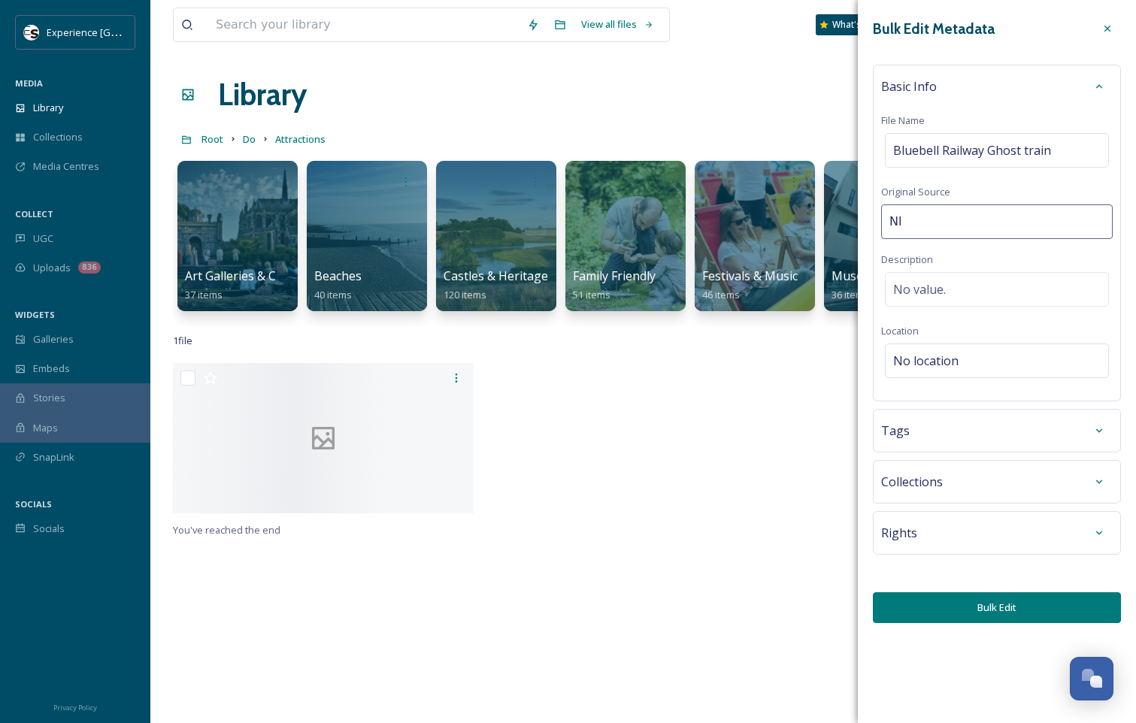
type input "N"
type input "Bluebell PR"
click at [1041, 262] on div "Basic Info File Name Bluebell Railway Ghost train Original Source Bluebell PR D…" at bounding box center [997, 233] width 248 height 337
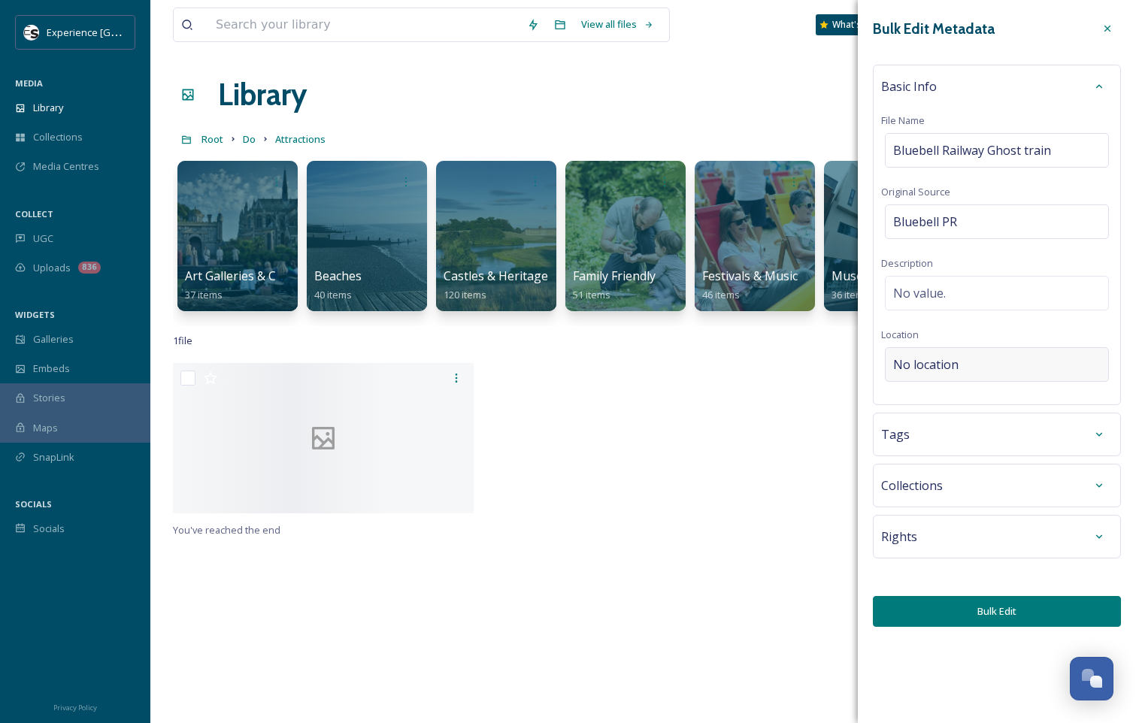
click at [968, 353] on div "No location" at bounding box center [997, 364] width 224 height 35
click at [962, 368] on input at bounding box center [997, 364] width 223 height 33
type input "l"
type input "V"
type input "Bluebell"
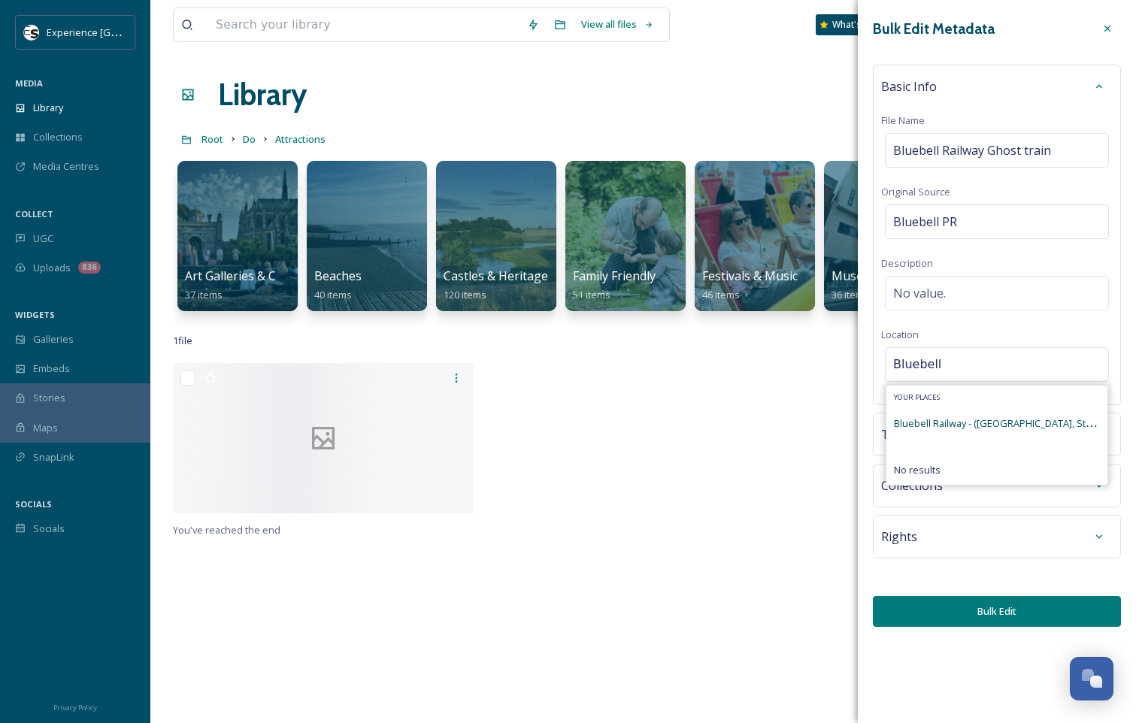
click at [967, 420] on span "Bluebell Railway - ([GEOGRAPHIC_DATA], Station)" at bounding box center [1002, 423] width 217 height 14
click at [1043, 420] on span "Bluebell Railway - ([GEOGRAPHIC_DATA], Station)" at bounding box center [1002, 423] width 217 height 14
click at [917, 424] on span "Bluebell Railway - ([GEOGRAPHIC_DATA], Station)" at bounding box center [1002, 423] width 217 height 14
click at [854, 417] on div at bounding box center [959, 442] width 308 height 158
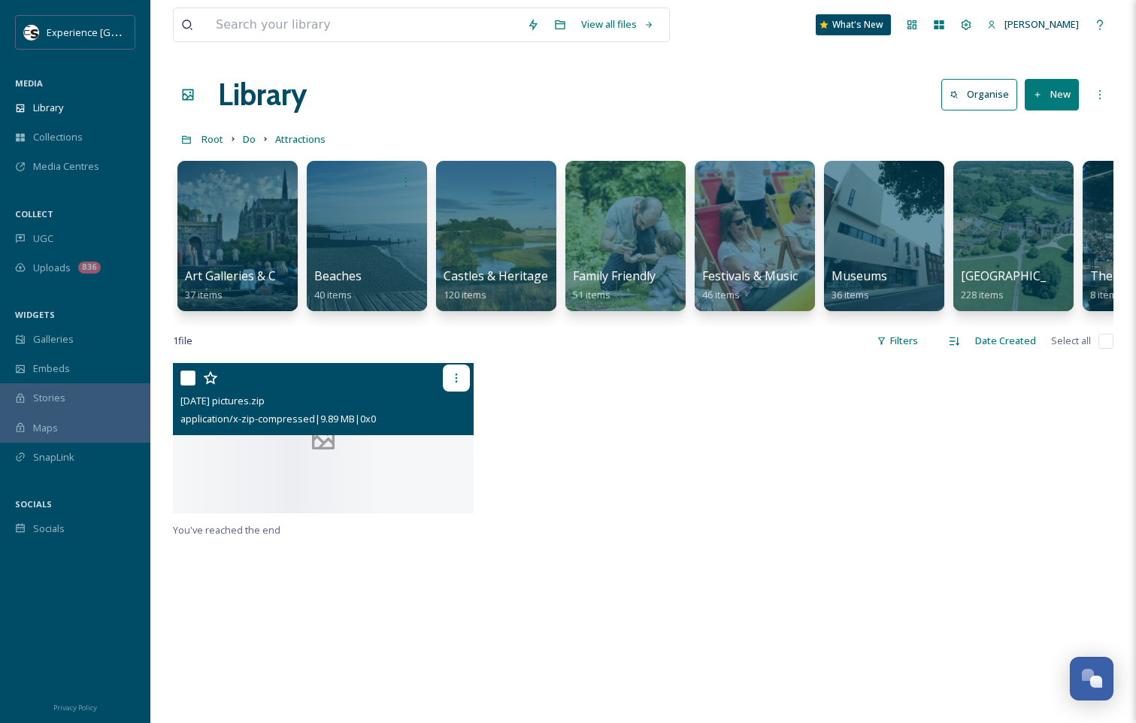
click at [461, 384] on icon at bounding box center [456, 378] width 12 height 12
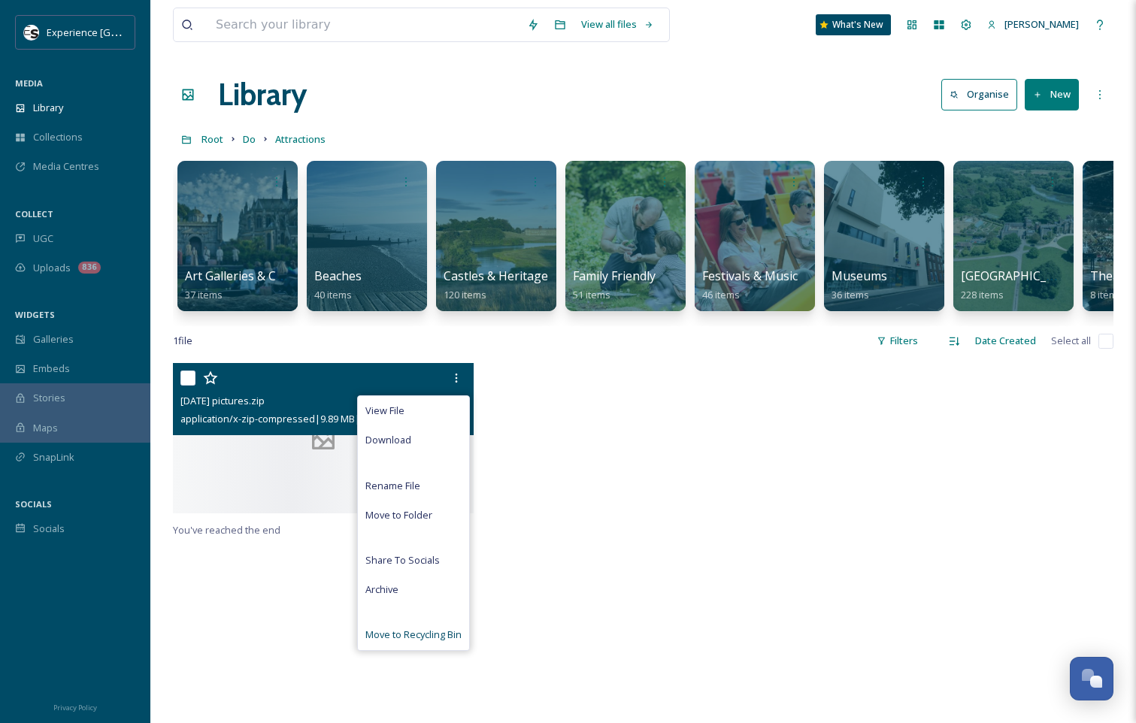
click at [446, 642] on span "Move to Recycling Bin" at bounding box center [413, 635] width 96 height 14
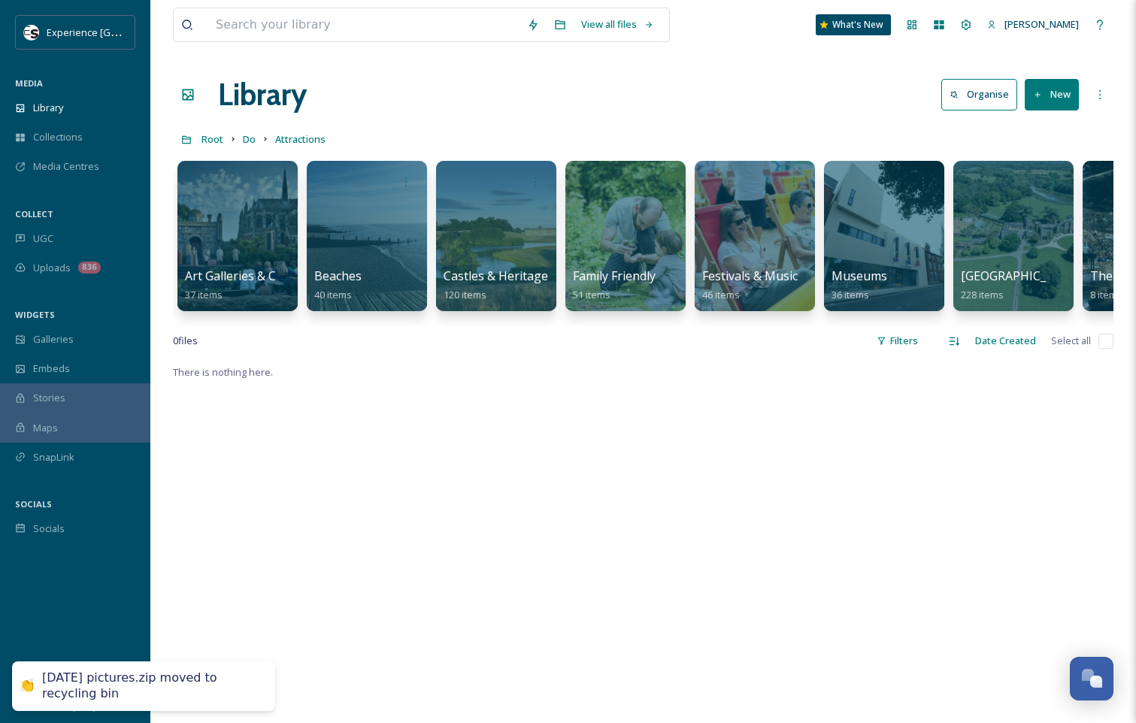
click at [1038, 98] on icon at bounding box center [1038, 95] width 10 height 10
click at [1029, 156] on span ".zip Upload" at bounding box center [1045, 159] width 50 height 14
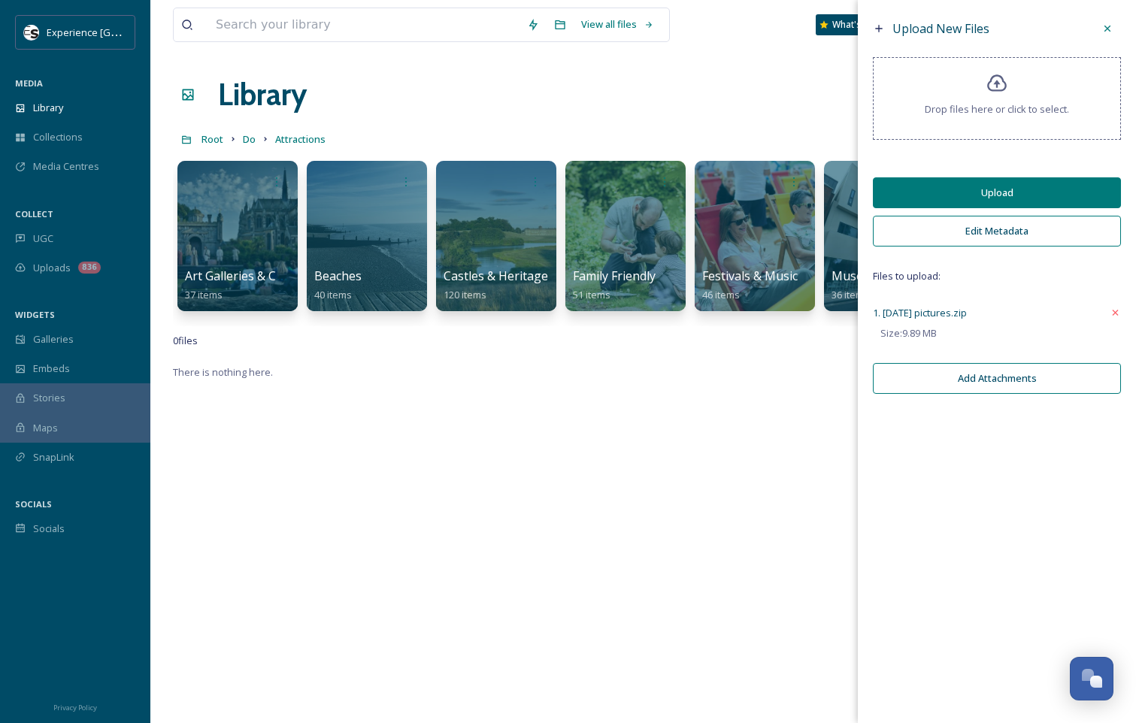
click at [1014, 235] on button "Edit Metadata" at bounding box center [997, 231] width 248 height 31
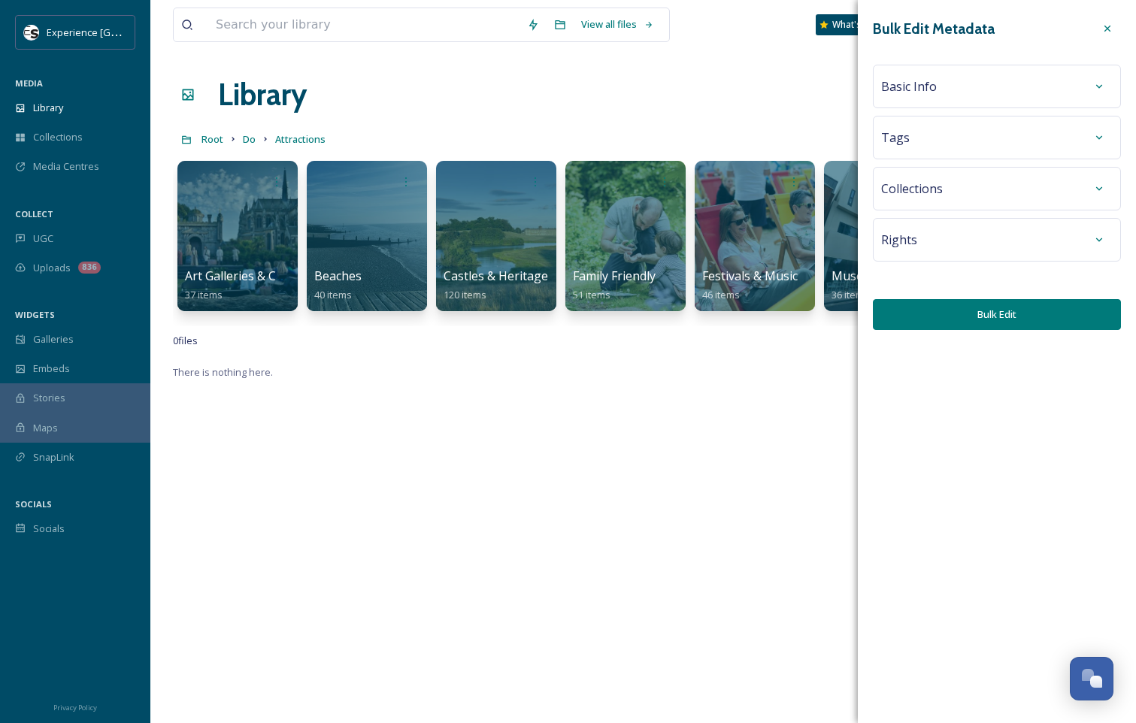
click at [954, 85] on div "Basic Info" at bounding box center [997, 86] width 232 height 27
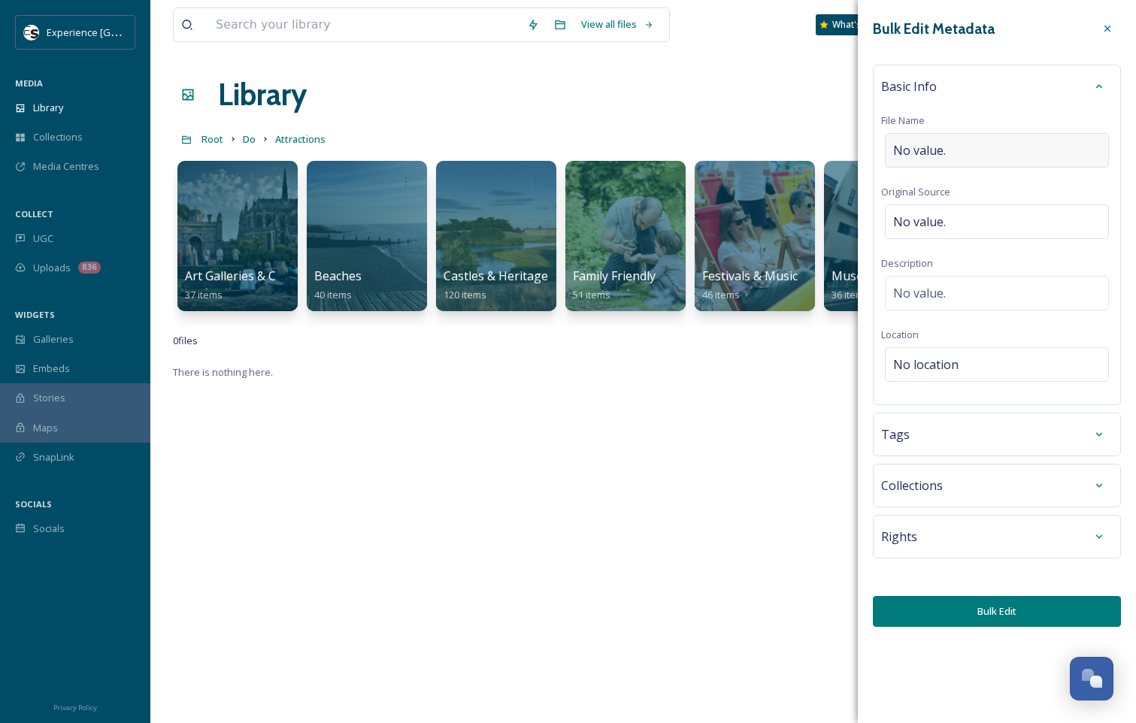
click at [949, 144] on div "No value." at bounding box center [997, 150] width 224 height 35
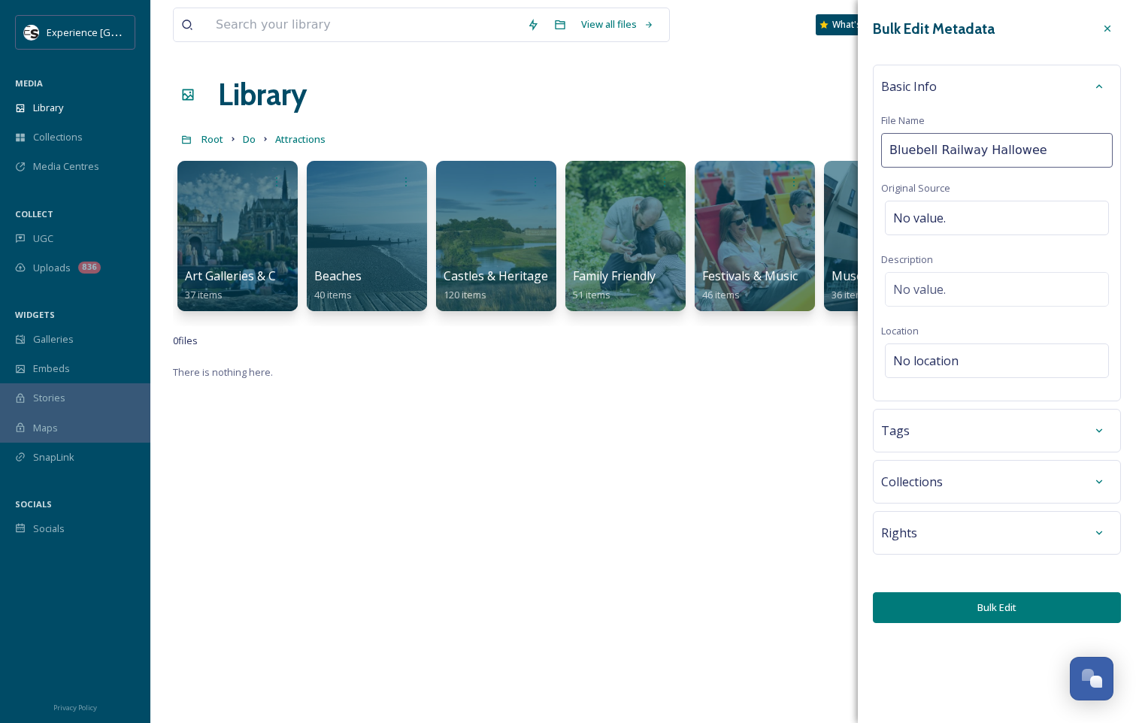
type input "Bluebell Railway [DATE]"
click at [959, 219] on div "No value." at bounding box center [997, 218] width 224 height 35
type input "Bluebell Railway"
click at [951, 291] on div "No value." at bounding box center [997, 289] width 224 height 35
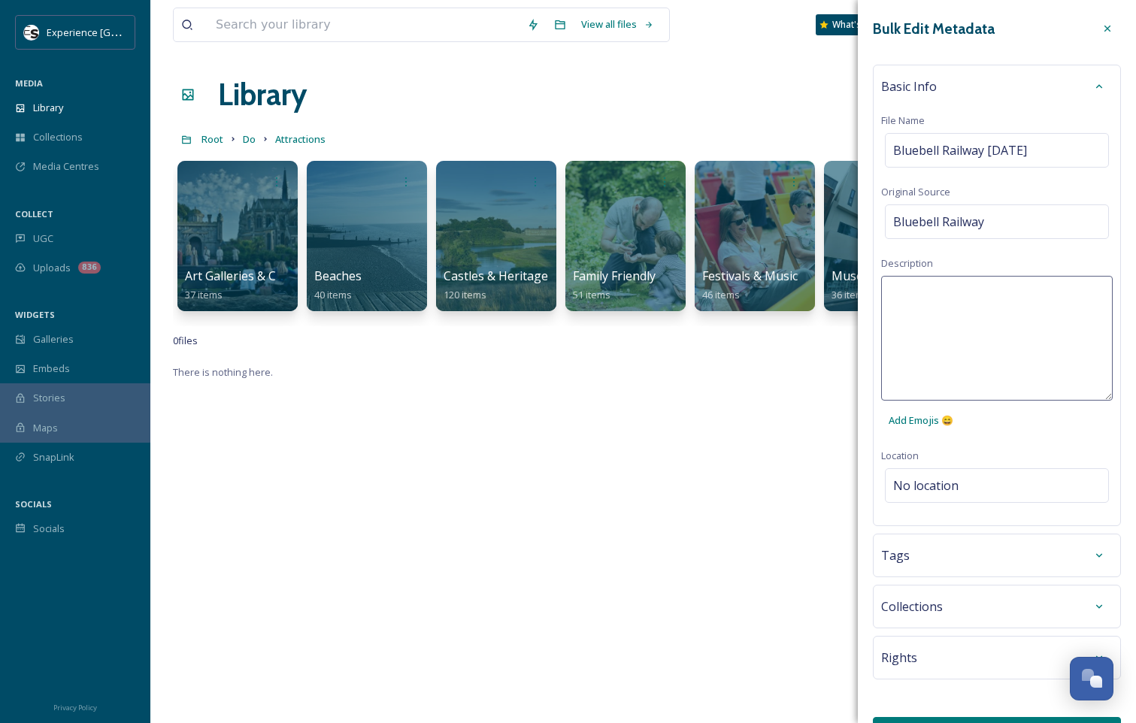
click at [950, 291] on textarea at bounding box center [997, 338] width 232 height 125
type textarea "[DATE] Ghost train"
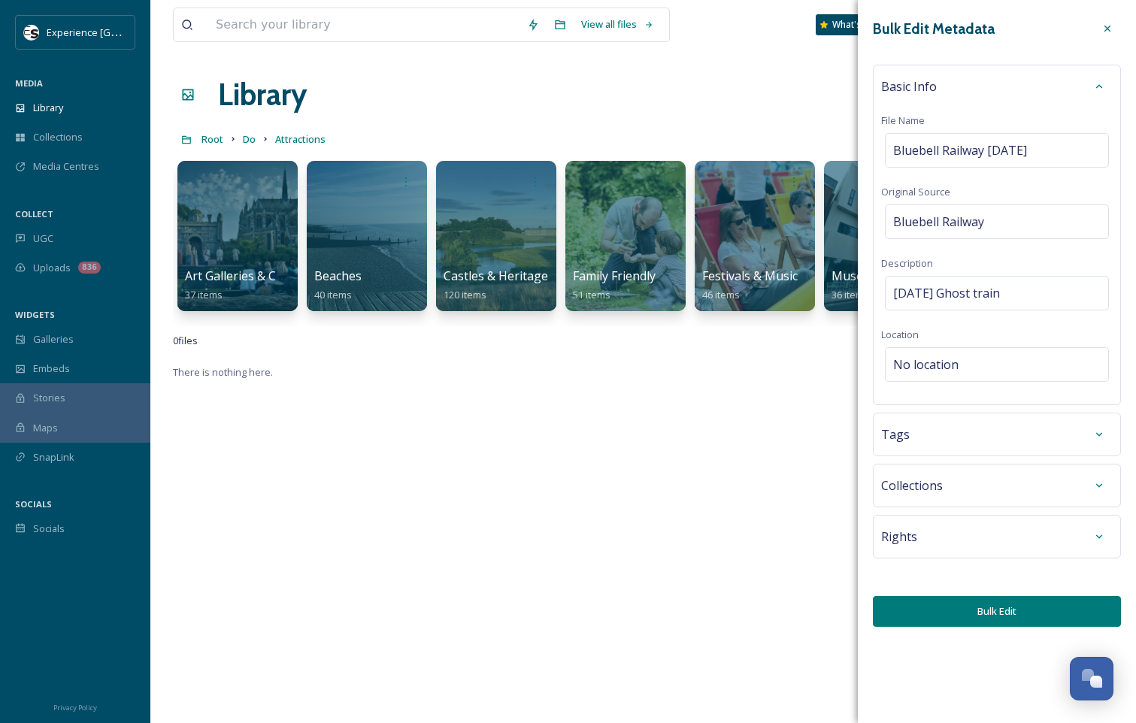
click at [1027, 435] on div "Bulk Edit Metadata Basic Info File Name Bluebell Railway [DATE] Original Source…" at bounding box center [997, 321] width 278 height 642
click at [1008, 373] on div "No location" at bounding box center [997, 364] width 224 height 35
click at [1008, 359] on input at bounding box center [997, 364] width 223 height 33
type input "Bluebell rail"
click at [982, 403] on span "Bluebell Railway - ([GEOGRAPHIC_DATA], Station)" at bounding box center [1002, 402] width 217 height 14
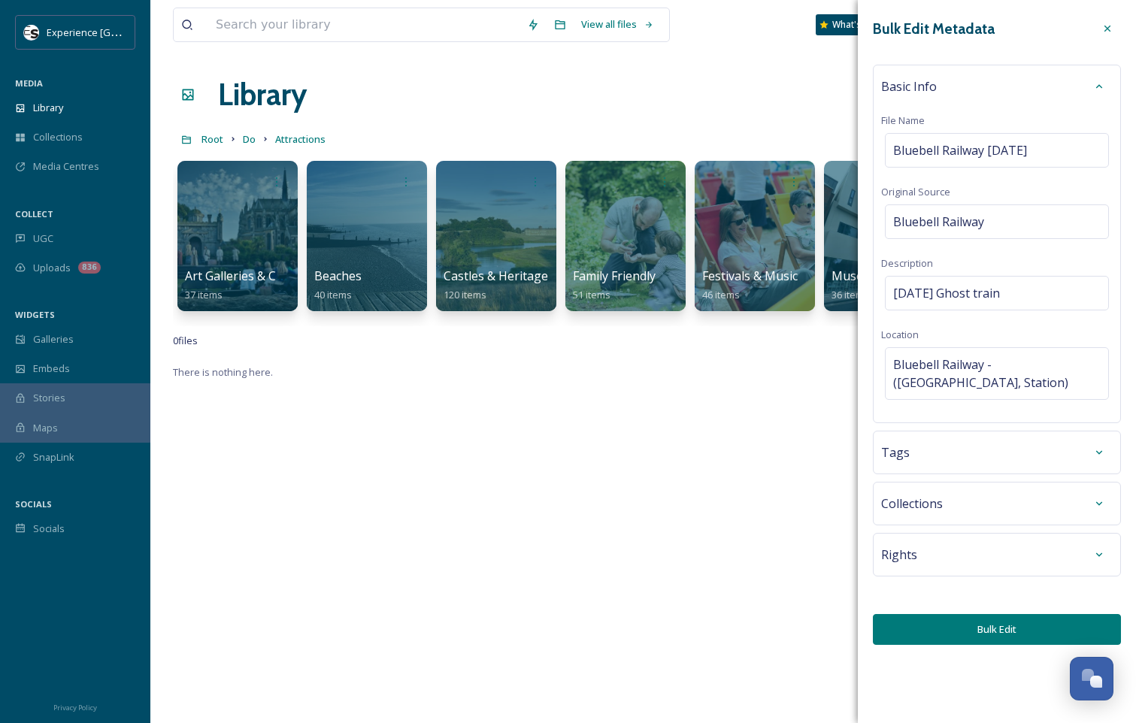
click at [1086, 552] on div at bounding box center [1099, 554] width 27 height 27
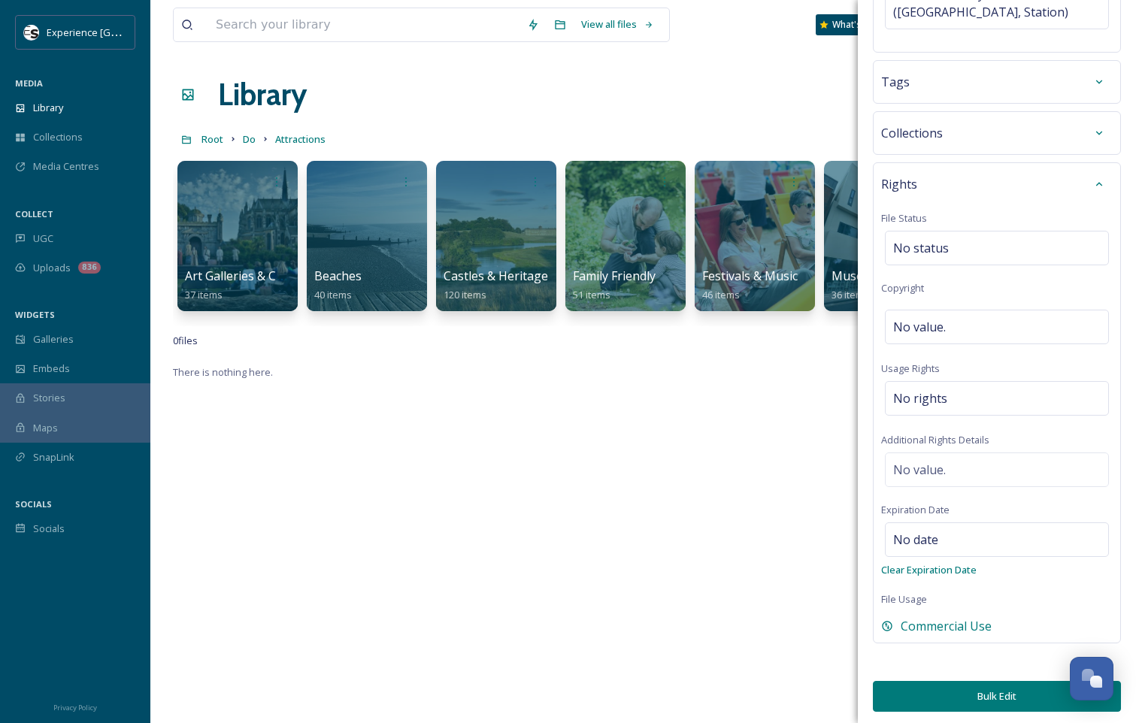
scroll to position [374, 0]
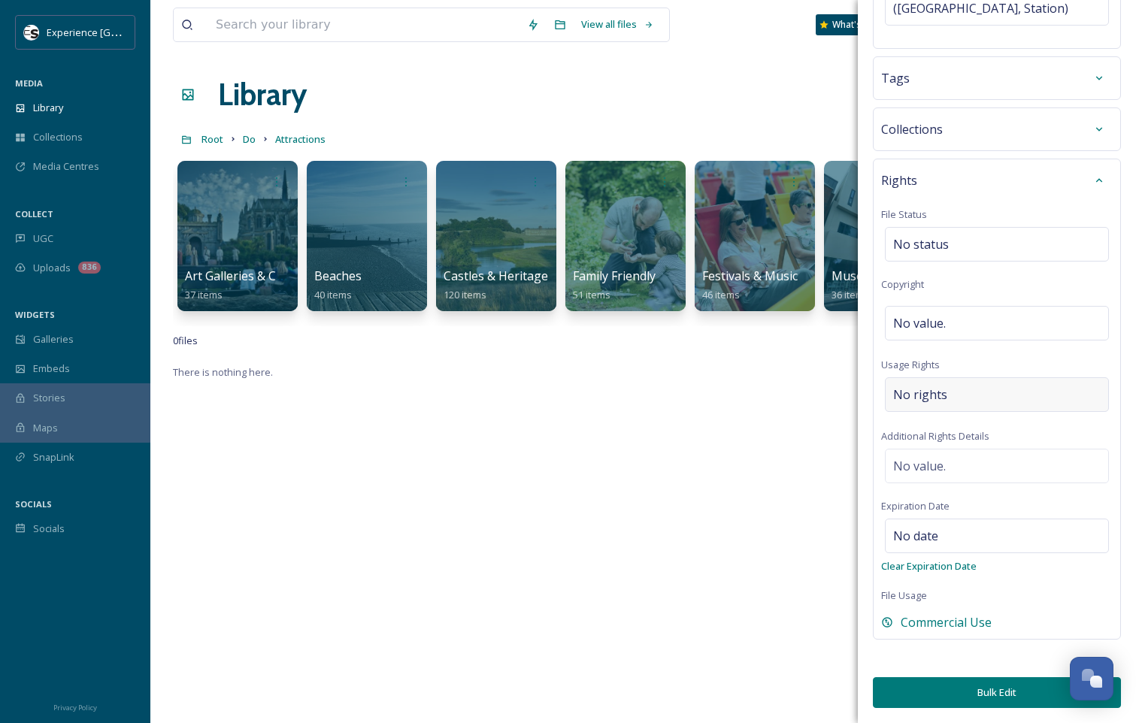
click at [960, 395] on div "No rights" at bounding box center [997, 394] width 224 height 35
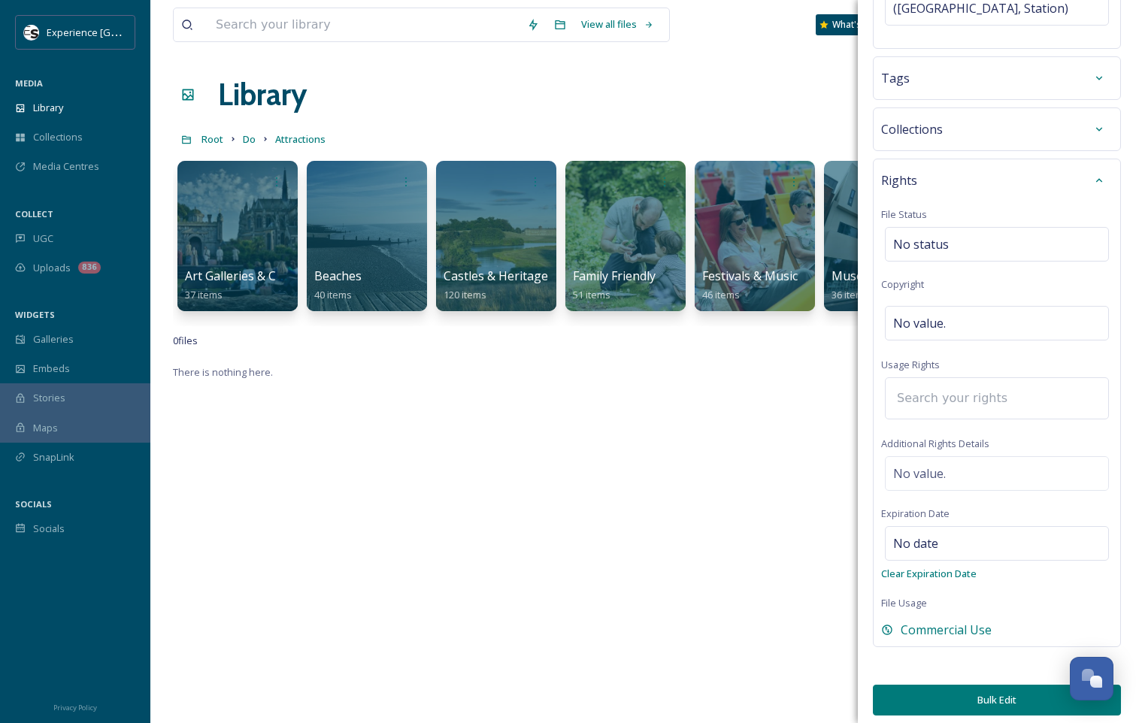
click at [961, 397] on input at bounding box center [971, 398] width 165 height 33
type input "c"
click at [975, 433] on span "Commercial Use, Attribution Appreciated" at bounding box center [985, 438] width 182 height 14
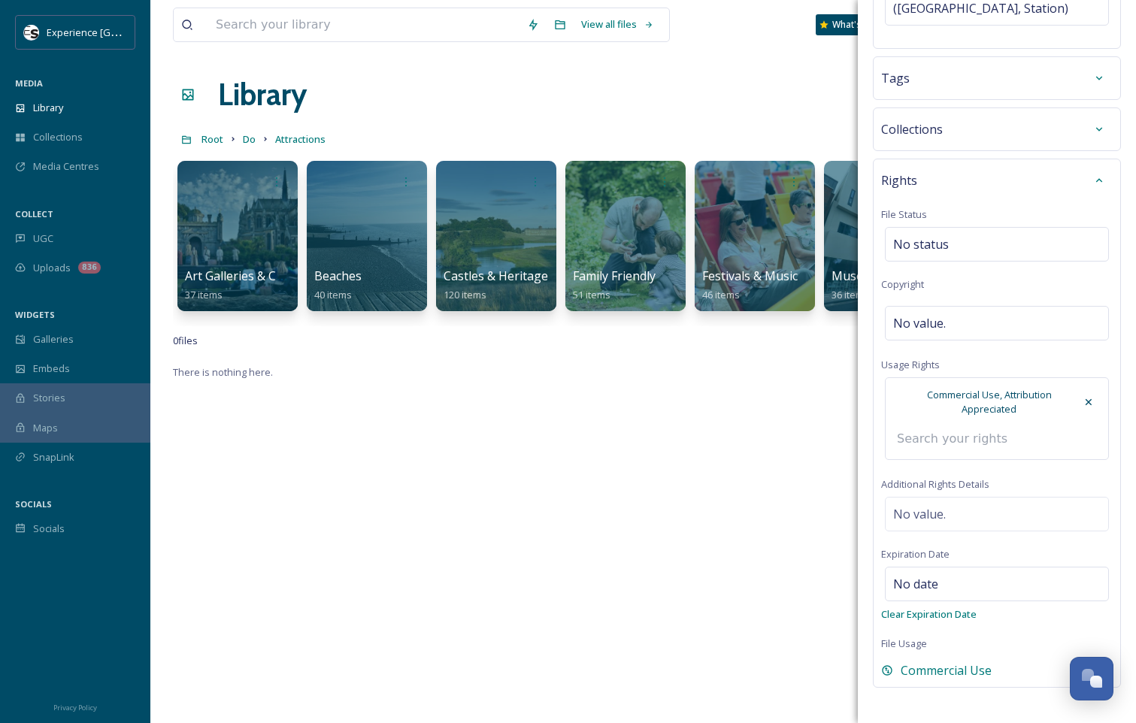
scroll to position [423, 0]
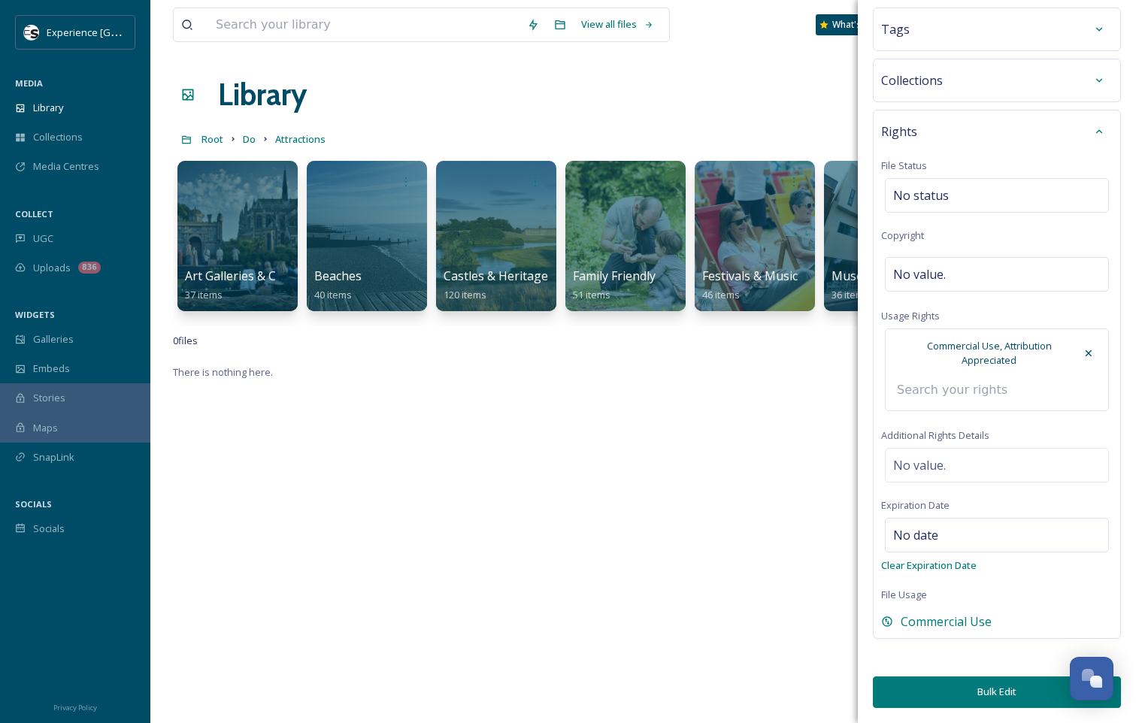
click at [993, 691] on button "Bulk Edit" at bounding box center [997, 692] width 248 height 31
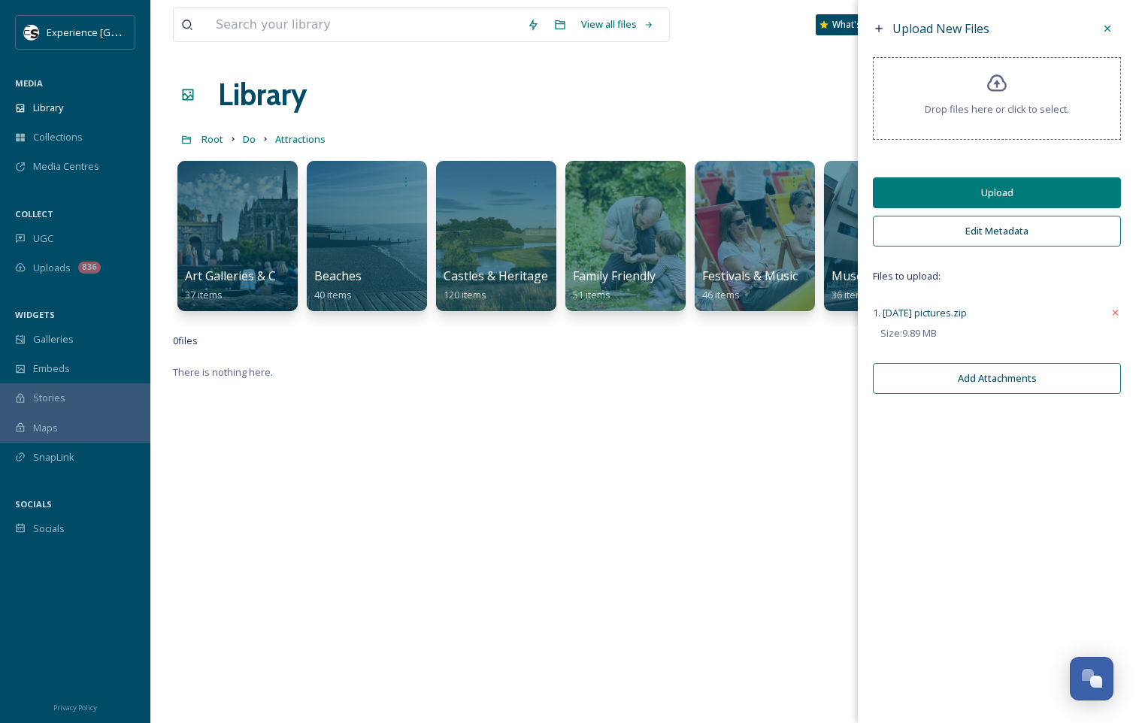
click at [1003, 189] on button "Upload" at bounding box center [997, 192] width 248 height 31
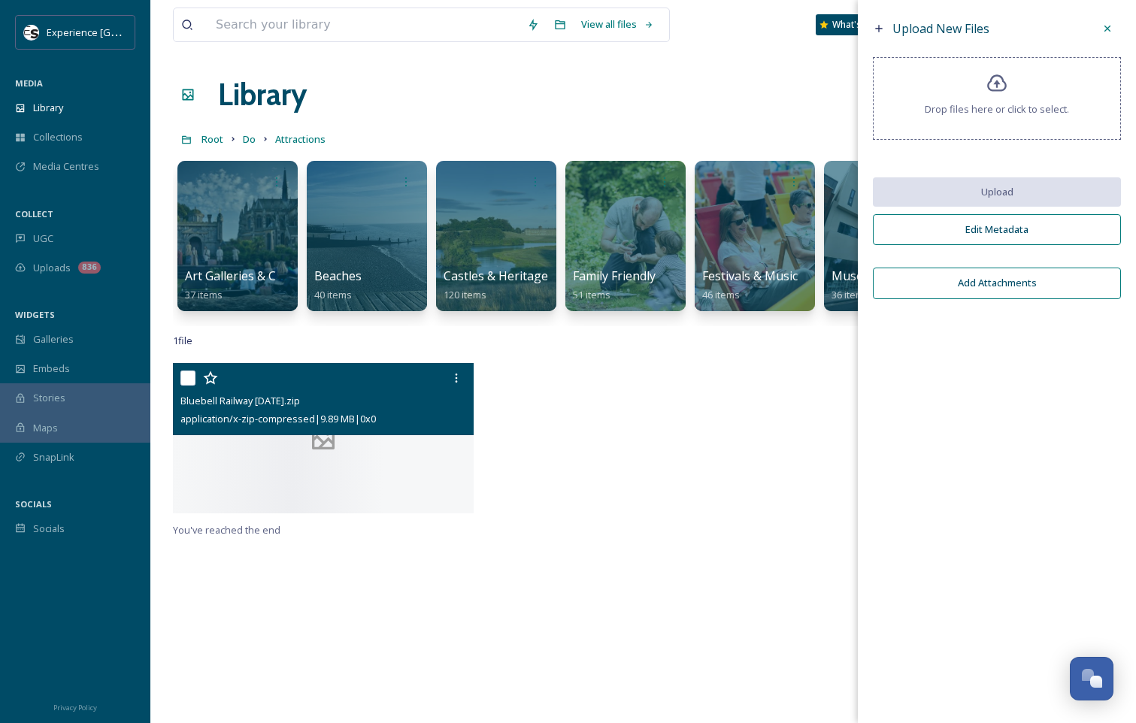
click at [355, 477] on div at bounding box center [323, 438] width 301 height 150
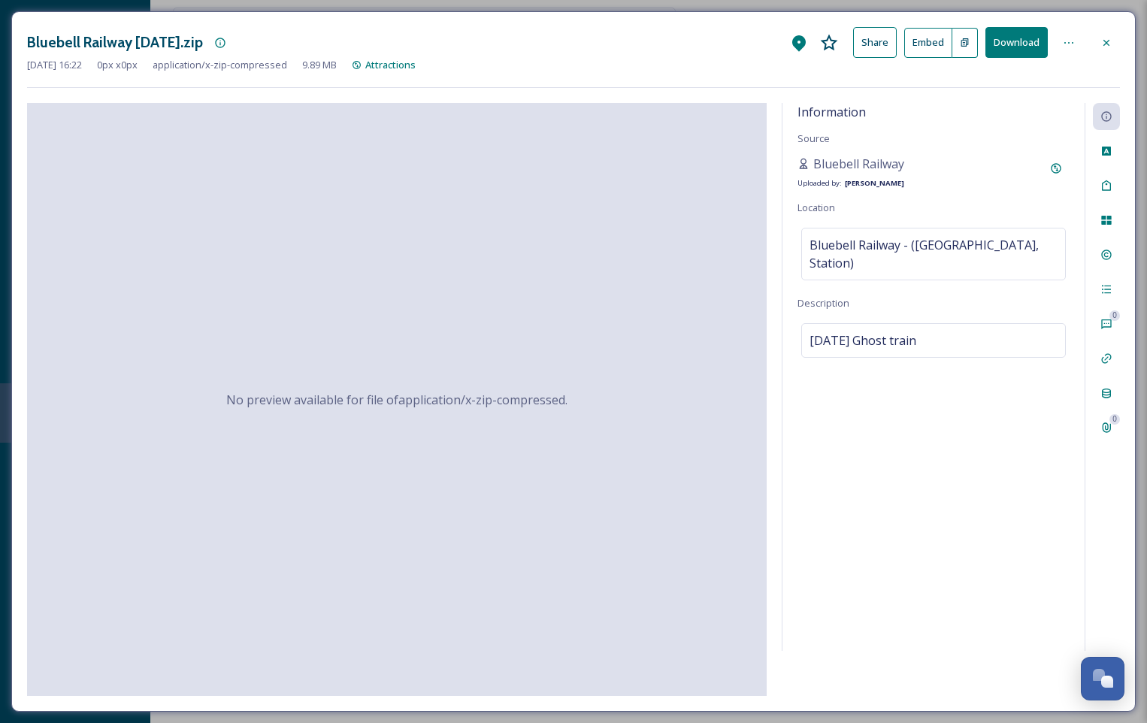
click at [1114, 36] on div at bounding box center [1106, 42] width 27 height 27
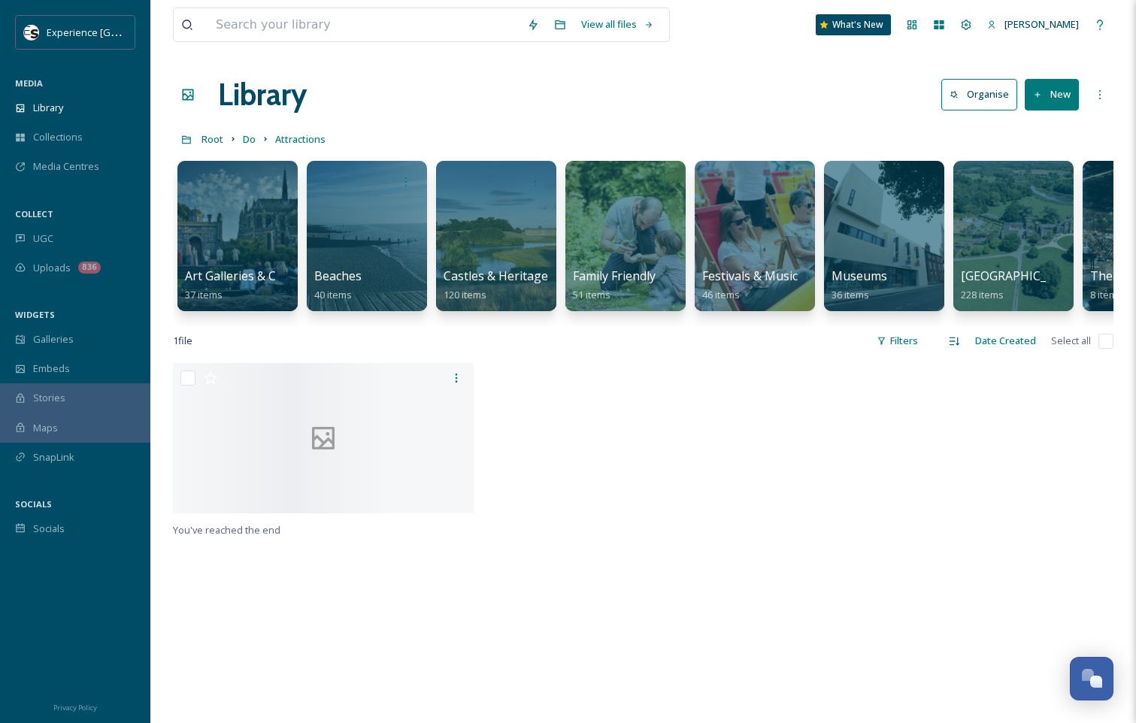
click at [606, 386] on div at bounding box center [643, 442] width 308 height 158
click at [100, 144] on div "Collections" at bounding box center [75, 137] width 150 height 29
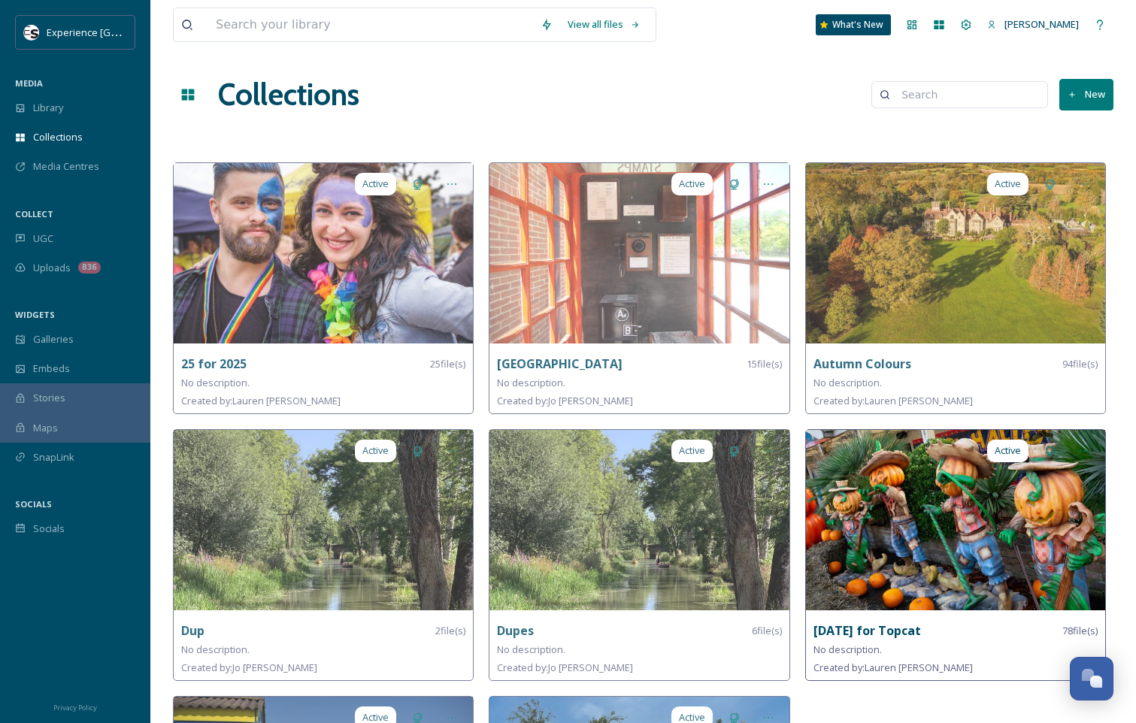
click at [919, 583] on img at bounding box center [955, 520] width 299 height 180
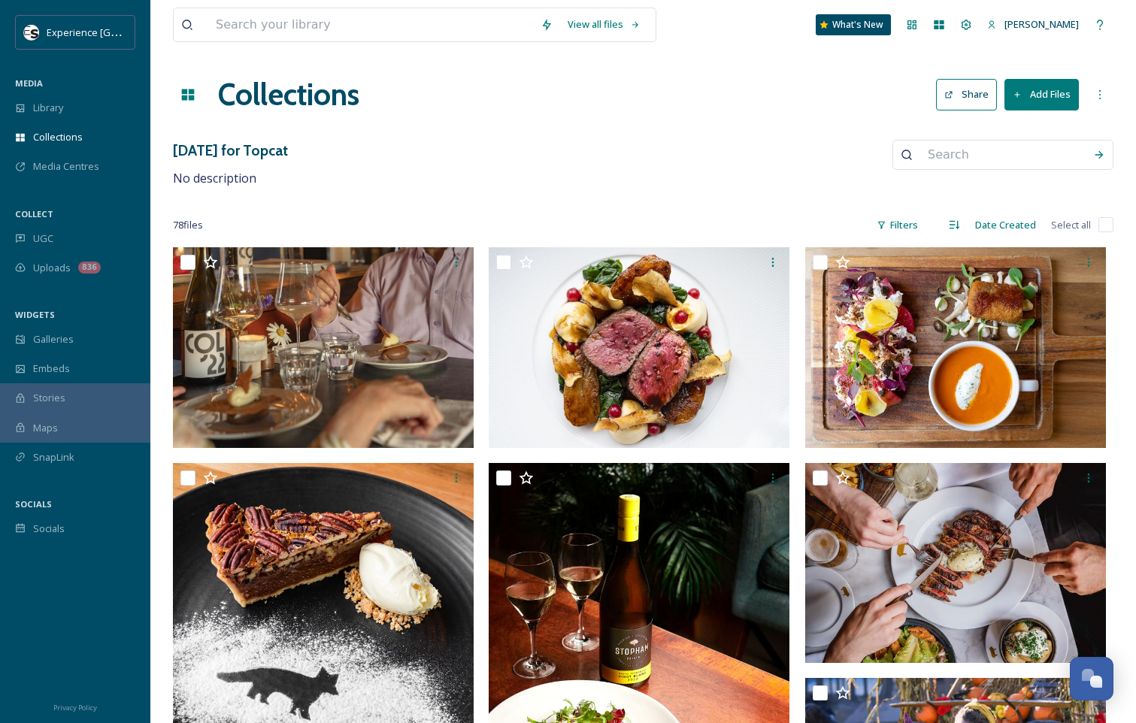
click at [1025, 80] on button "Add Files" at bounding box center [1041, 94] width 74 height 31
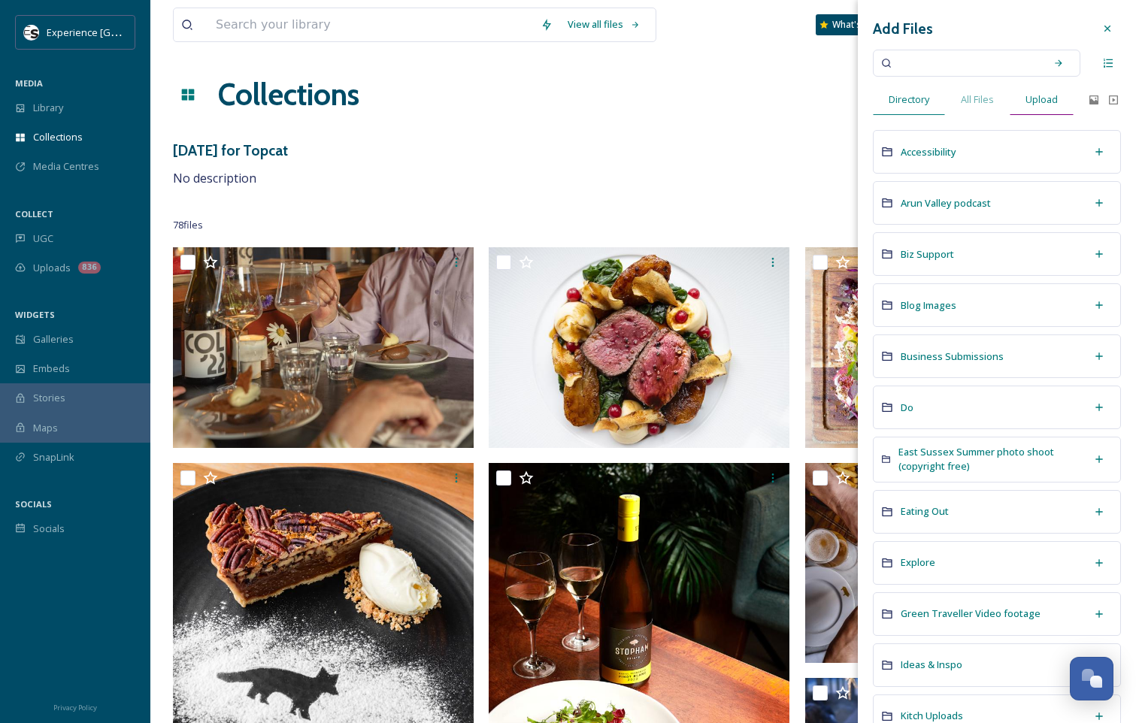
click at [1032, 108] on div "Upload" at bounding box center [1042, 99] width 64 height 31
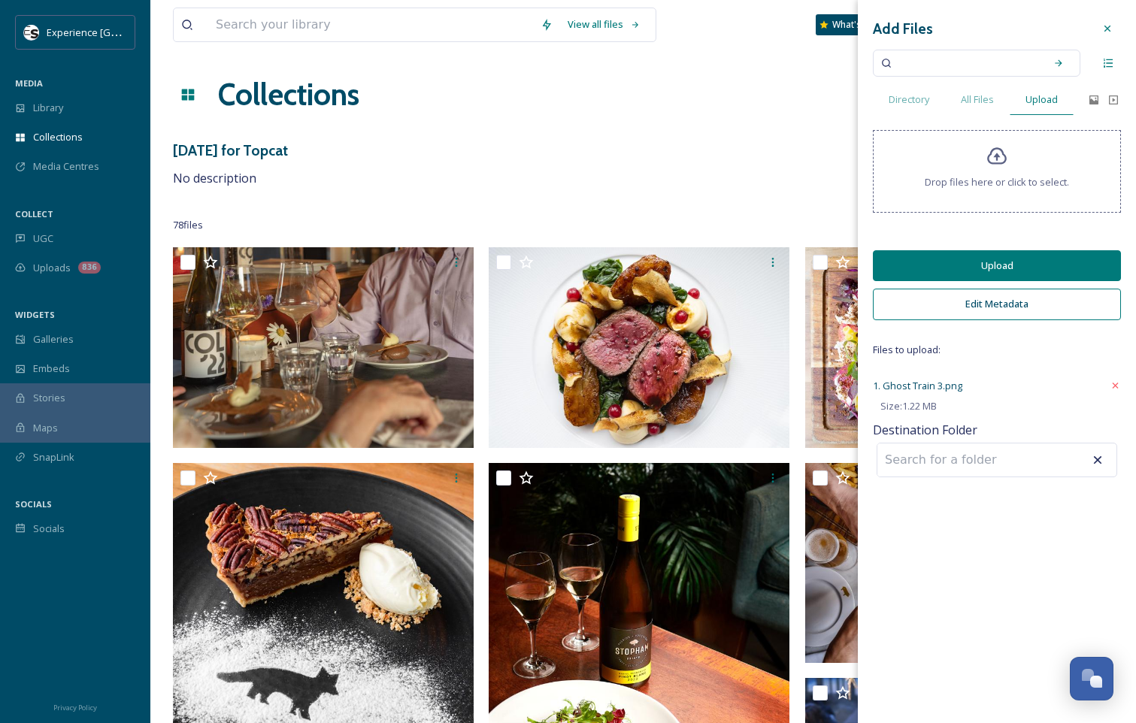
click at [1020, 307] on button "Edit Metadata" at bounding box center [997, 304] width 248 height 31
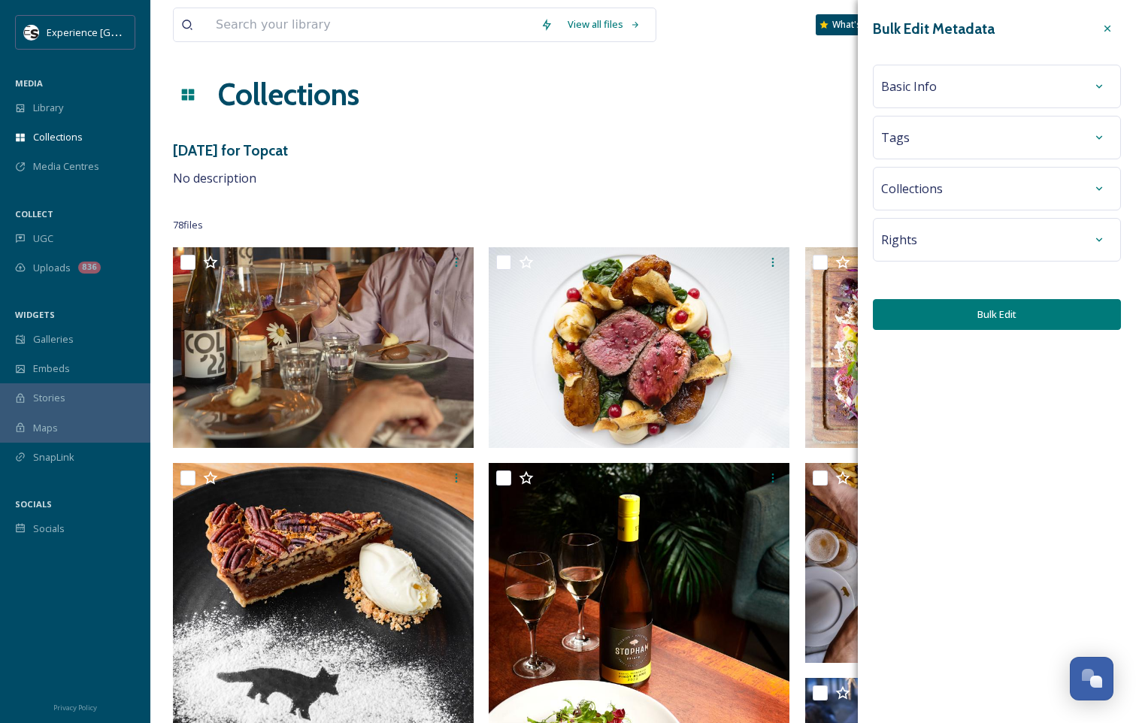
click at [967, 85] on div "Basic Info" at bounding box center [997, 86] width 232 height 27
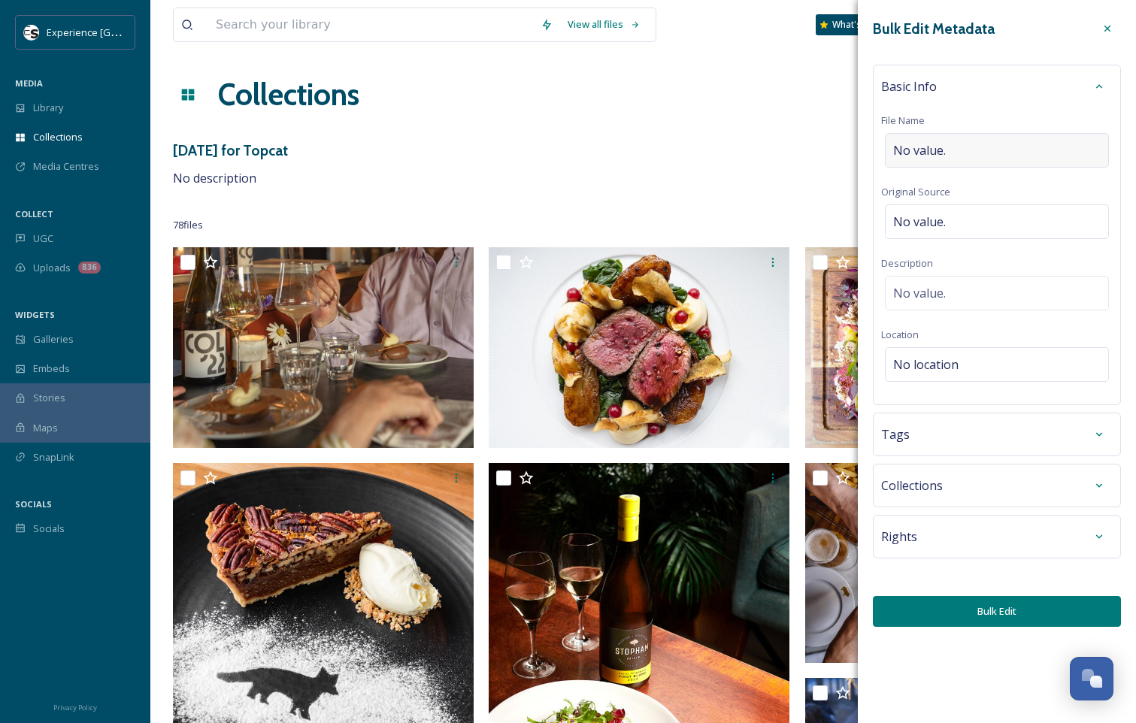
click at [971, 138] on div "No value." at bounding box center [997, 150] width 224 height 35
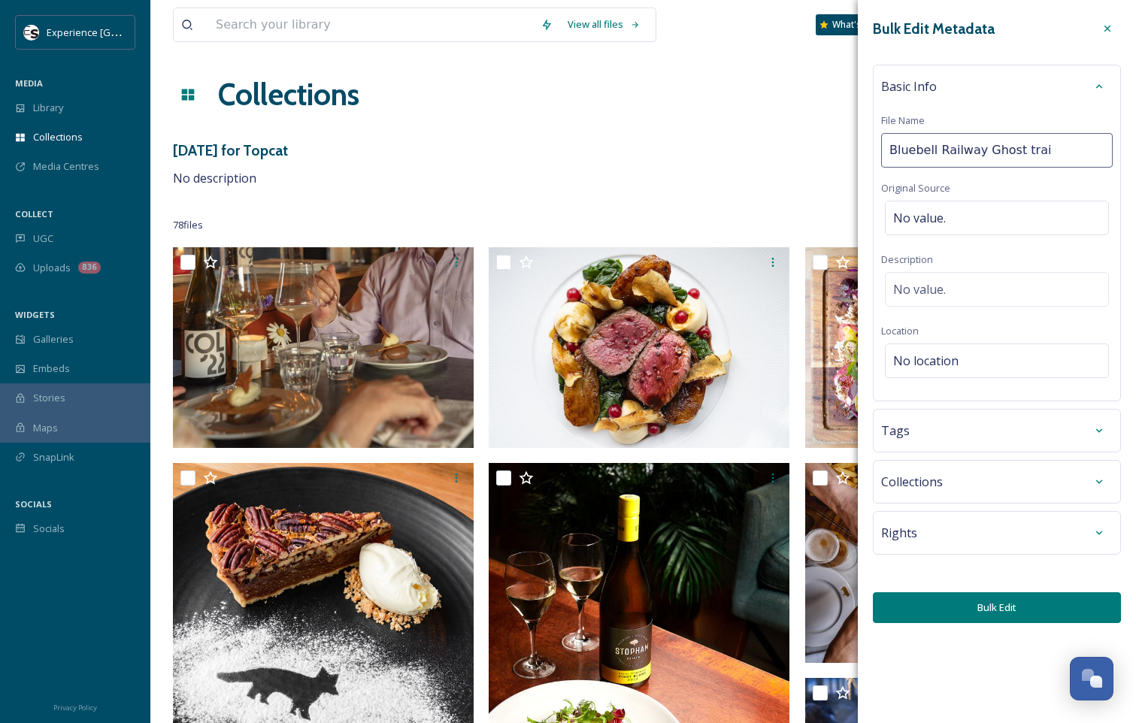
type input "Bluebell Railway Ghost train"
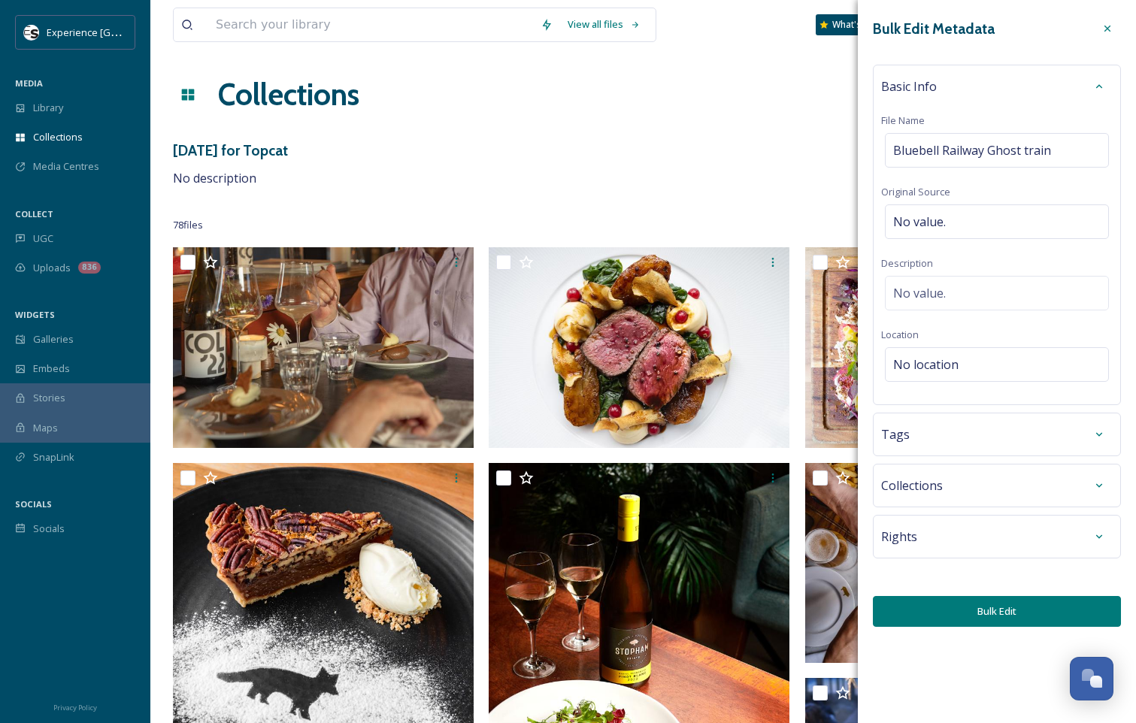
click at [1044, 177] on div "Basic Info File Name Bluebell Railway Ghost train Original Source No value. Des…" at bounding box center [997, 235] width 248 height 341
click at [1021, 220] on div "No value." at bounding box center [997, 222] width 224 height 35
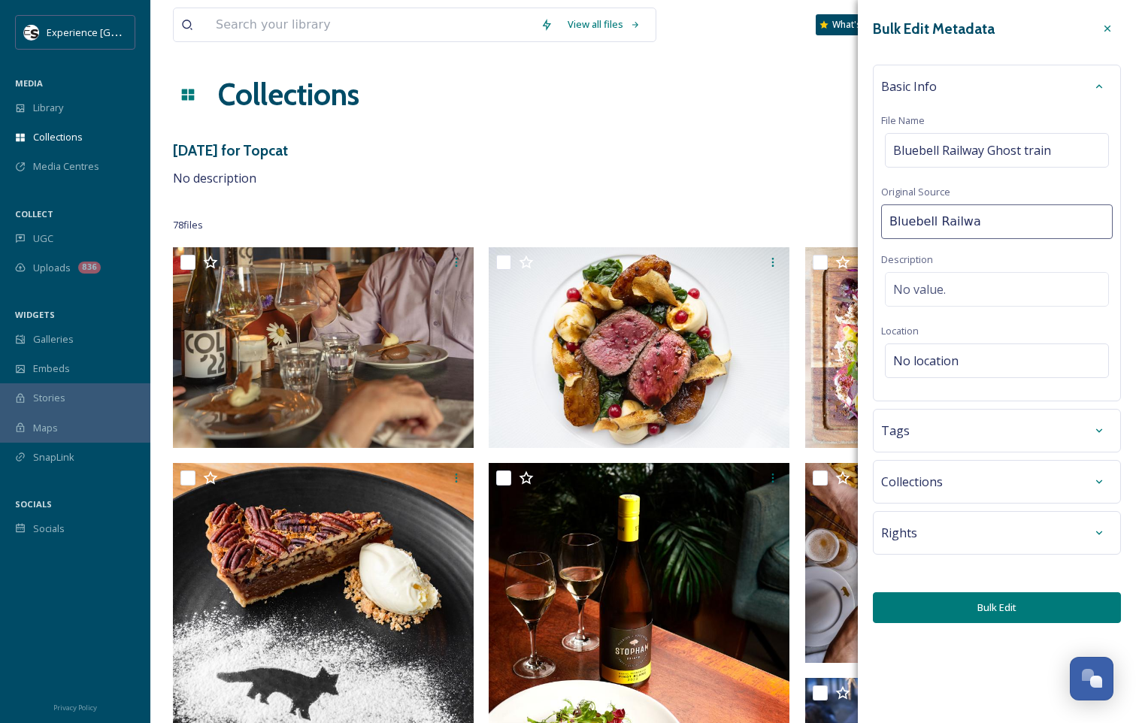
type input "Bluebell Railway"
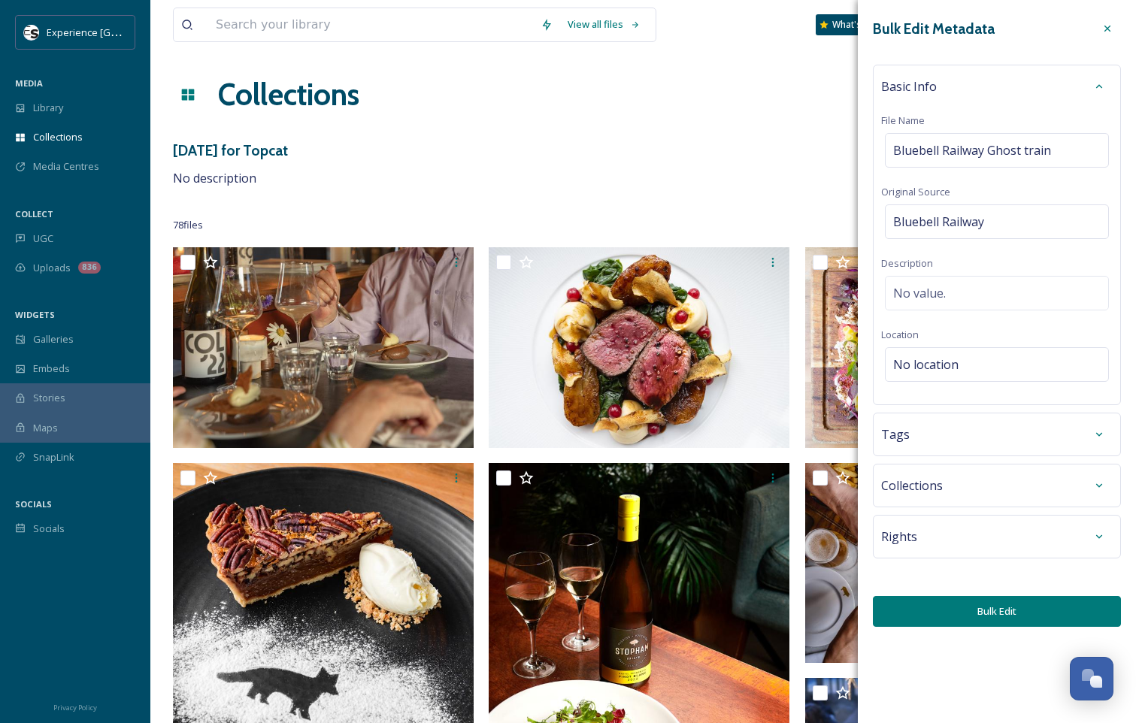
click at [973, 263] on div "Basic Info File Name Bluebell Railway Ghost train Original Source Bluebell Rail…" at bounding box center [997, 235] width 248 height 341
click at [950, 362] on span "No location" at bounding box center [925, 365] width 65 height 18
click at [989, 365] on input at bounding box center [997, 364] width 223 height 33
click at [994, 426] on span "Bluebell Railway - ([GEOGRAPHIC_DATA], Station)" at bounding box center [1002, 423] width 217 height 14
click at [911, 411] on div "Bluebell Railway - ([GEOGRAPHIC_DATA], Station)" at bounding box center [996, 423] width 221 height 33
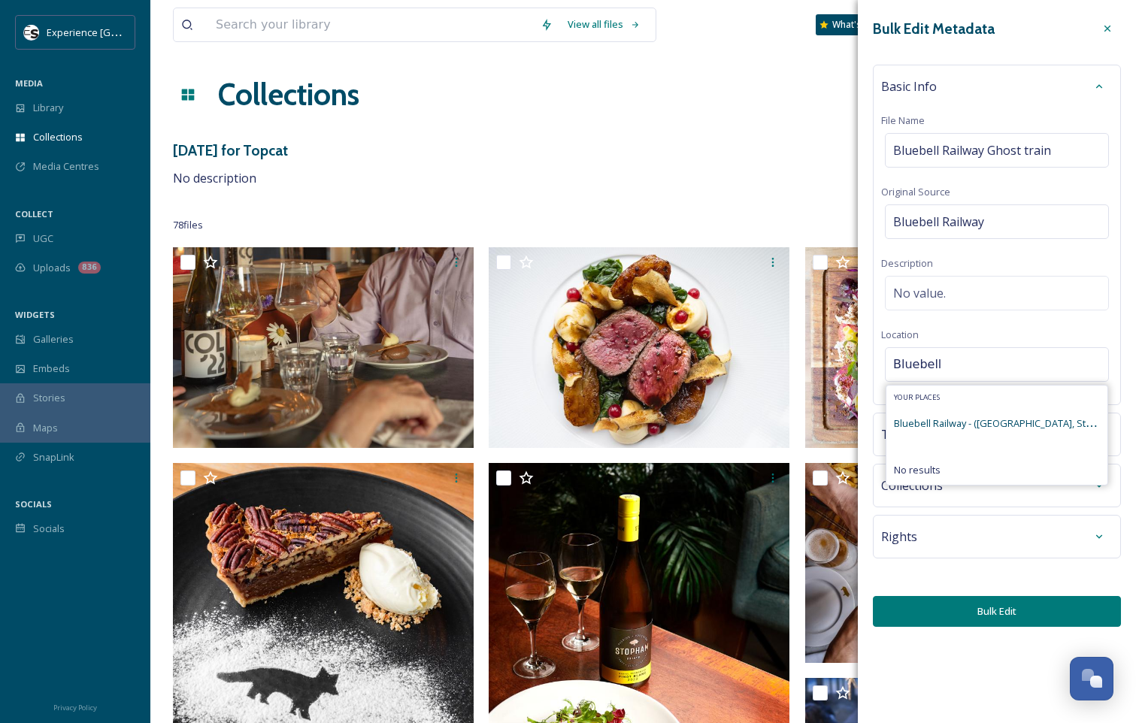
click at [1047, 426] on span "Bluebell Railway - ([GEOGRAPHIC_DATA], Station)" at bounding box center [1002, 423] width 217 height 14
click at [1022, 371] on input "Bluebell" at bounding box center [997, 364] width 223 height 33
type input "Bluebell railway"
click at [1008, 478] on span "Bluebell Railway - ([GEOGRAPHIC_DATA], Station)" at bounding box center [1002, 472] width 217 height 14
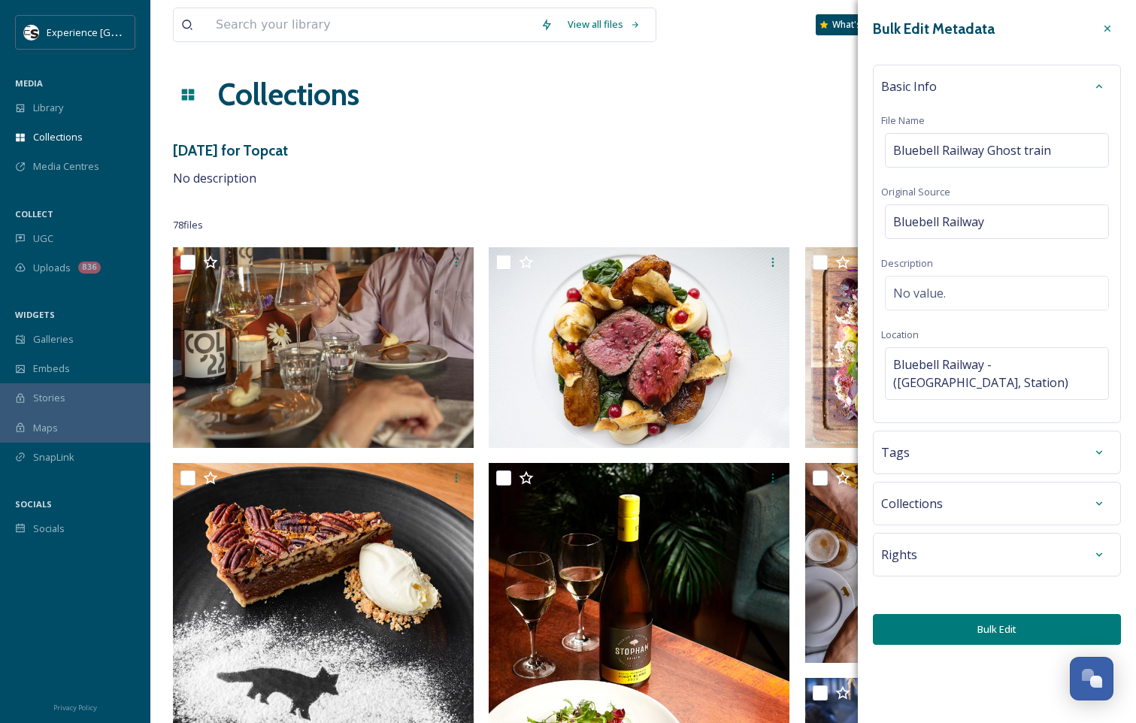
click at [1061, 547] on div "Rights" at bounding box center [997, 554] width 232 height 27
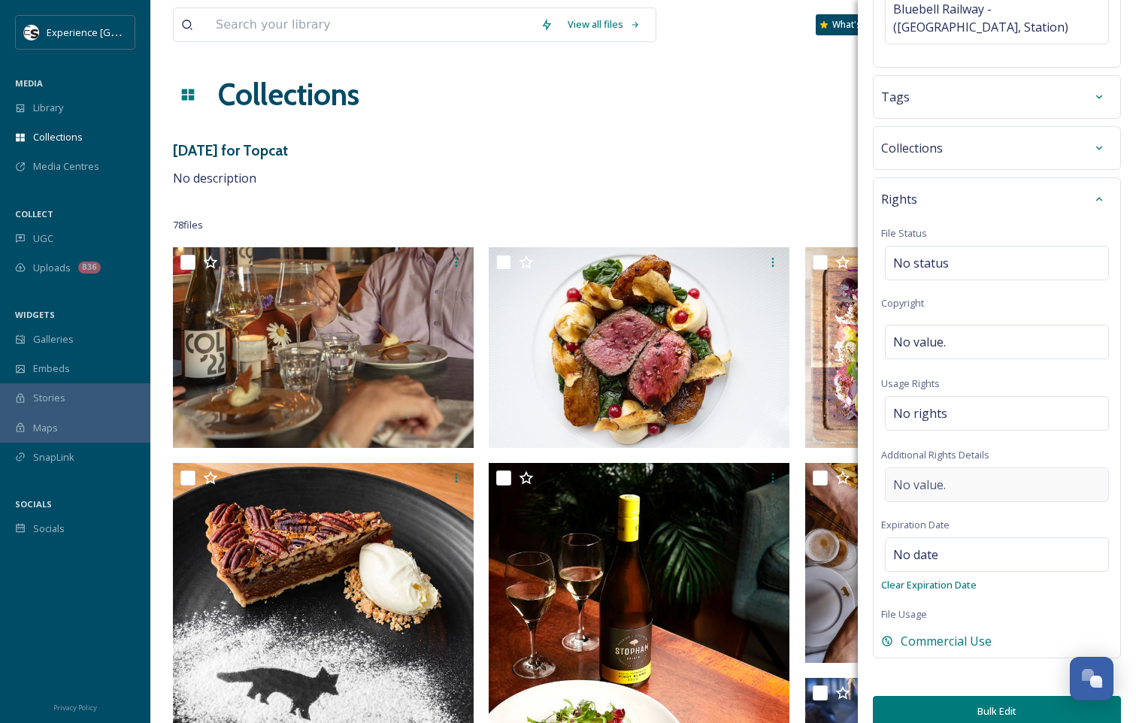
scroll to position [374, 0]
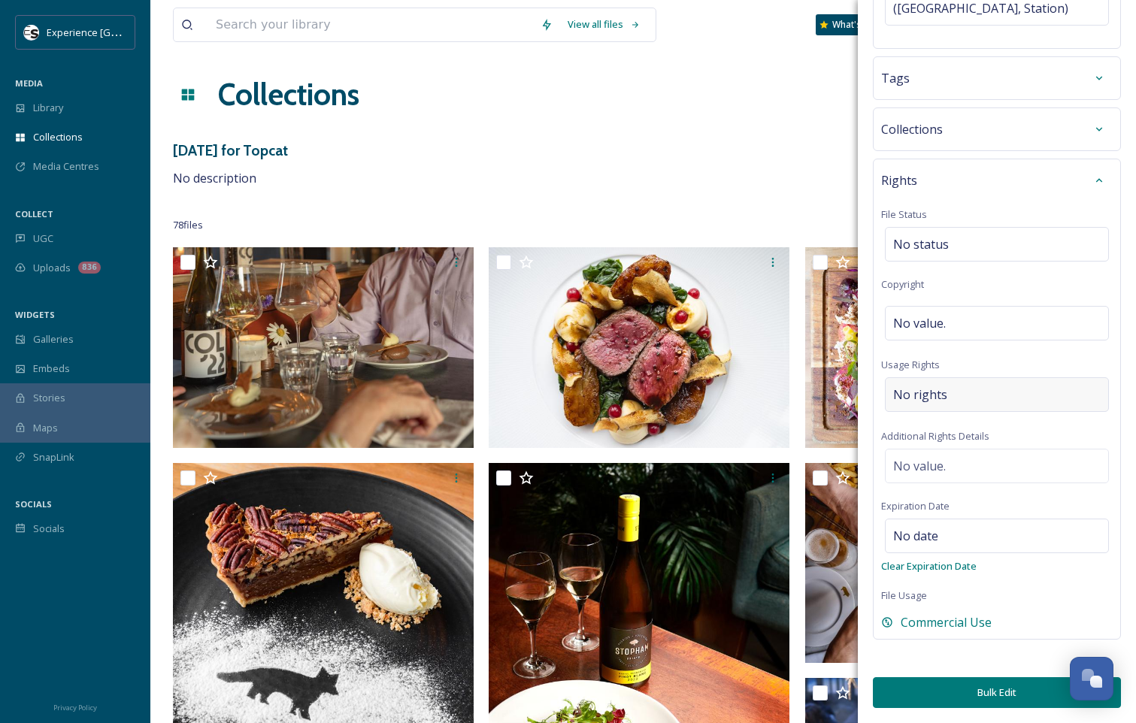
click at [986, 399] on div "No rights" at bounding box center [997, 394] width 224 height 35
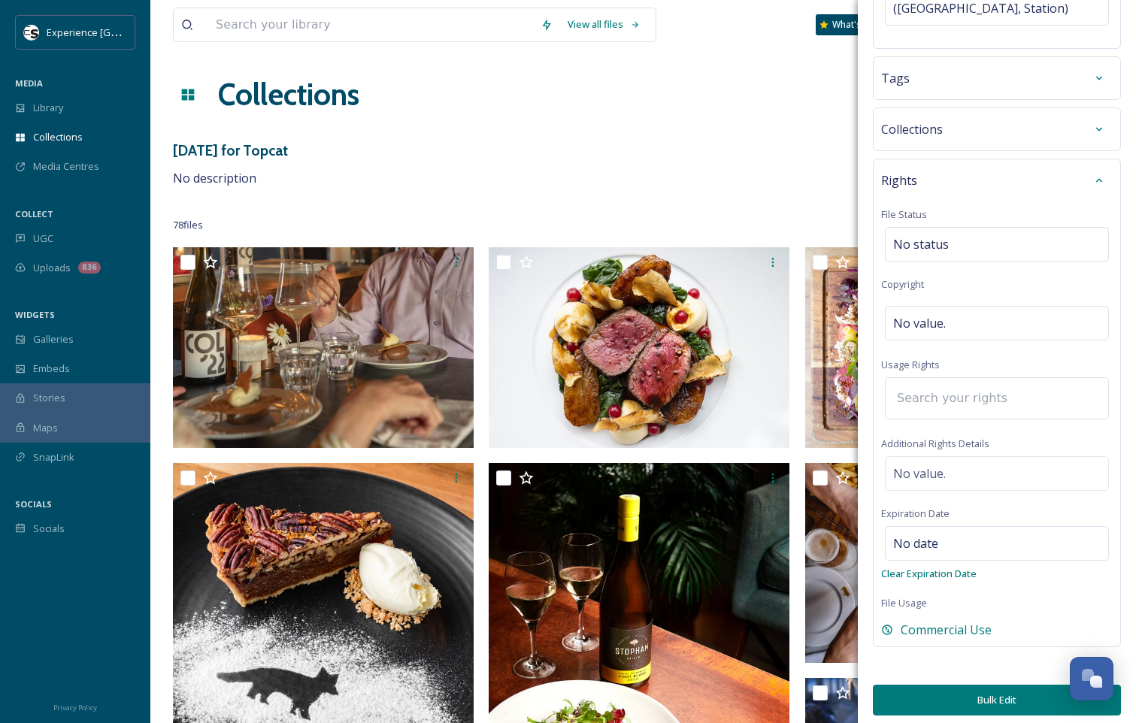
click at [986, 399] on input at bounding box center [971, 398] width 165 height 33
type input "com"
click at [1013, 434] on span "Commercial Use, Attribution Appreciated" at bounding box center [985, 438] width 182 height 14
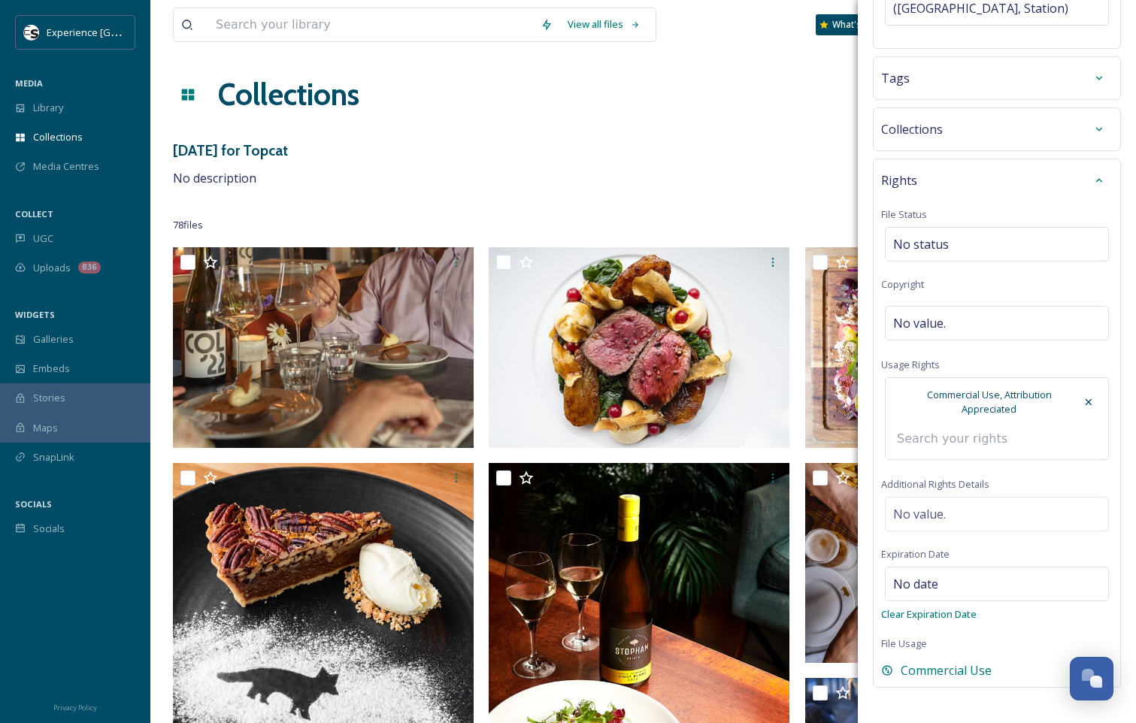
scroll to position [423, 0]
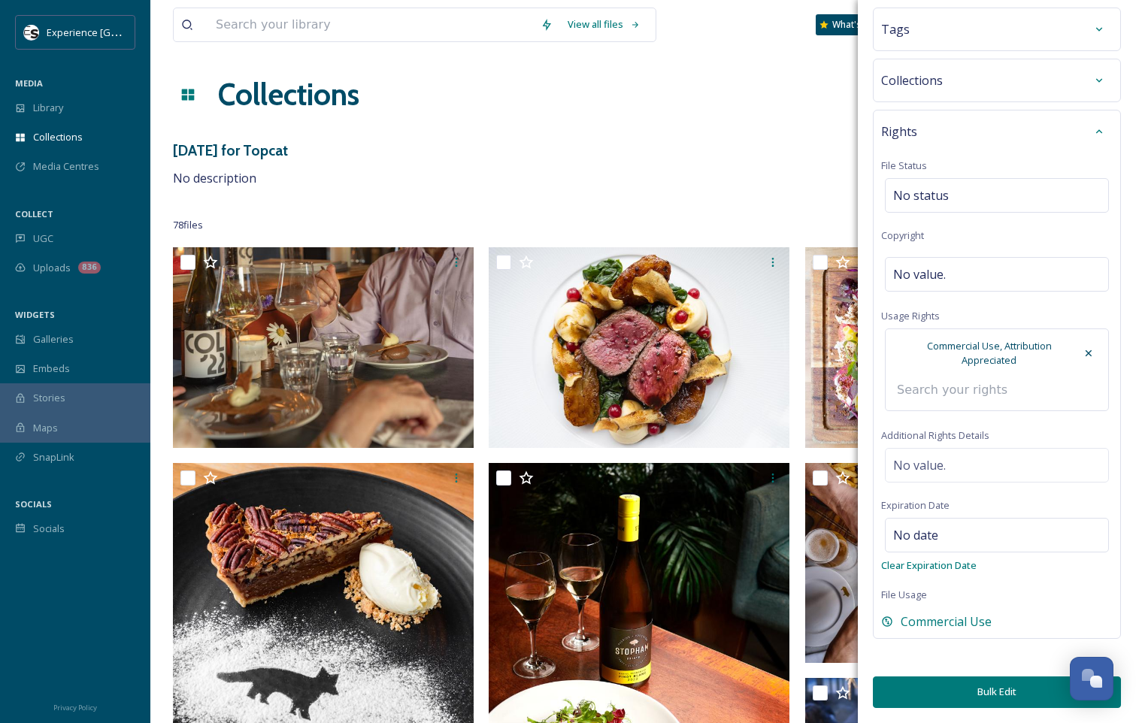
click at [997, 698] on button "Bulk Edit" at bounding box center [997, 692] width 248 height 31
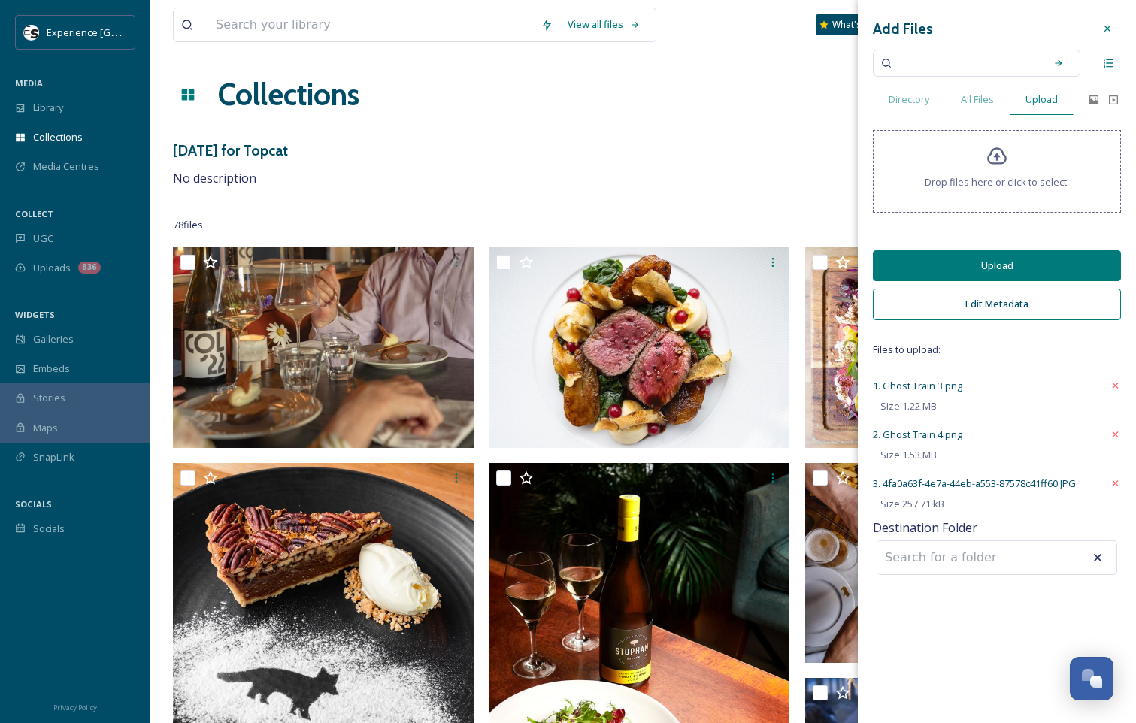
click at [1029, 271] on button "Upload" at bounding box center [997, 265] width 248 height 31
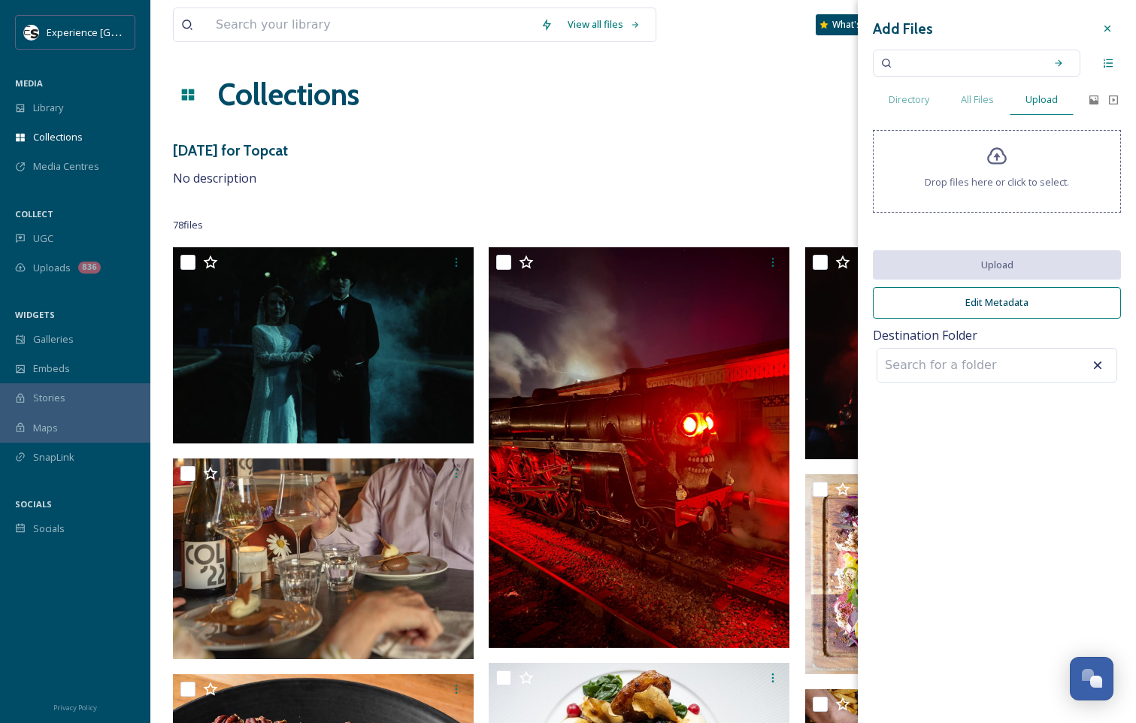
click at [741, 184] on div "[DATE] for Topcat No description" at bounding box center [643, 164] width 941 height 48
